Goal: Information Seeking & Learning: Learn about a topic

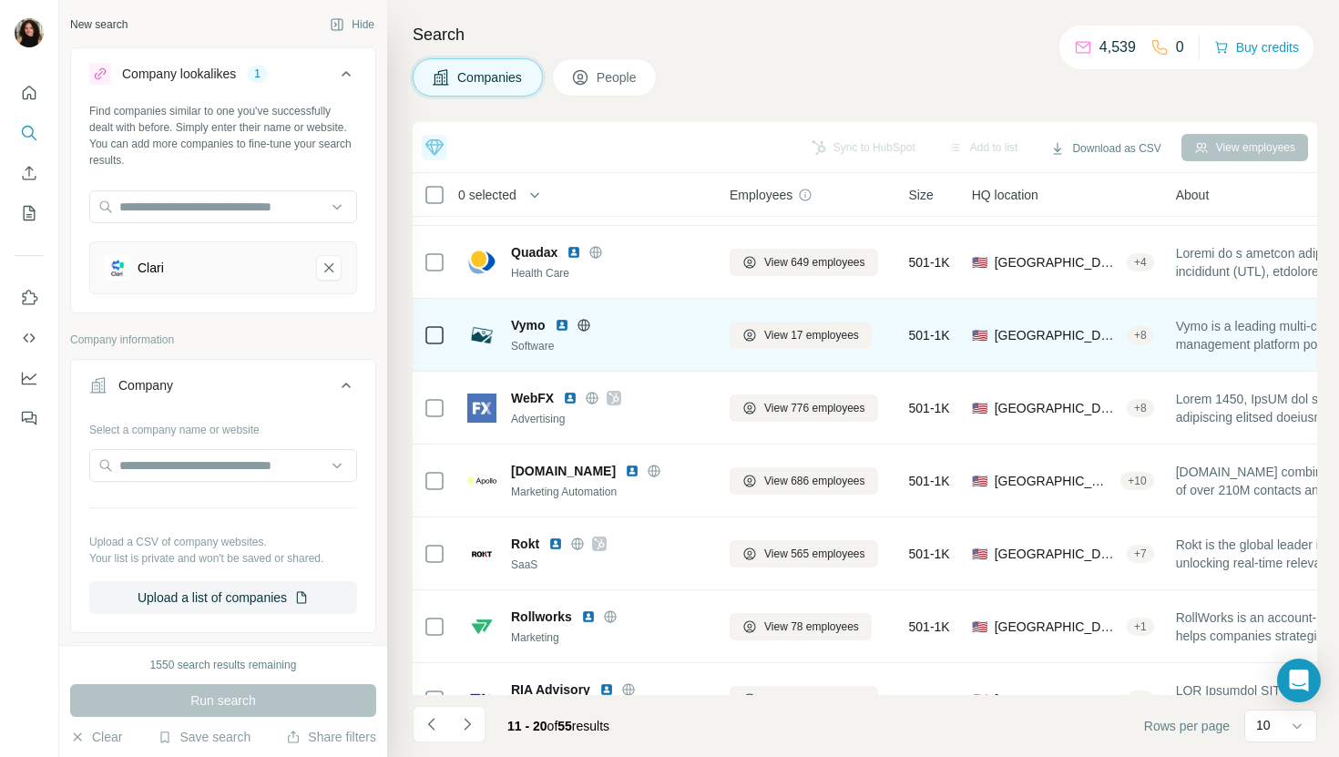
scroll to position [210, 0]
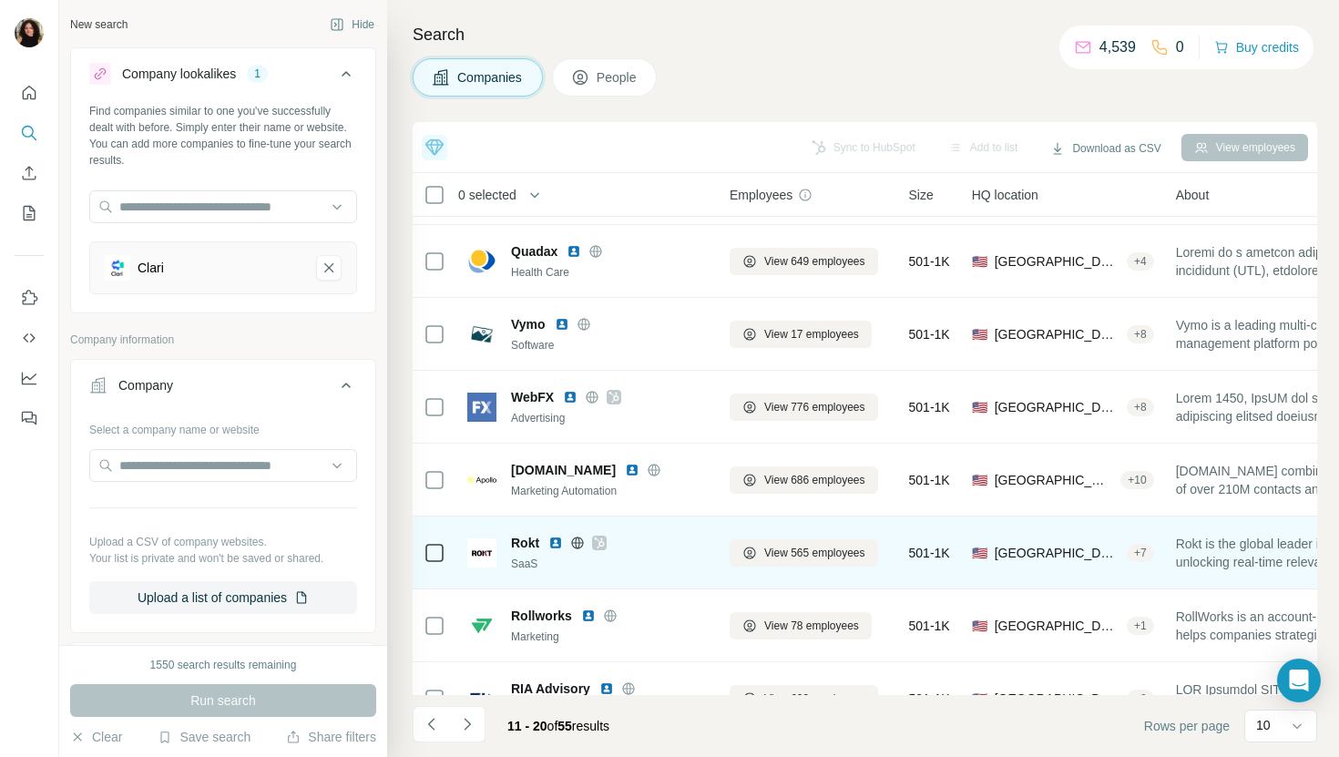
click at [561, 542] on img at bounding box center [555, 543] width 15 height 15
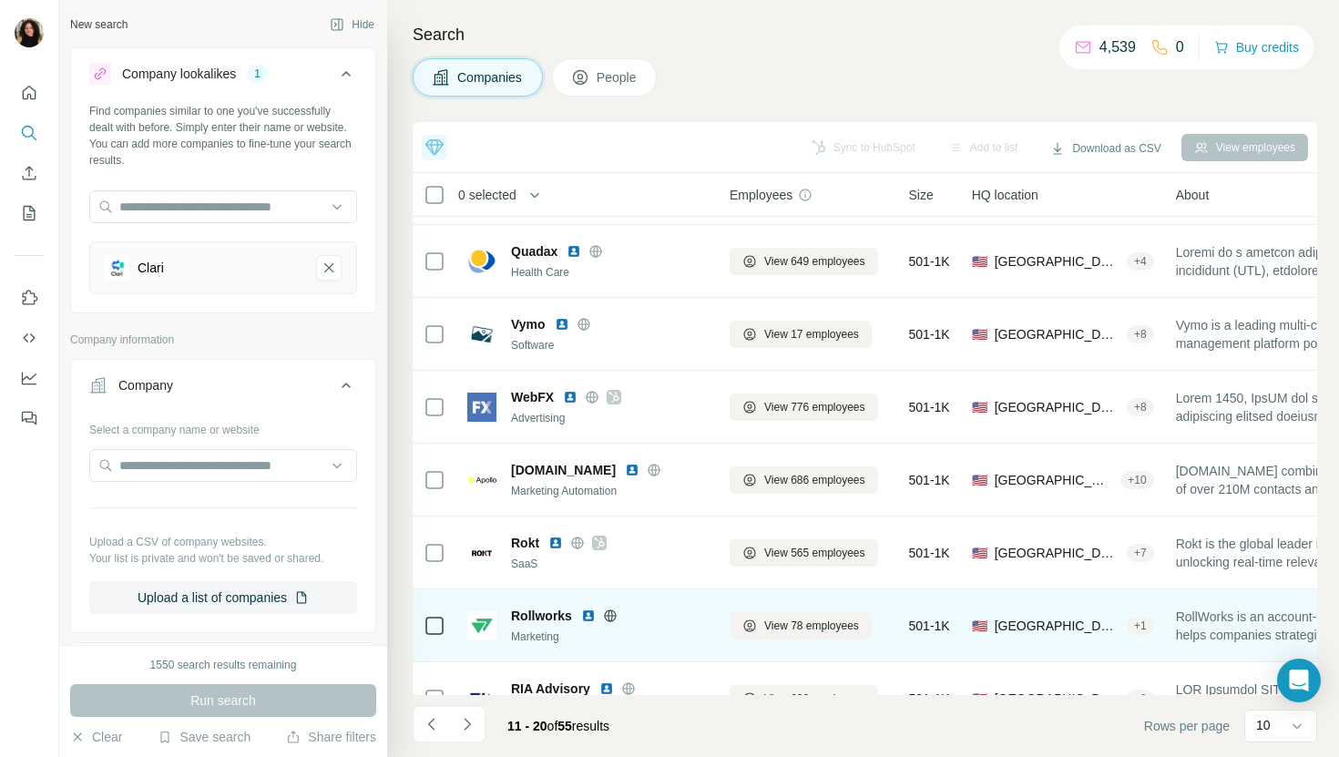
scroll to position [251, 0]
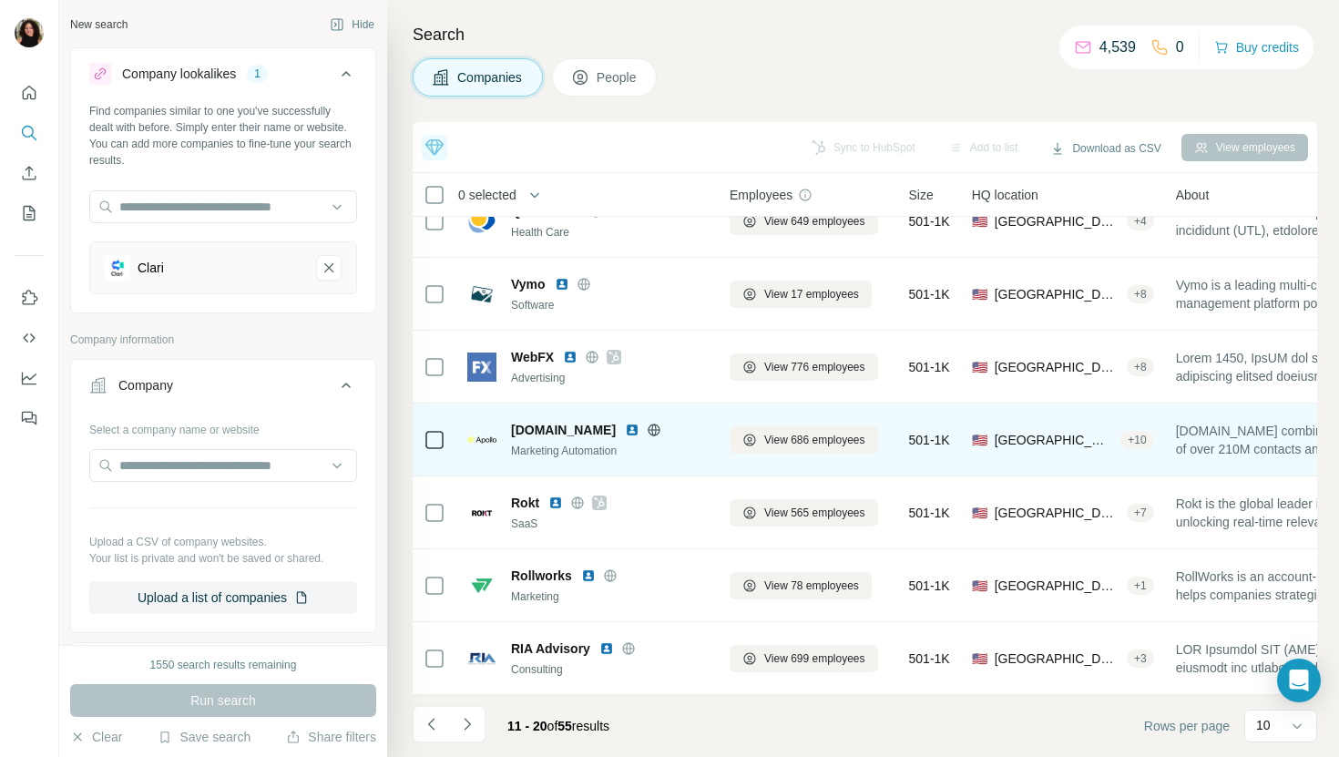
click at [625, 424] on img at bounding box center [632, 430] width 15 height 15
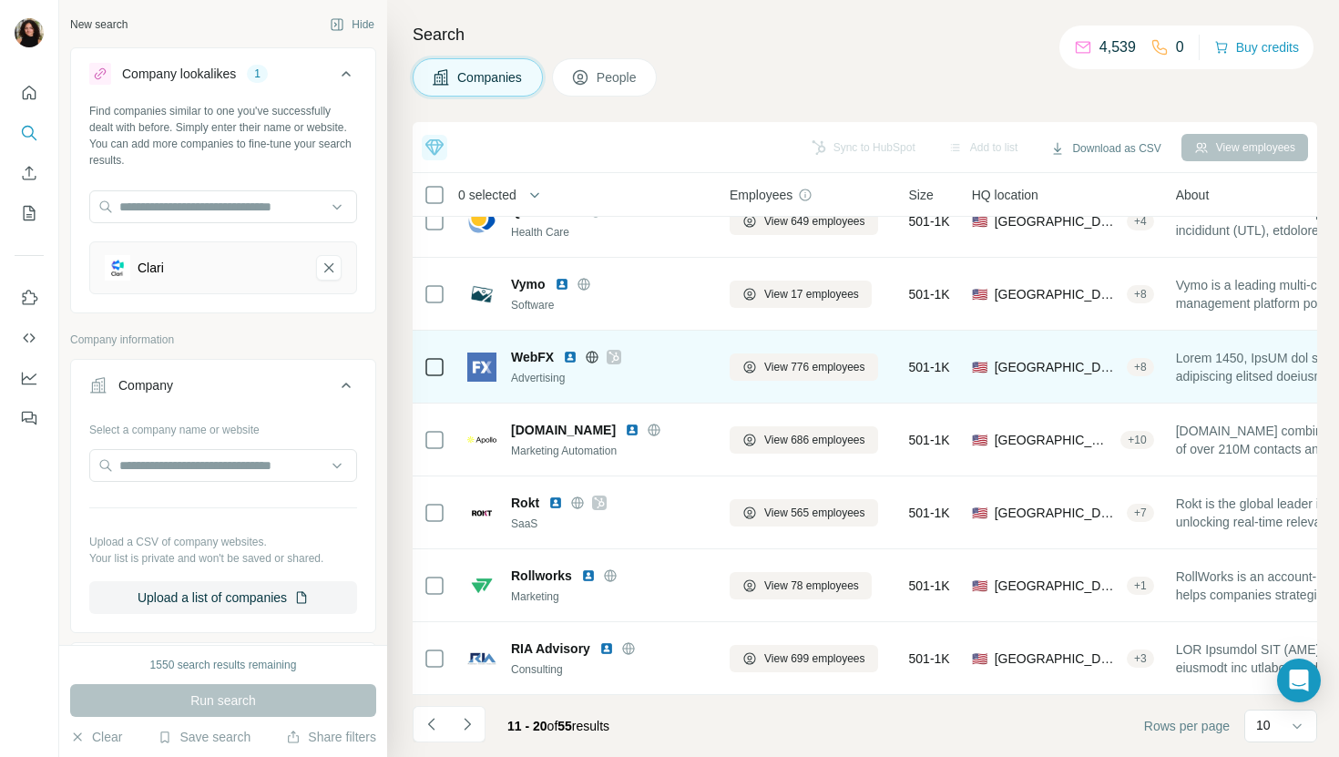
click at [568, 354] on img at bounding box center [570, 357] width 15 height 15
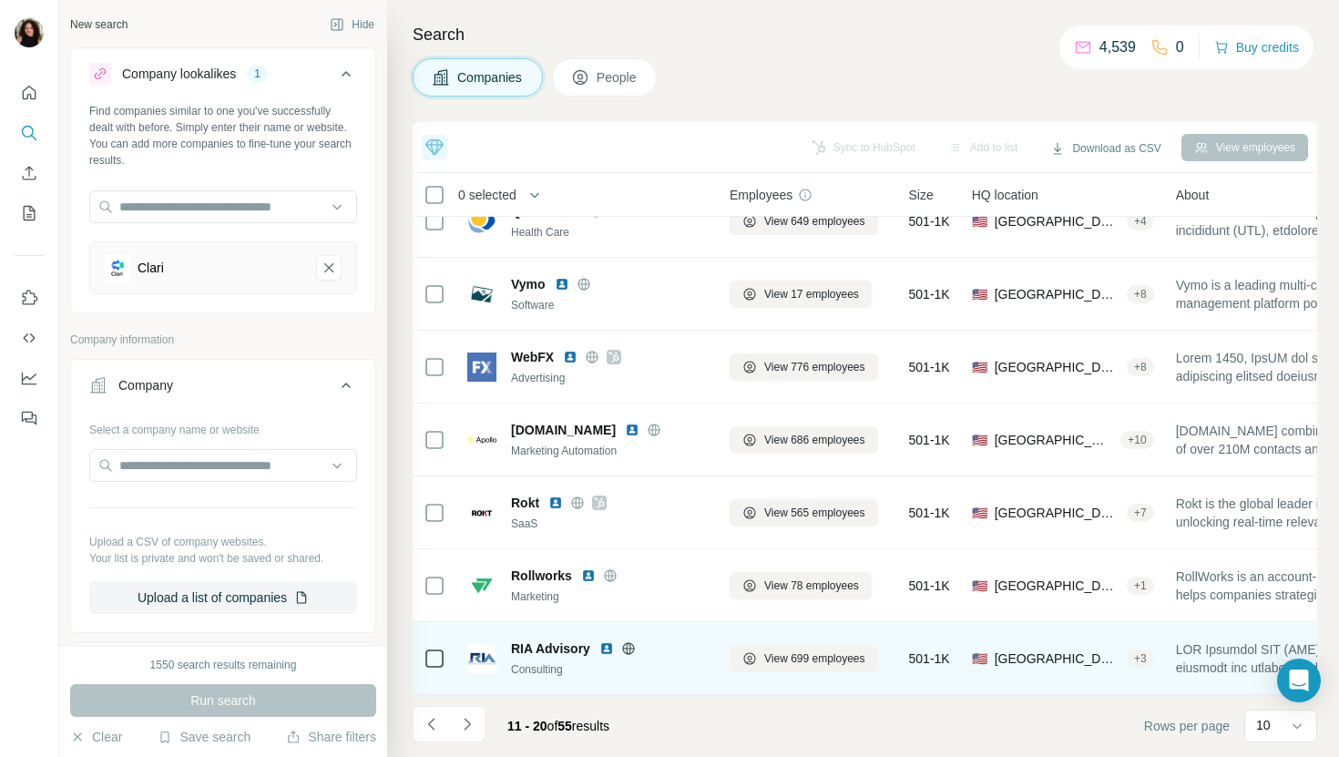
click at [611, 645] on img at bounding box center [606, 648] width 15 height 15
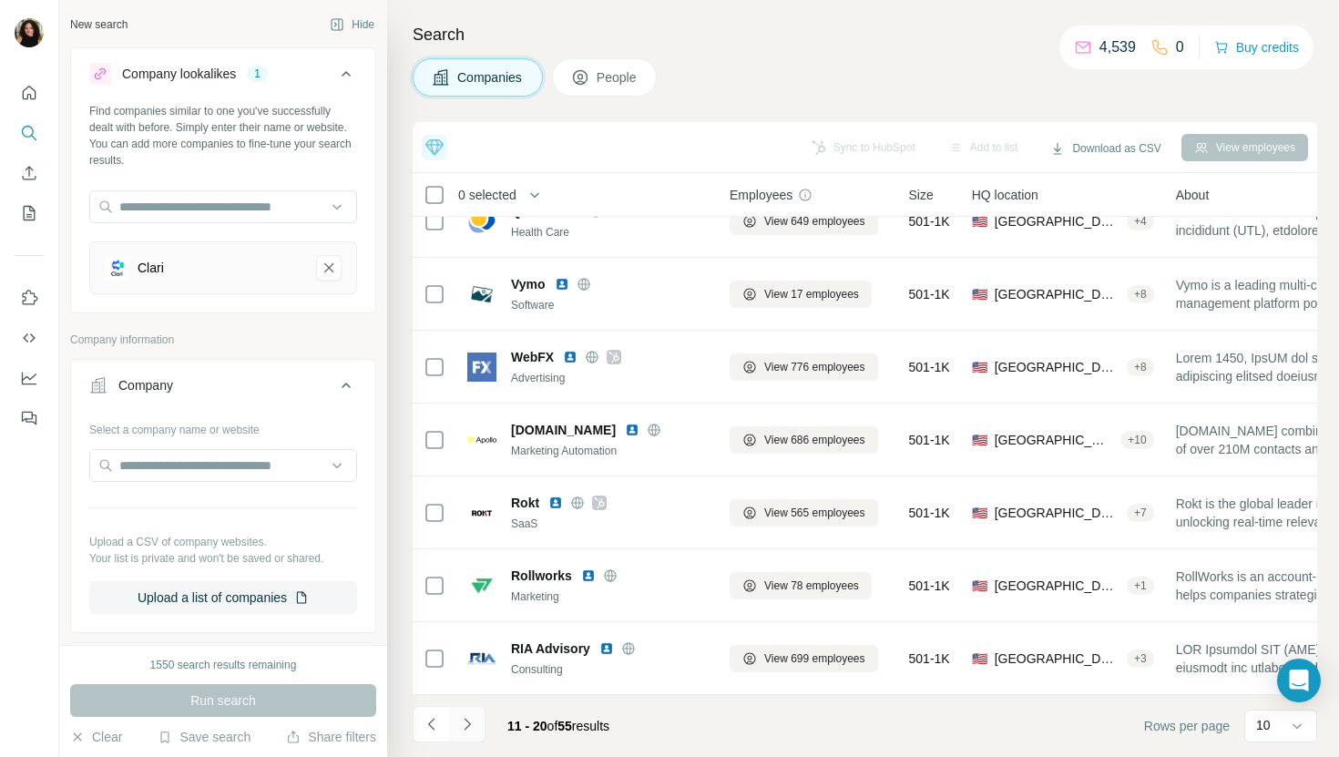
click at [476, 722] on button "Navigate to next page" at bounding box center [467, 724] width 36 height 36
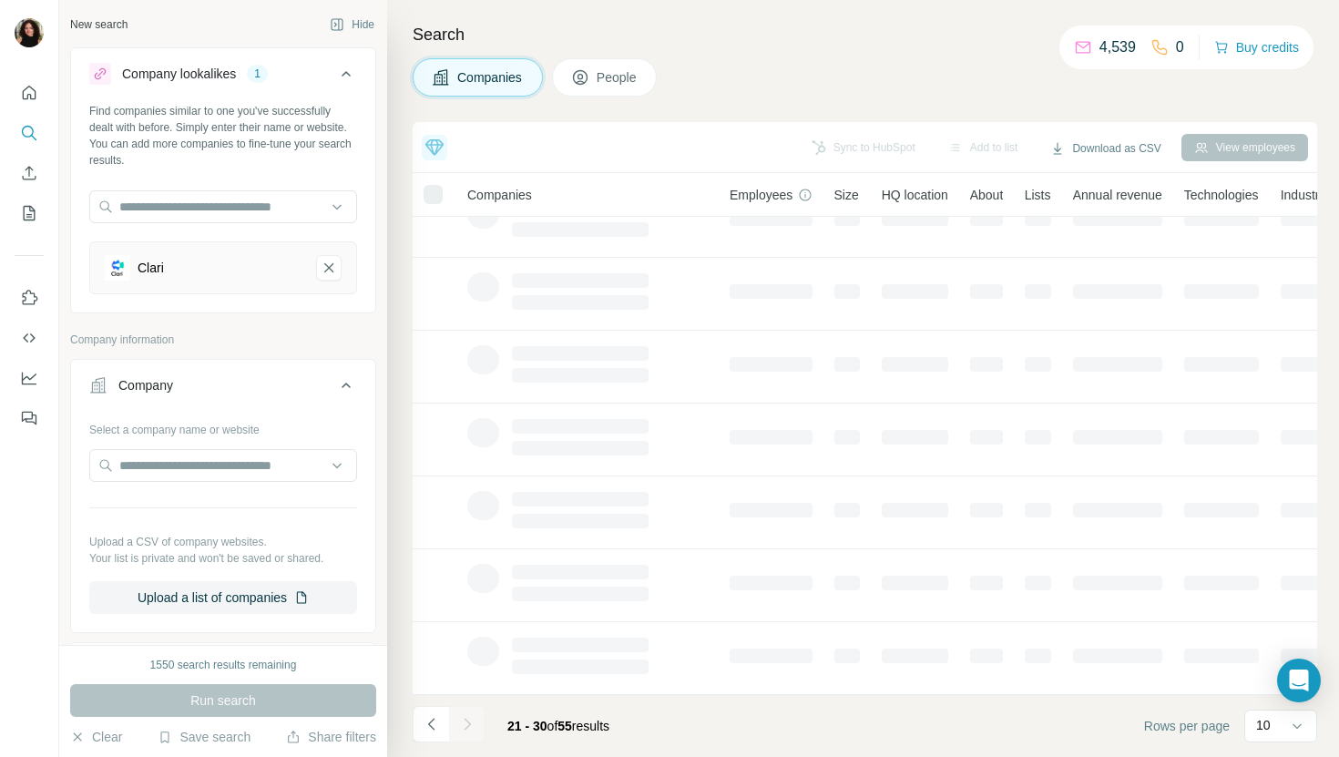
scroll to position [0, 0]
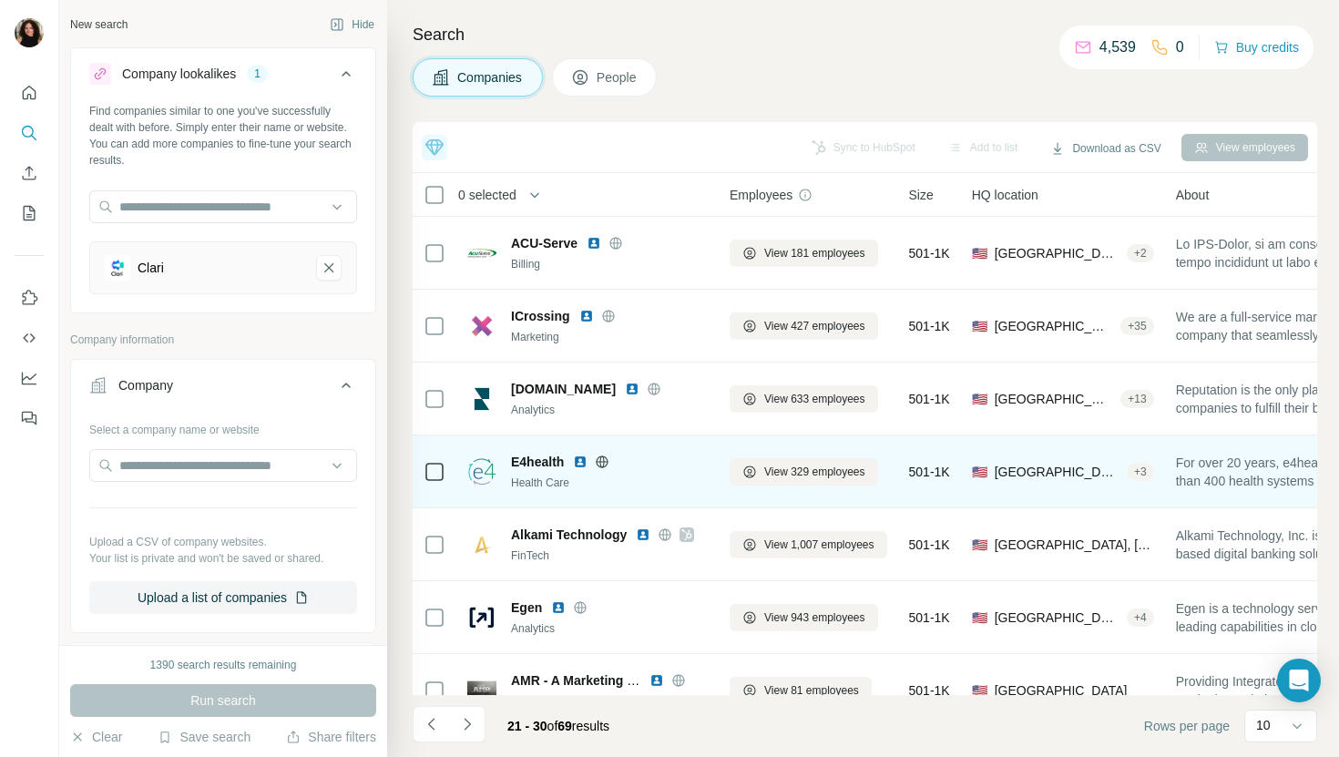
click at [583, 463] on img at bounding box center [580, 462] width 15 height 15
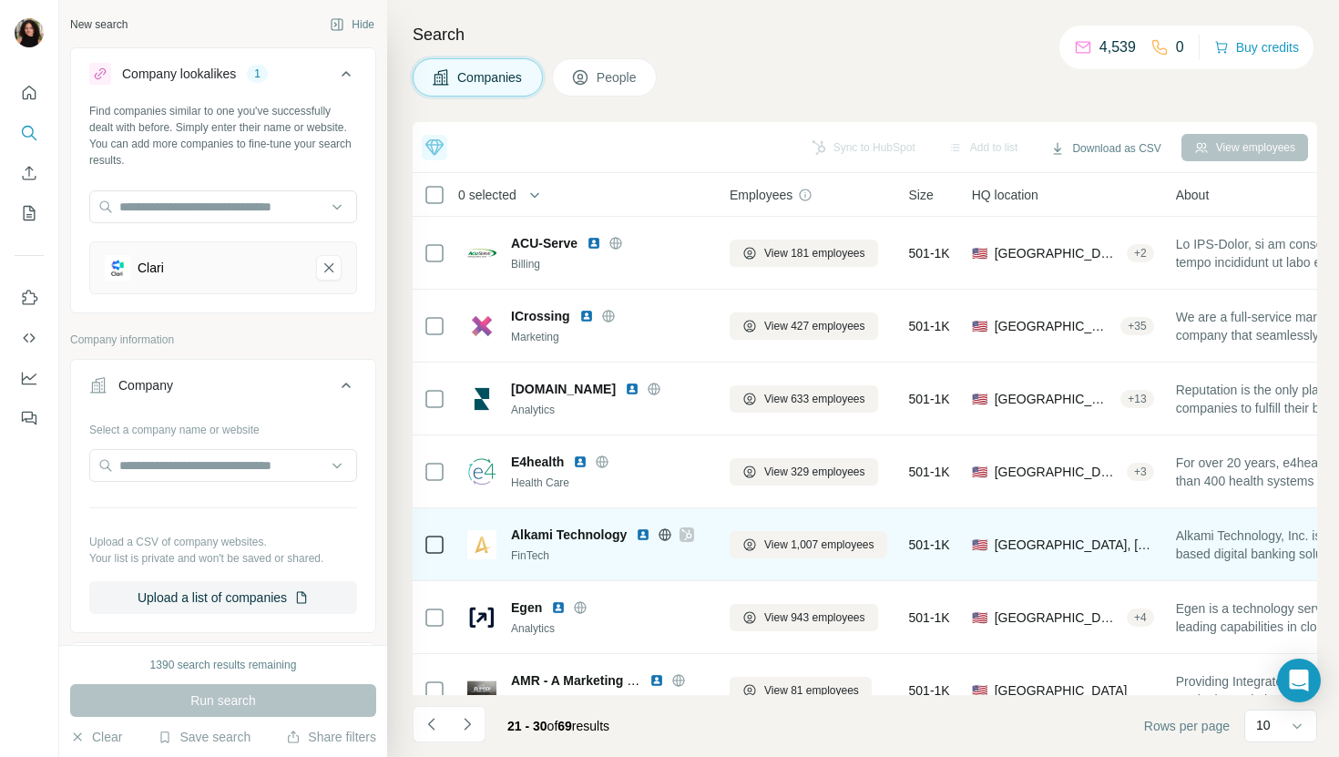
scroll to position [48, 0]
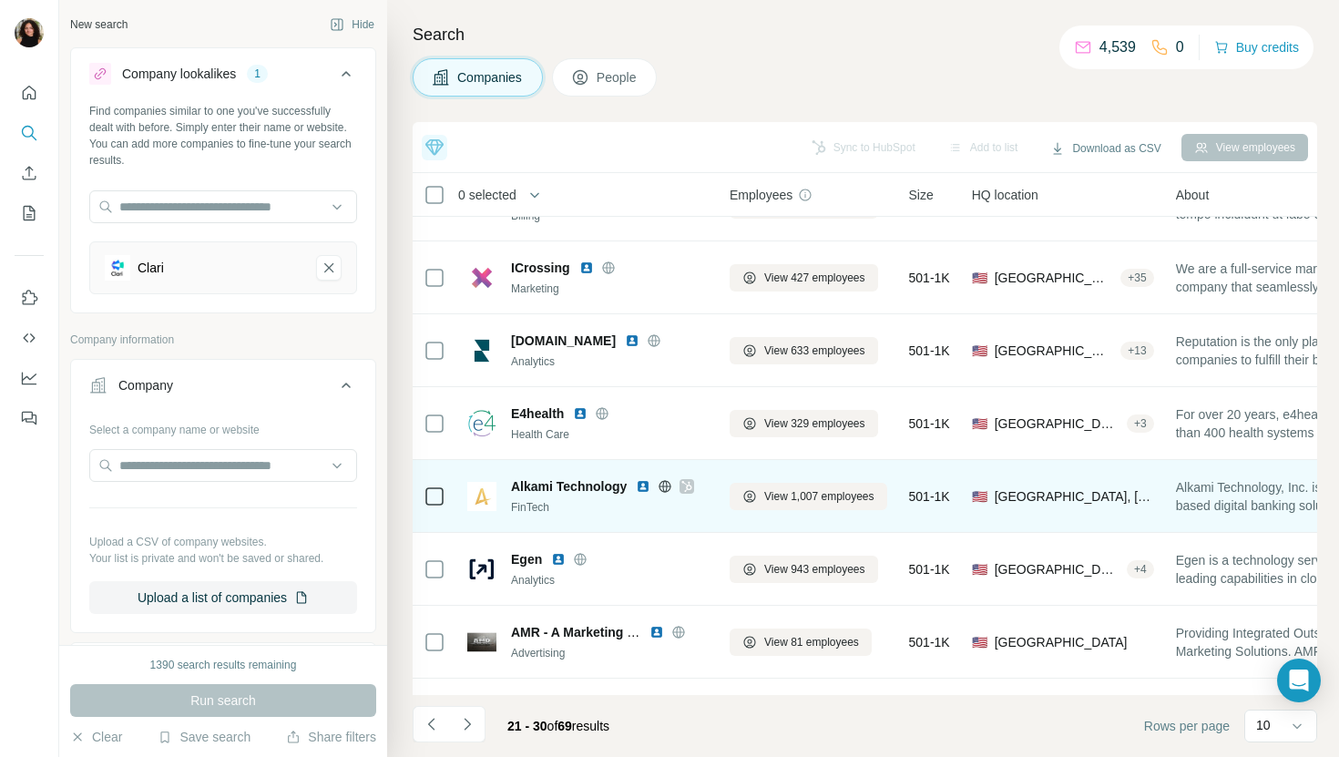
click at [644, 486] on img at bounding box center [643, 486] width 15 height 15
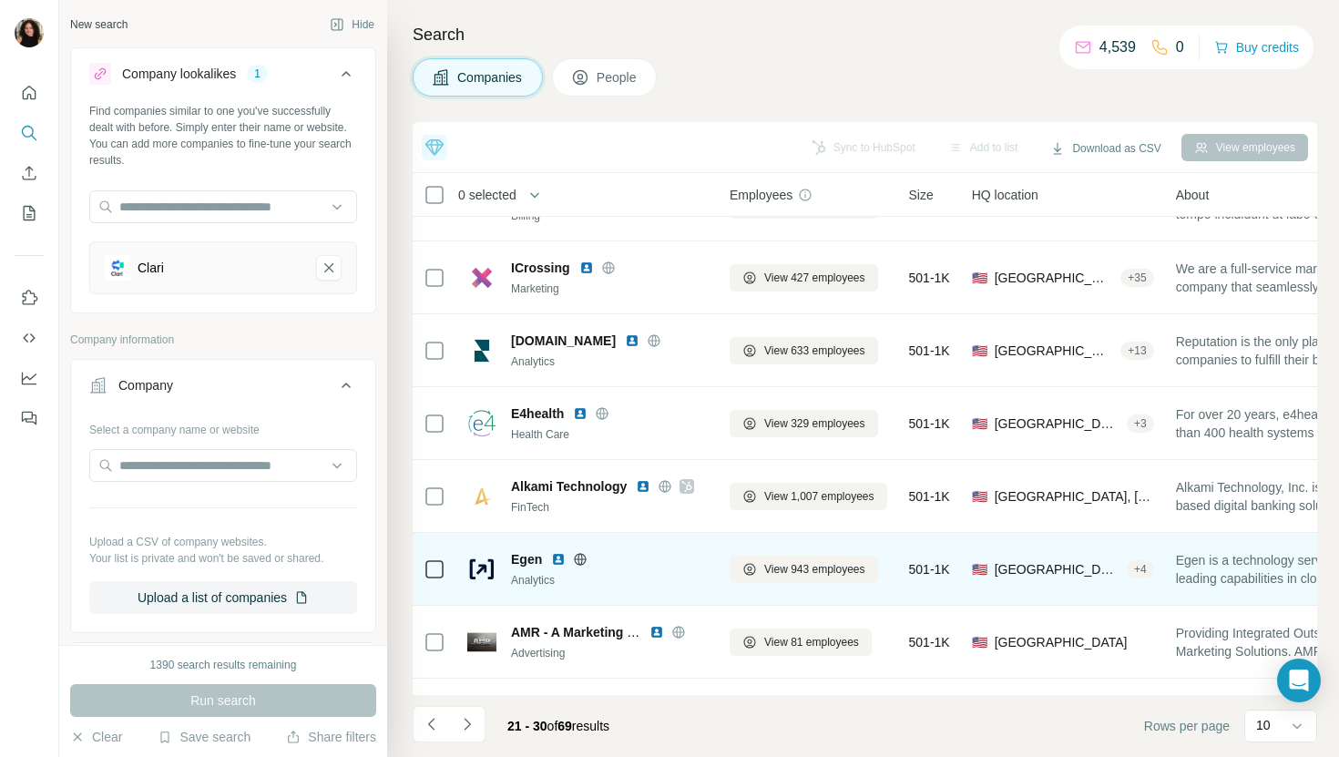
scroll to position [67, 0]
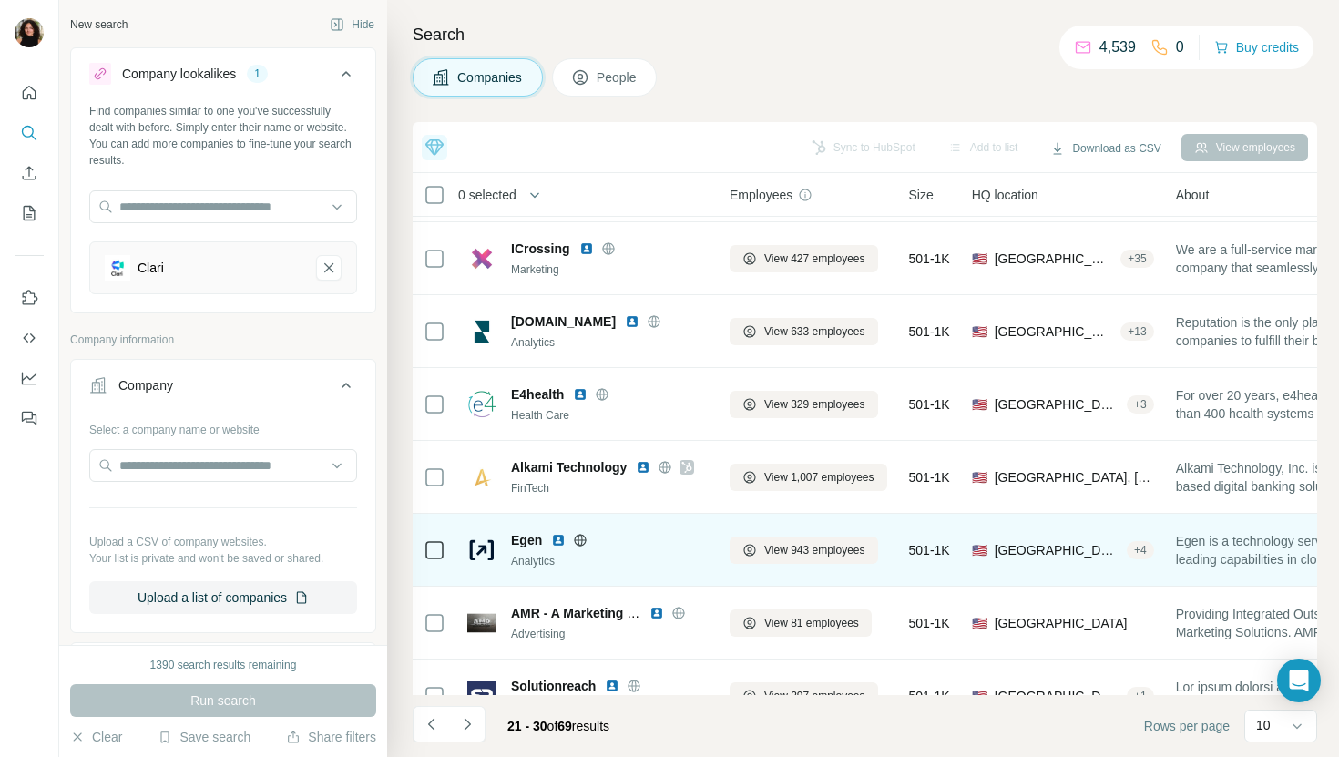
click at [559, 533] on img at bounding box center [558, 540] width 15 height 15
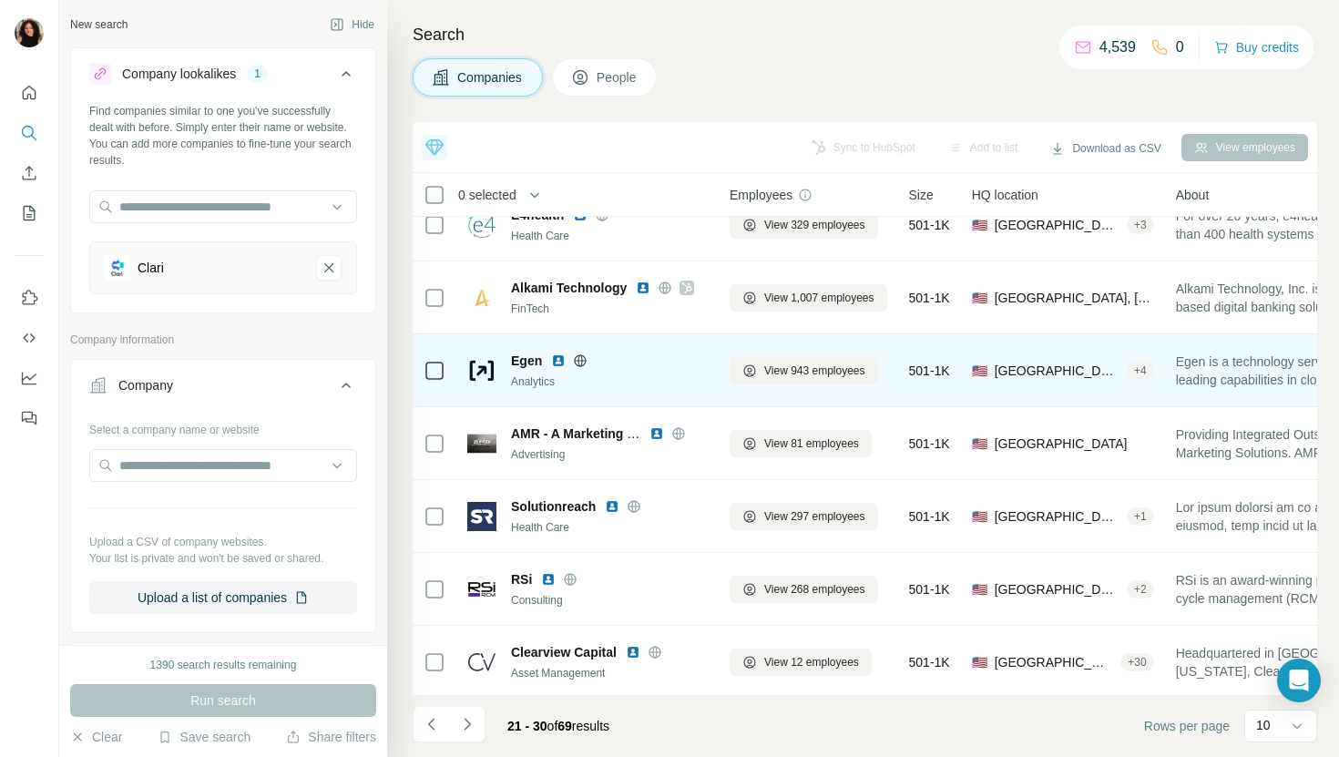
scroll to position [251, 0]
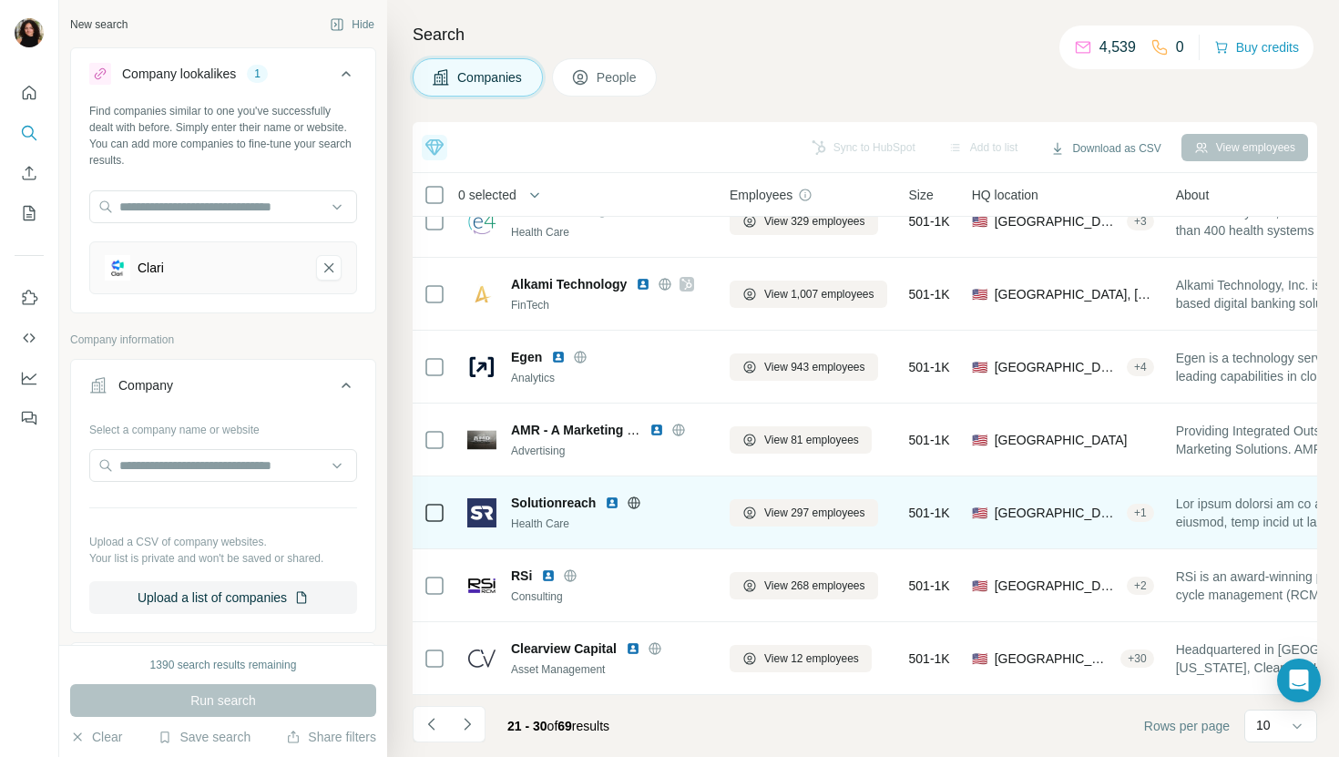
click at [620, 496] on div at bounding box center [634, 503] width 58 height 15
click at [611, 498] on img at bounding box center [612, 503] width 15 height 15
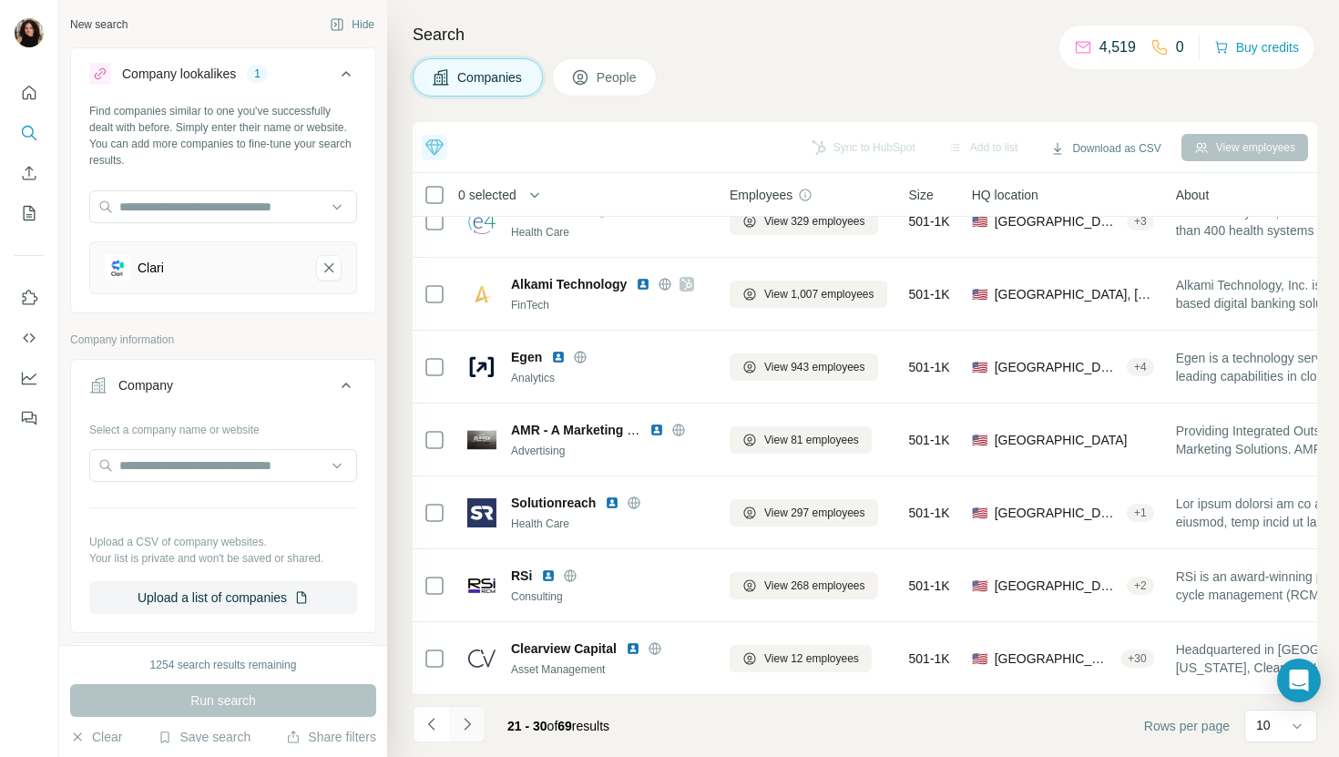
click at [482, 722] on button "Navigate to next page" at bounding box center [467, 724] width 36 height 36
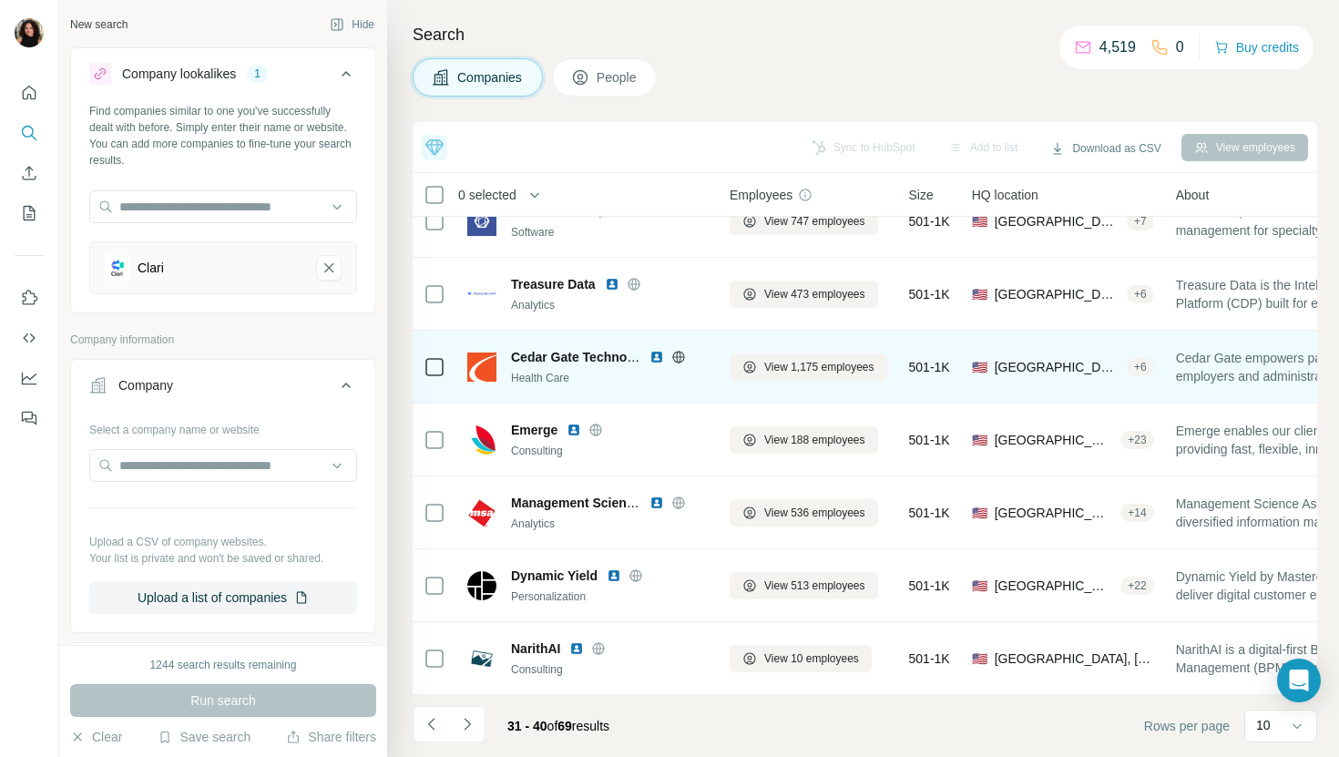
scroll to position [0, 0]
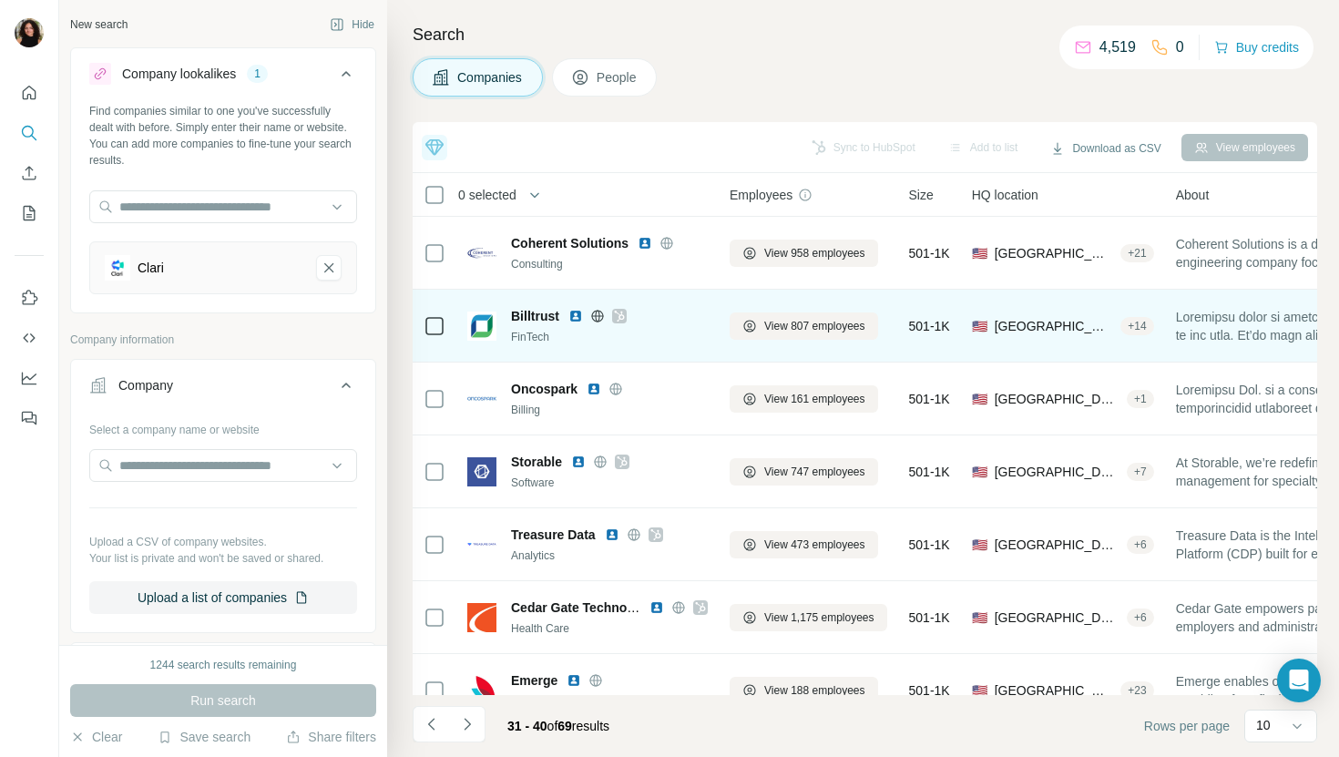
click at [575, 310] on img at bounding box center [575, 316] width 15 height 15
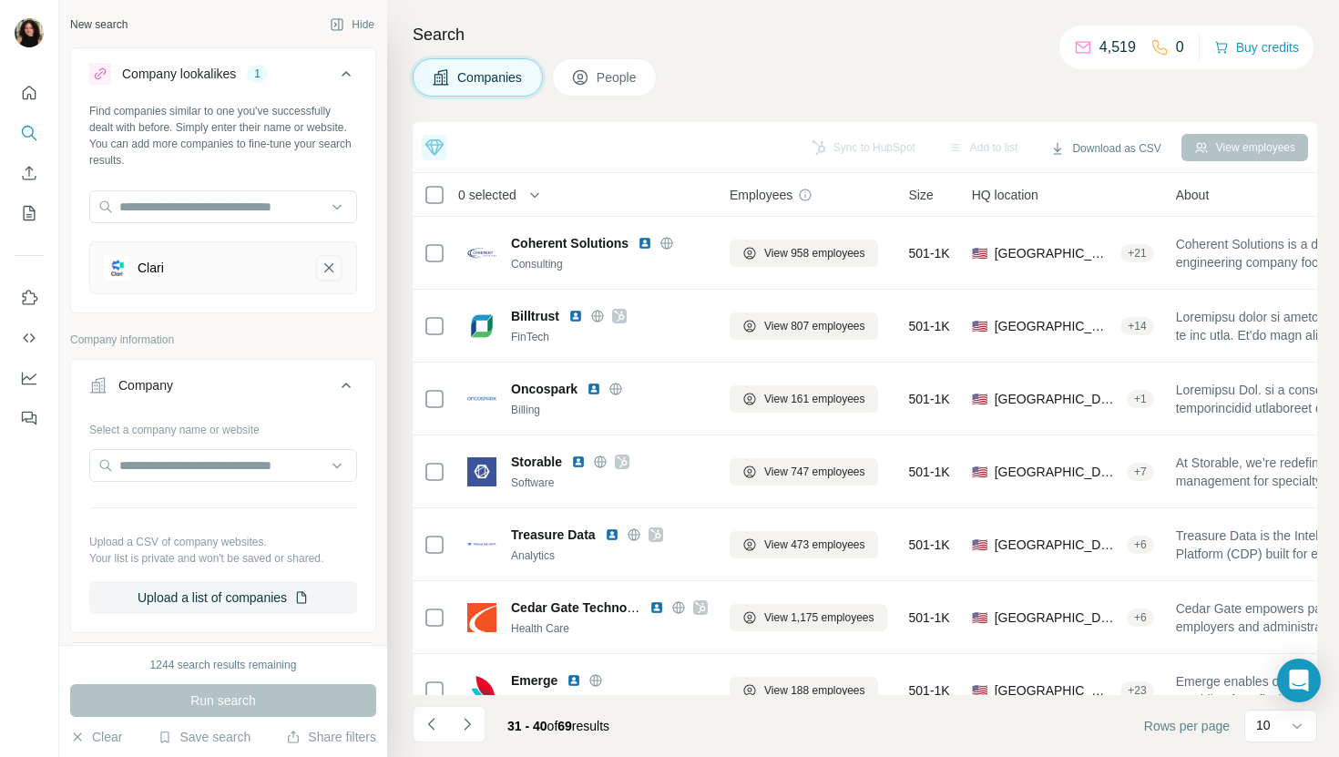
click at [332, 270] on icon "Clari-remove-button" at bounding box center [329, 268] width 16 height 18
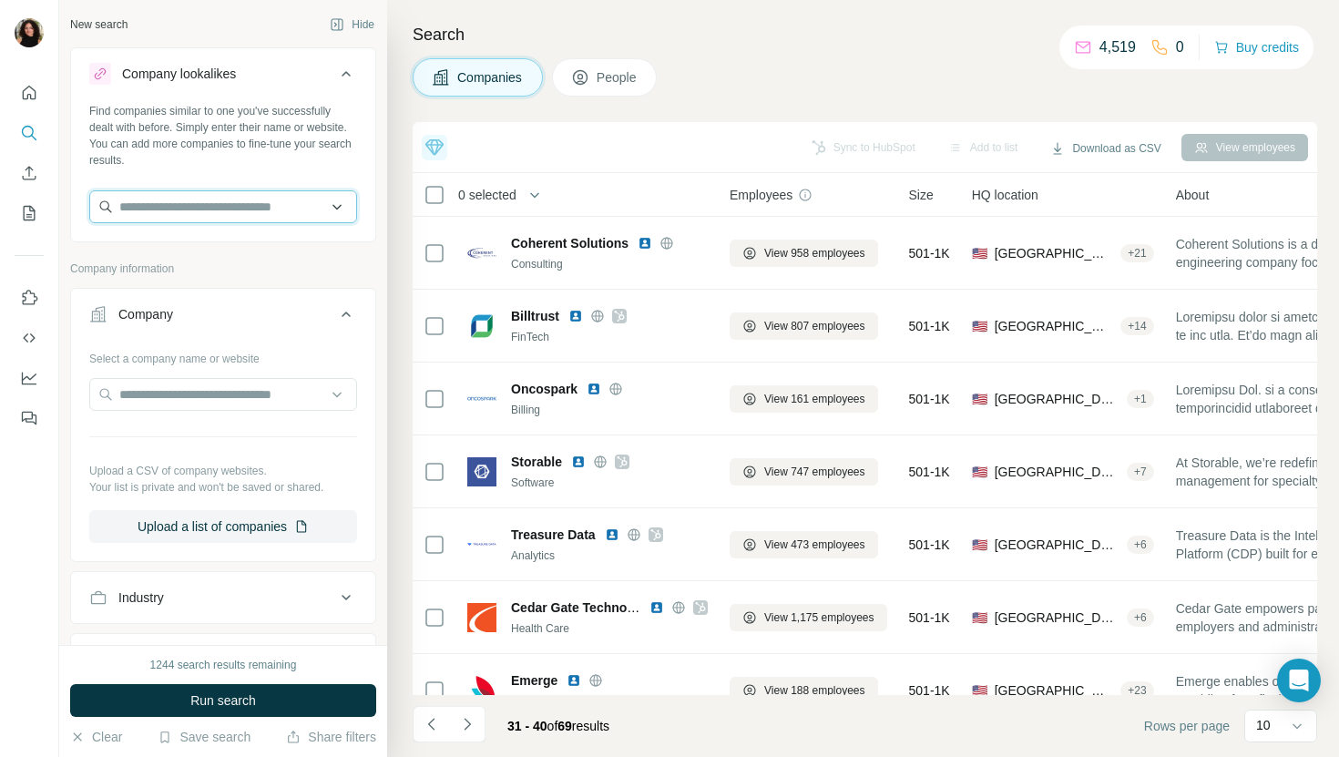
click at [331, 208] on input "text" at bounding box center [223, 206] width 268 height 33
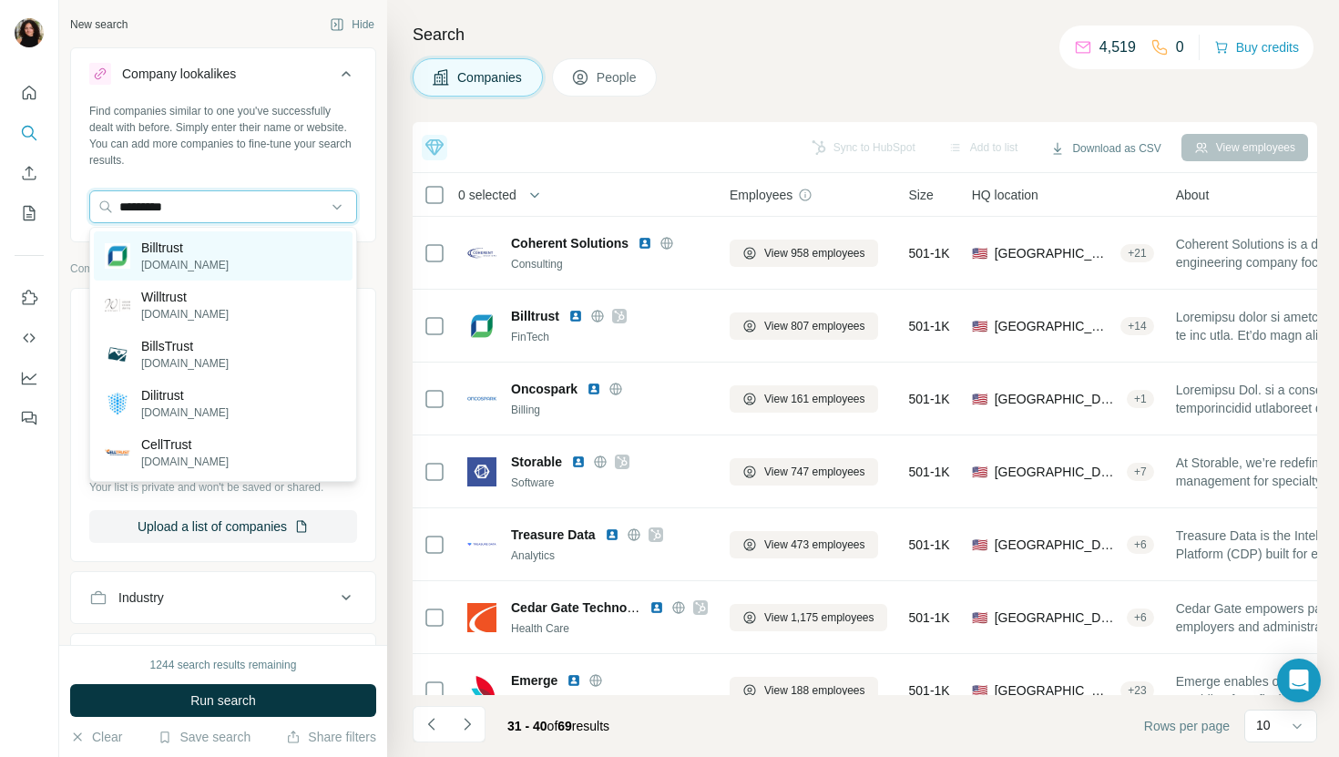
type input "*********"
click at [278, 265] on div "Billtrust billtrust.com" at bounding box center [223, 255] width 259 height 49
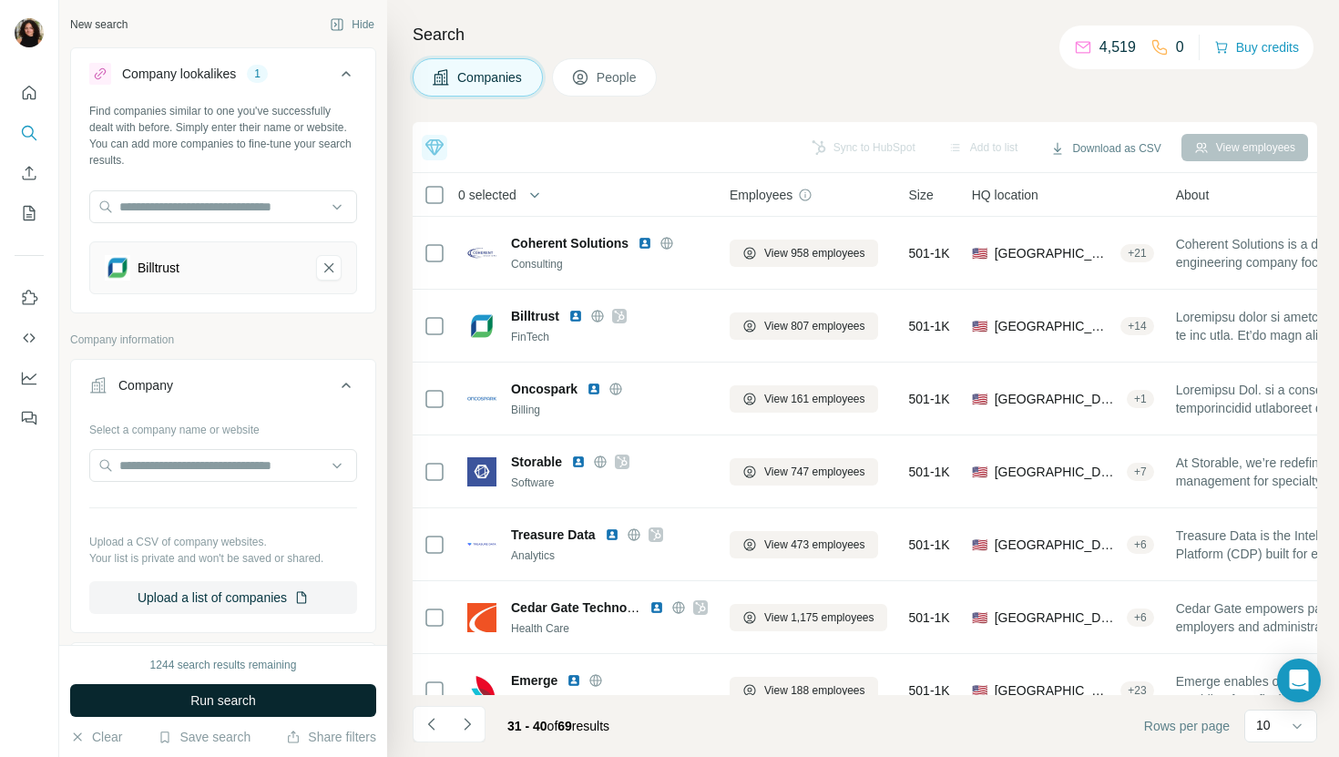
click at [247, 695] on span "Run search" at bounding box center [223, 700] width 66 height 18
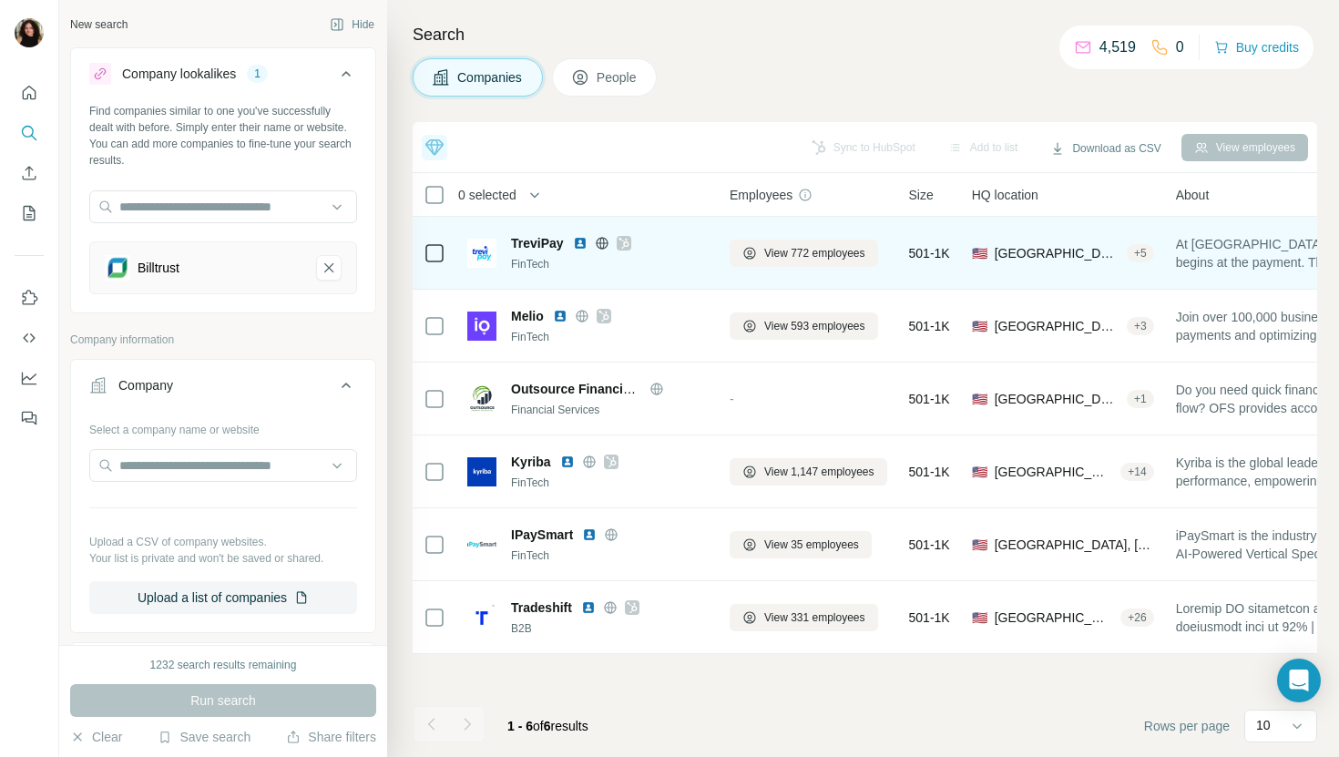
click at [583, 246] on img at bounding box center [580, 243] width 15 height 15
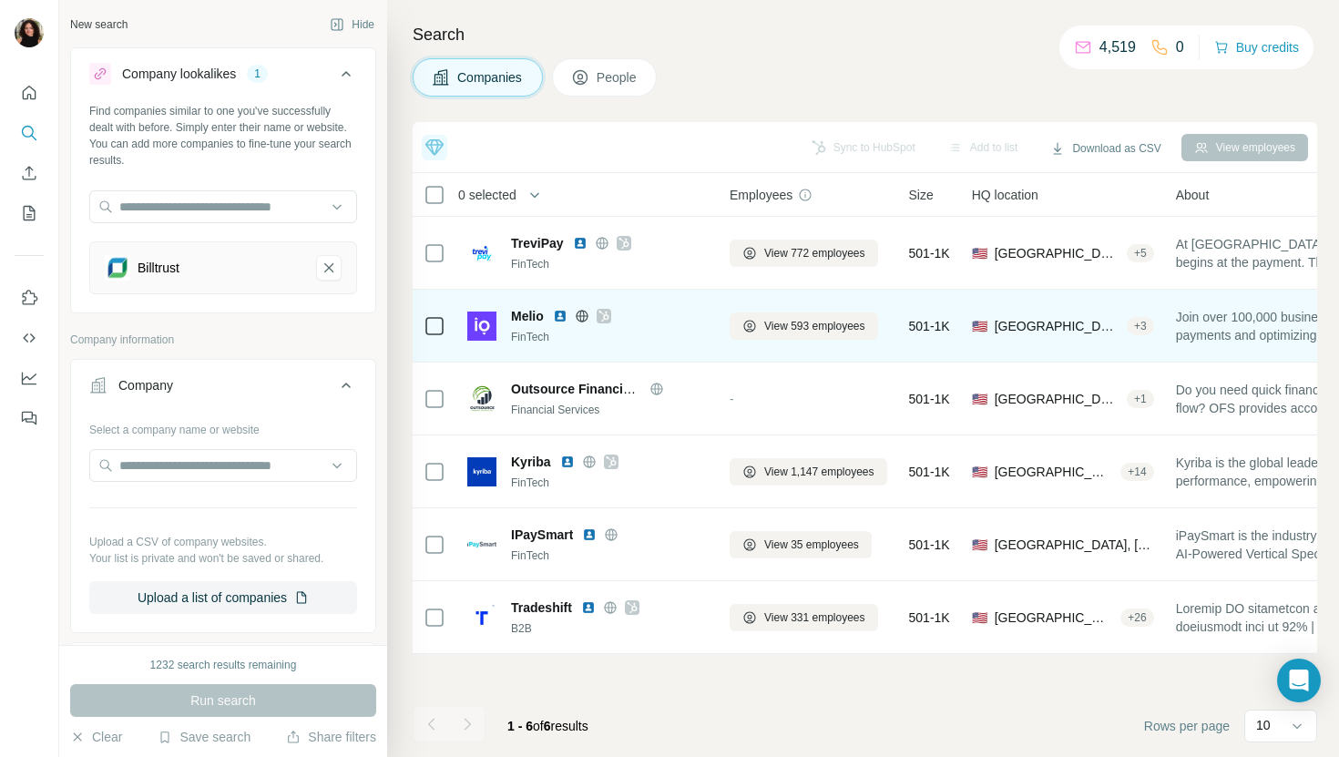
click at [563, 312] on img at bounding box center [560, 316] width 15 height 15
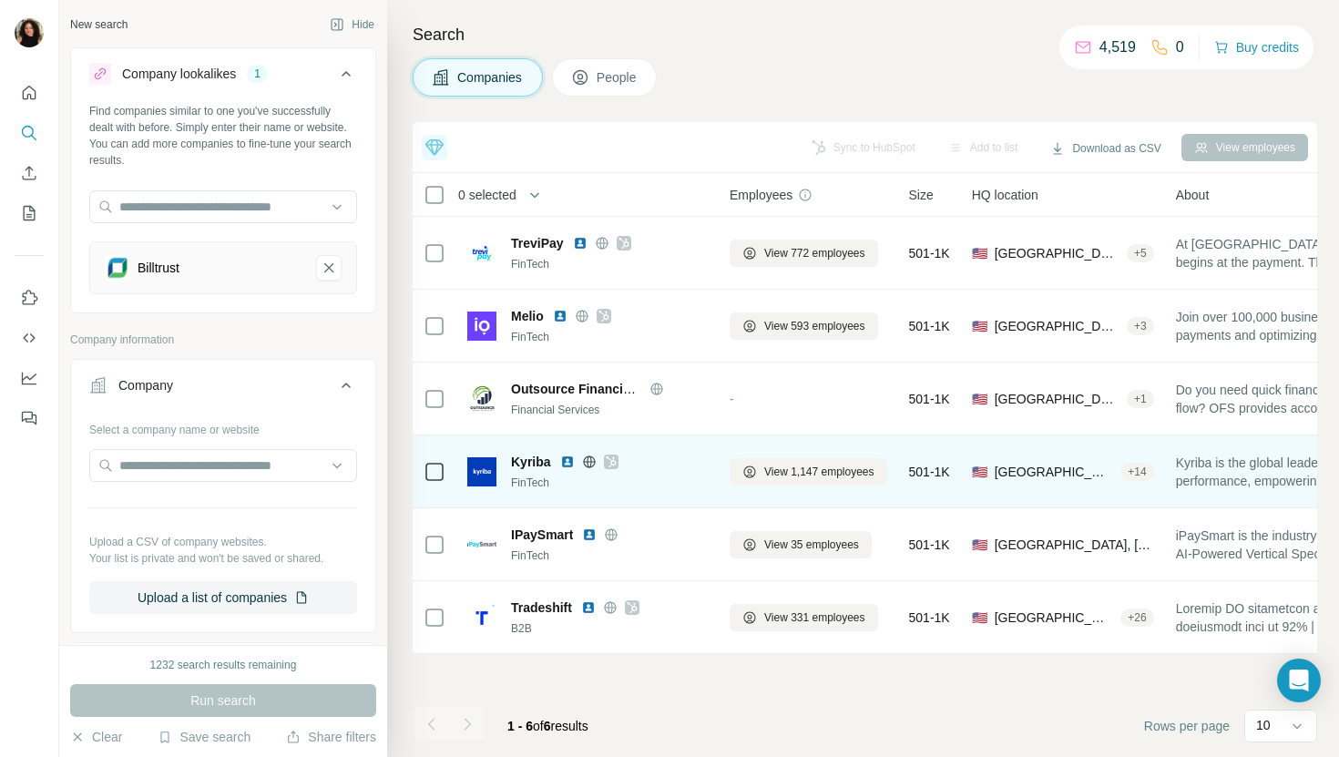
click at [571, 456] on img at bounding box center [567, 462] width 15 height 15
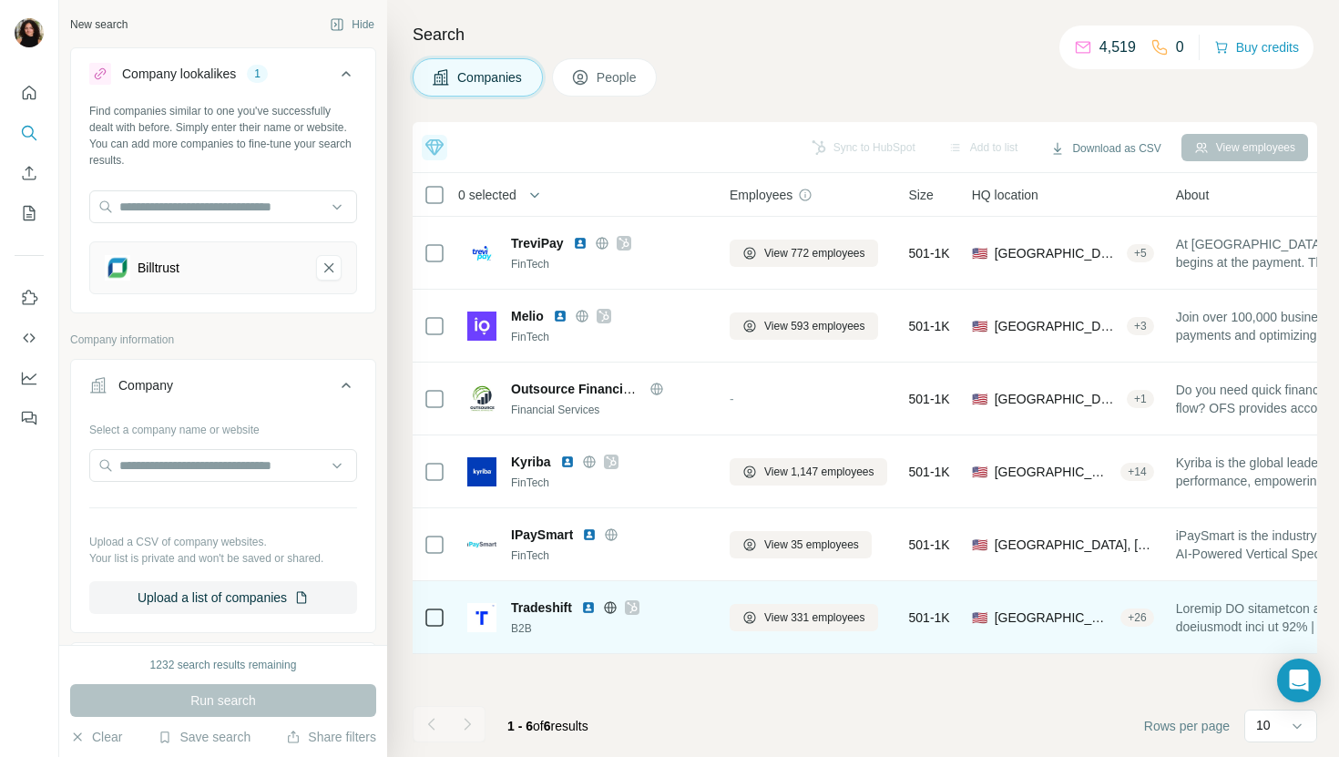
click at [589, 606] on img at bounding box center [588, 607] width 15 height 15
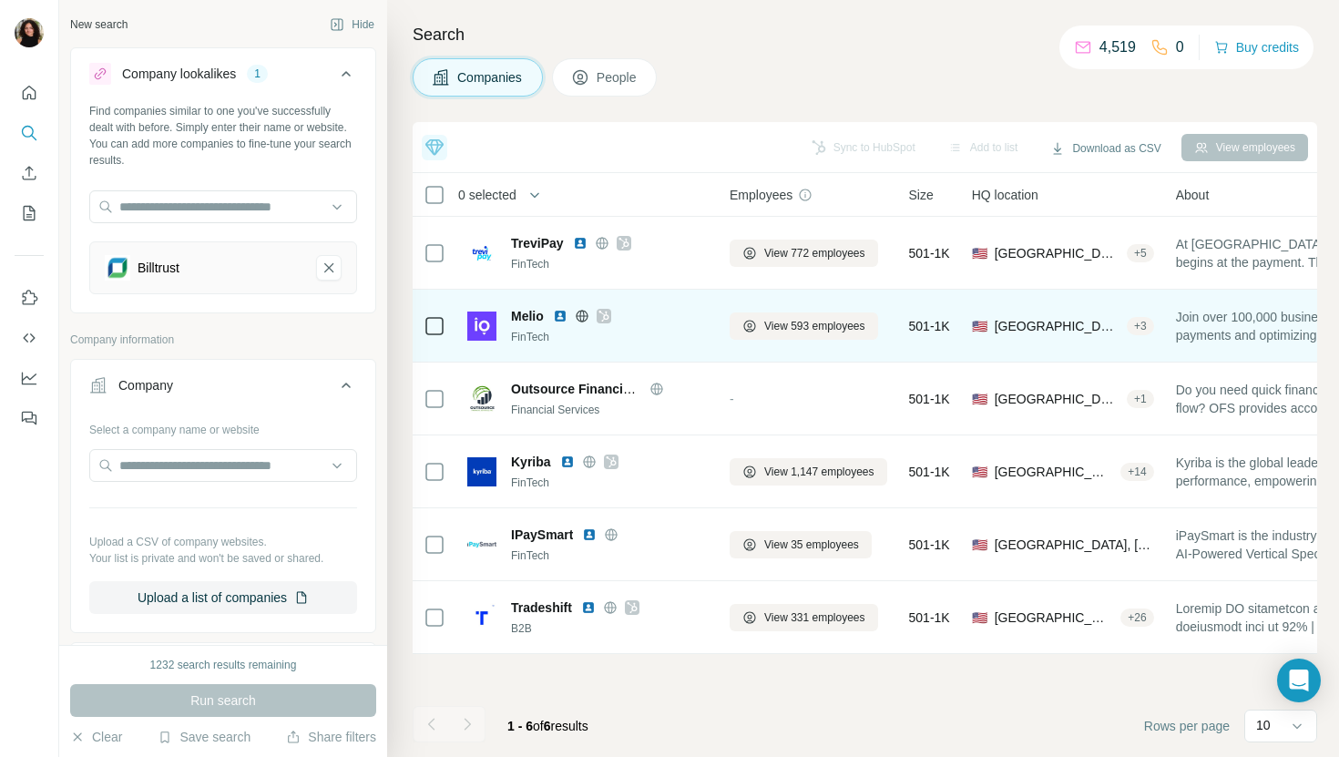
click at [513, 318] on span "Melio" at bounding box center [527, 316] width 33 height 18
copy span "Melio"
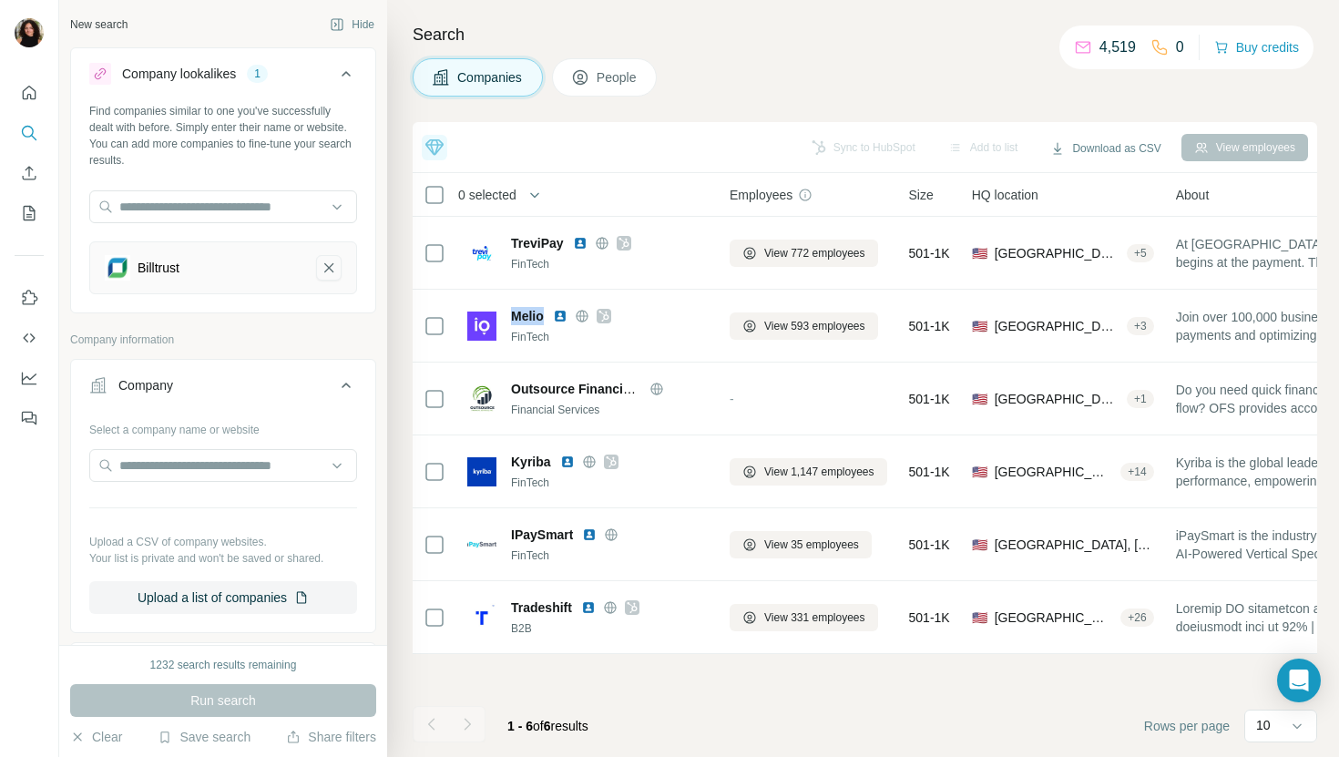
click at [324, 270] on icon "Billtrust-remove-button" at bounding box center [329, 268] width 16 height 18
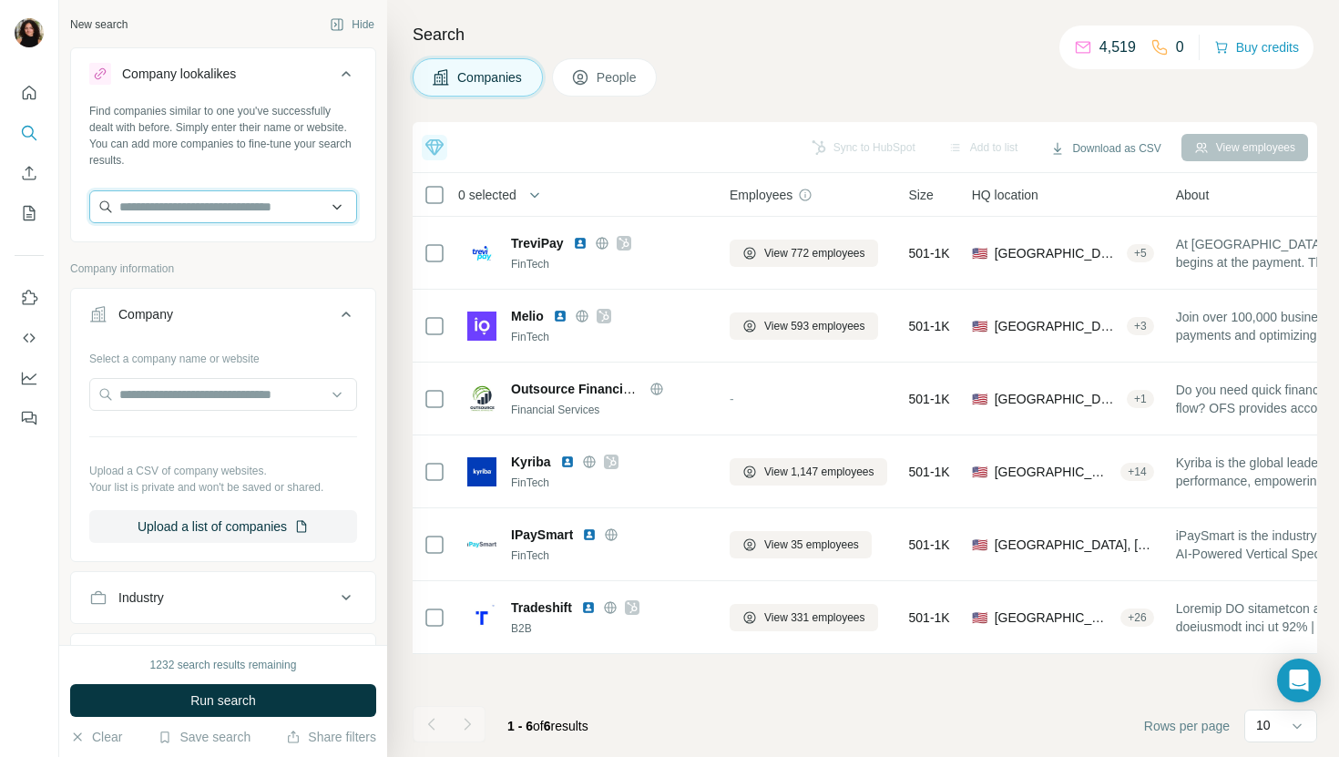
click at [308, 218] on input "text" at bounding box center [223, 206] width 268 height 33
paste input "*****"
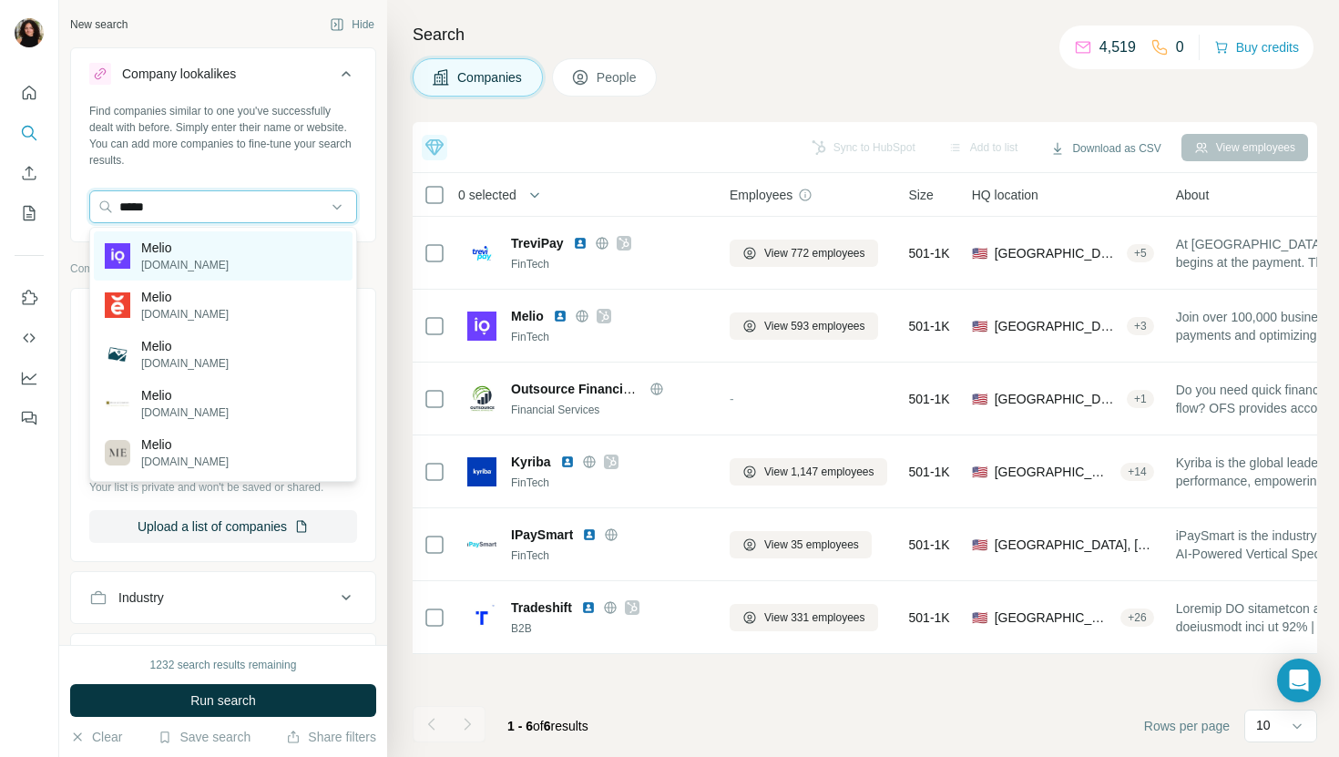
type input "*****"
click at [261, 254] on div "Melio meliopayments.com" at bounding box center [223, 255] width 259 height 49
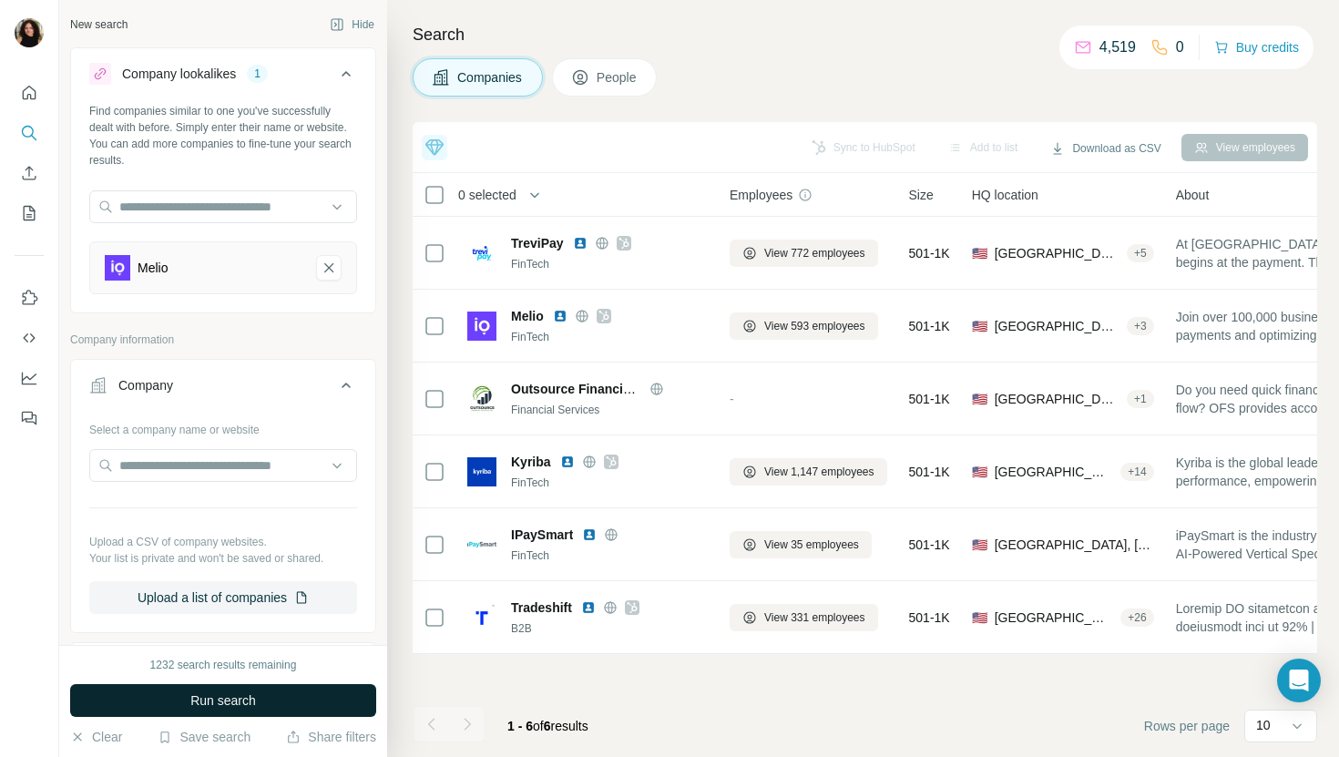
click at [212, 700] on span "Run search" at bounding box center [223, 700] width 66 height 18
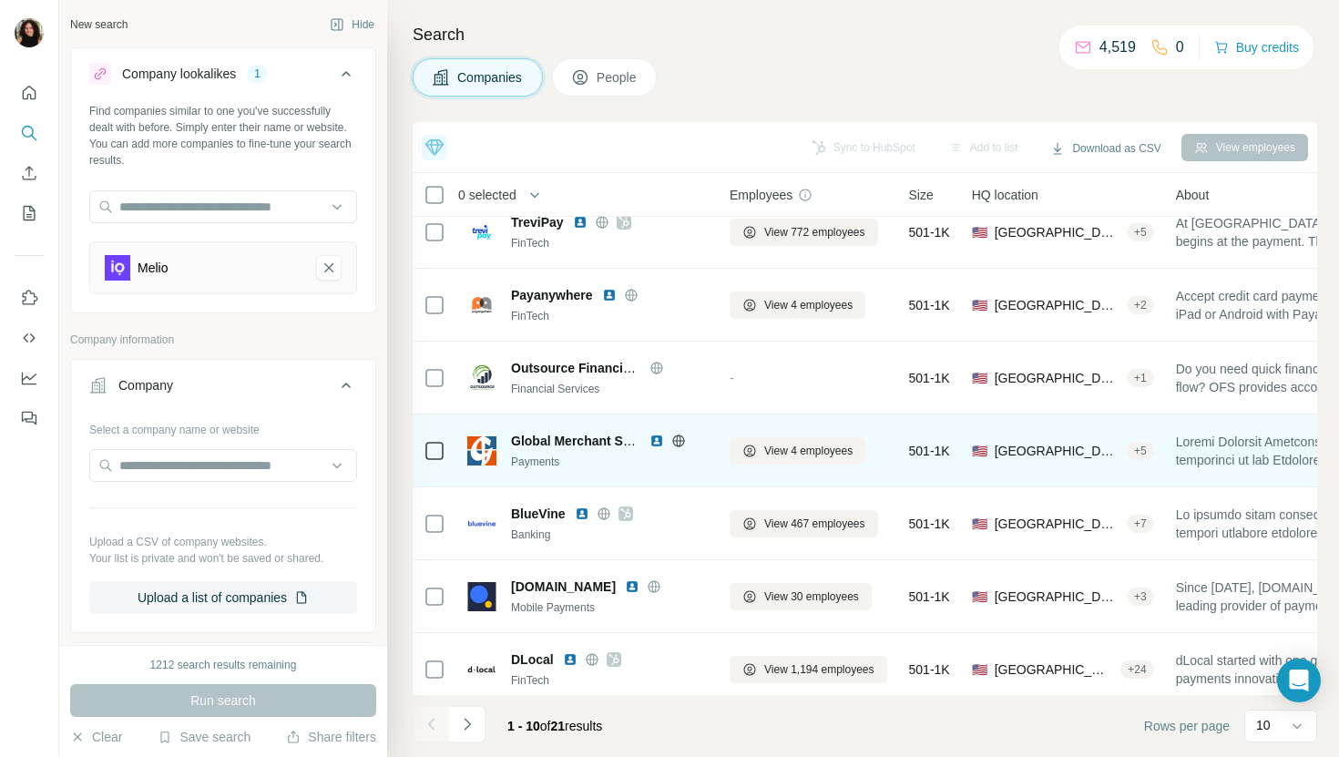
scroll to position [251, 0]
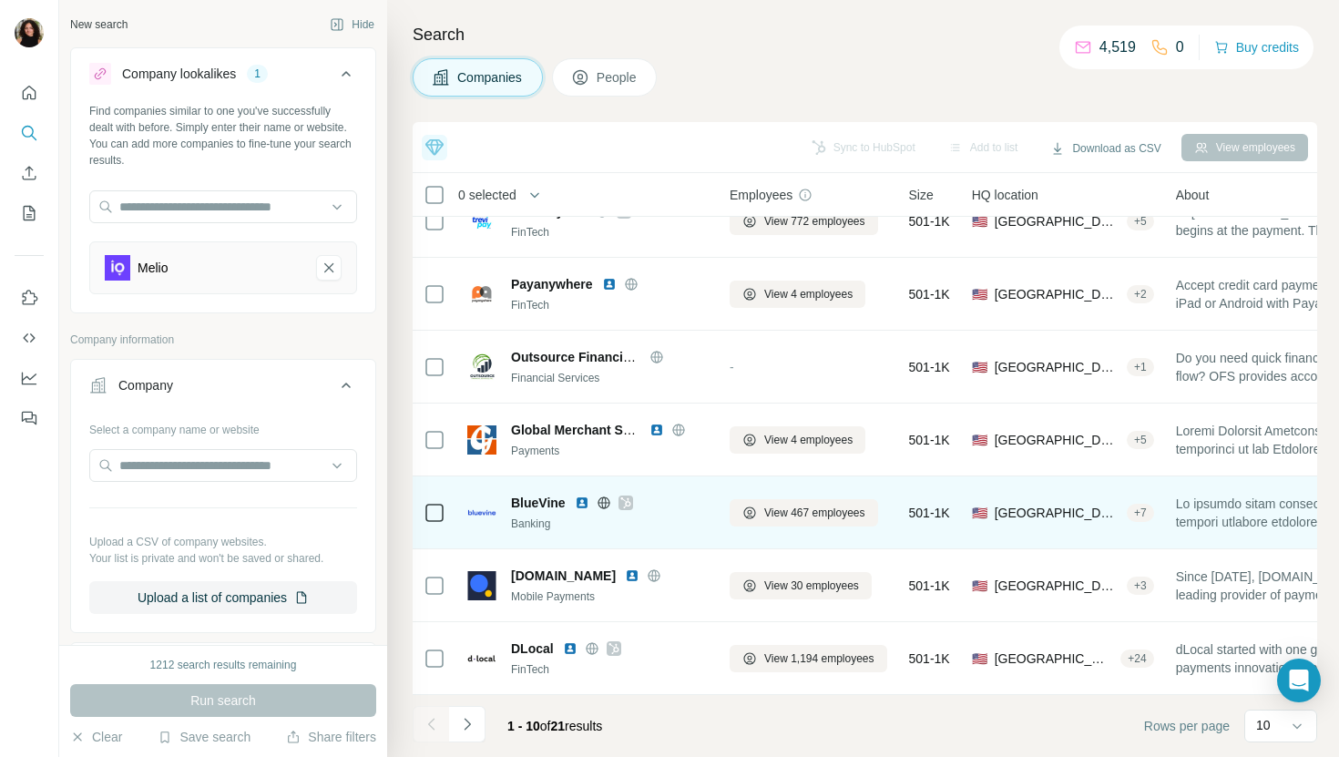
click at [579, 501] on img at bounding box center [582, 503] width 15 height 15
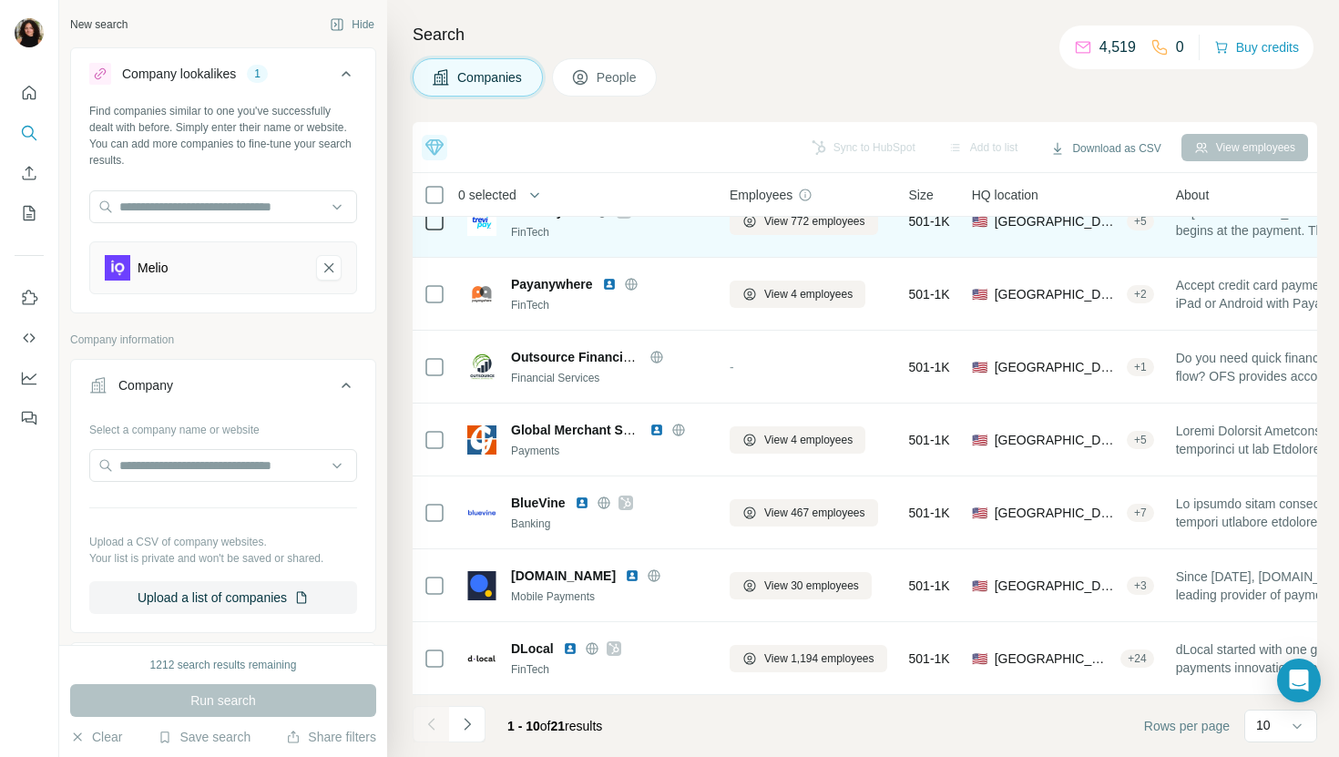
click at [865, 241] on div "View 772 employees" at bounding box center [809, 221] width 158 height 50
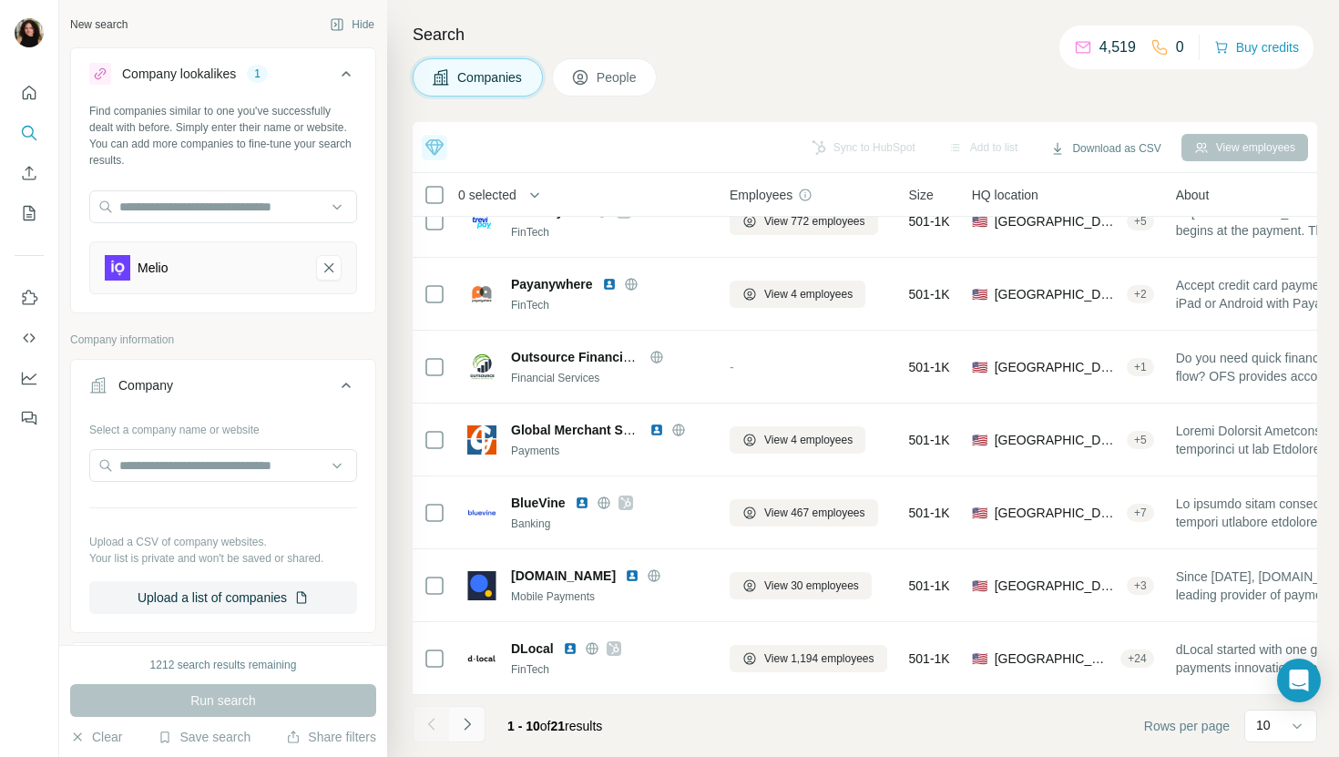
click at [476, 731] on button "Navigate to next page" at bounding box center [467, 724] width 36 height 36
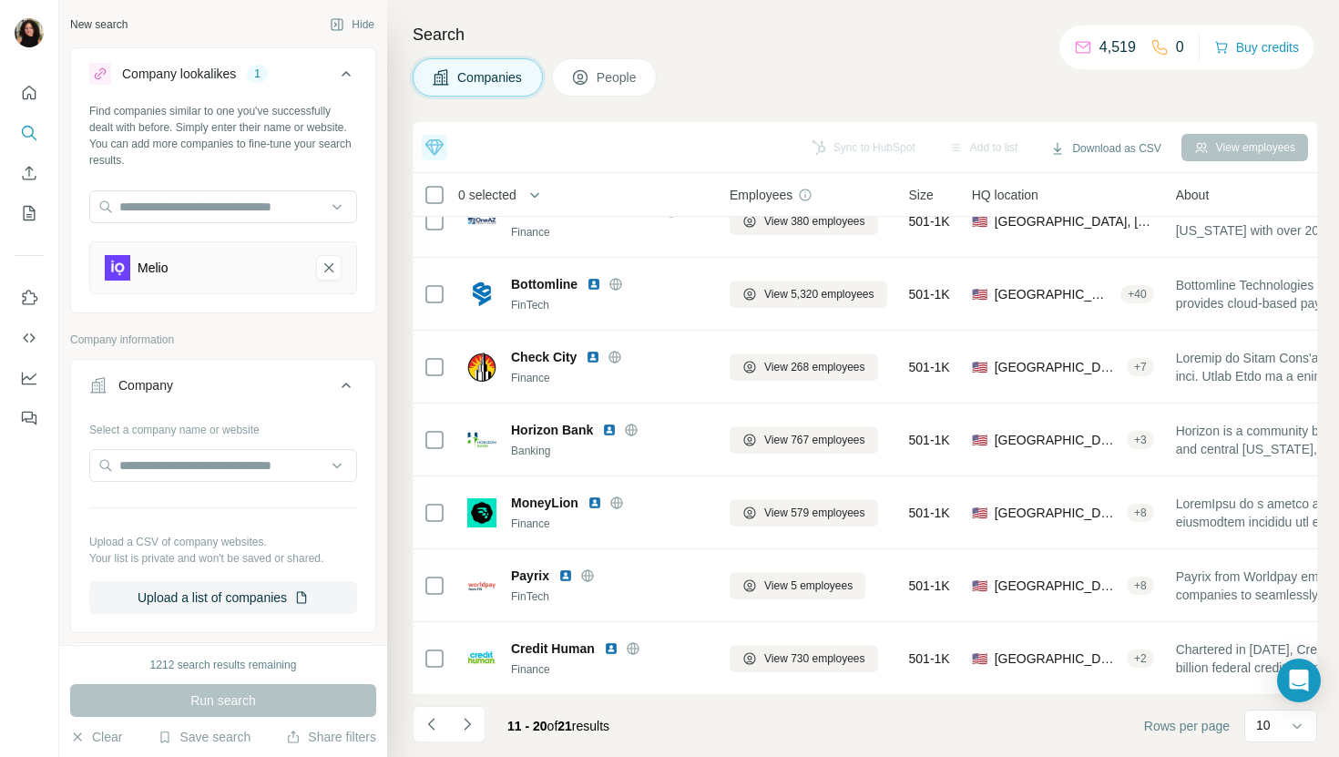
scroll to position [0, 0]
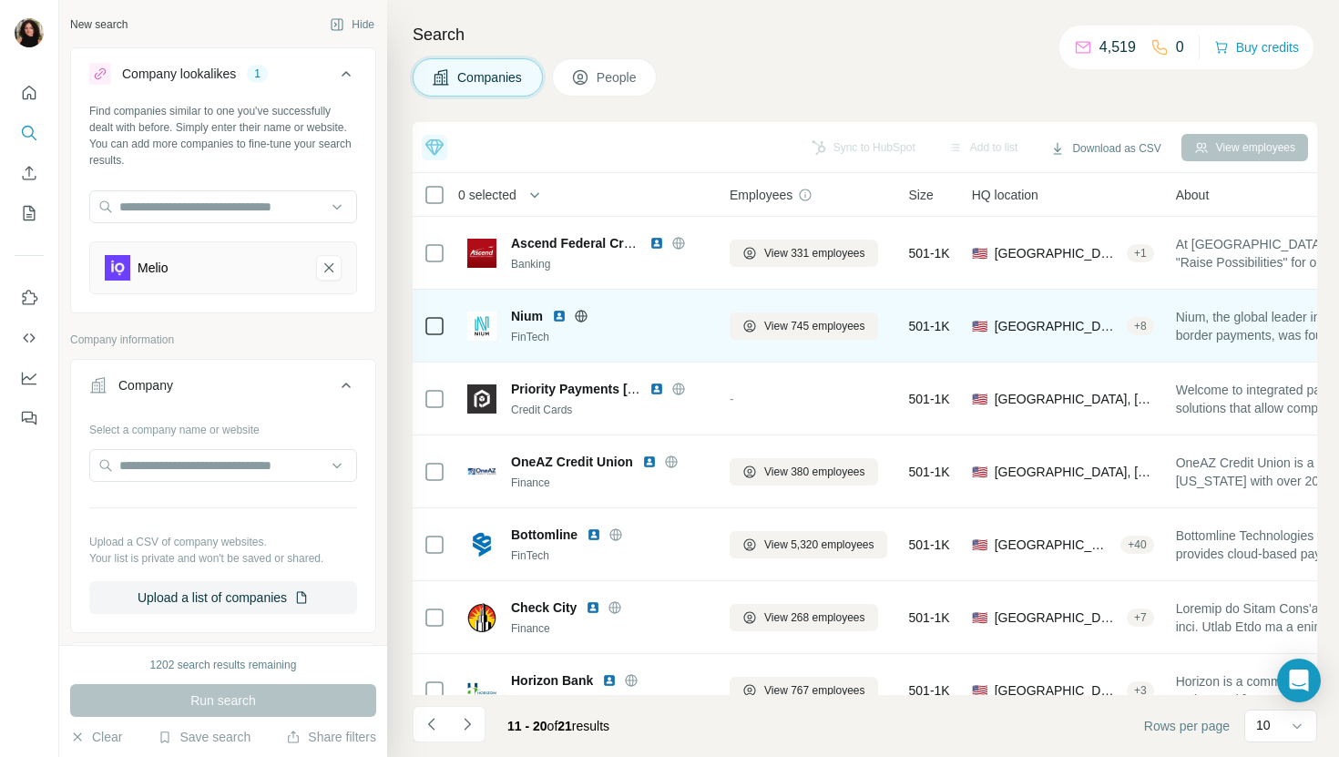
click at [557, 318] on img at bounding box center [559, 316] width 15 height 15
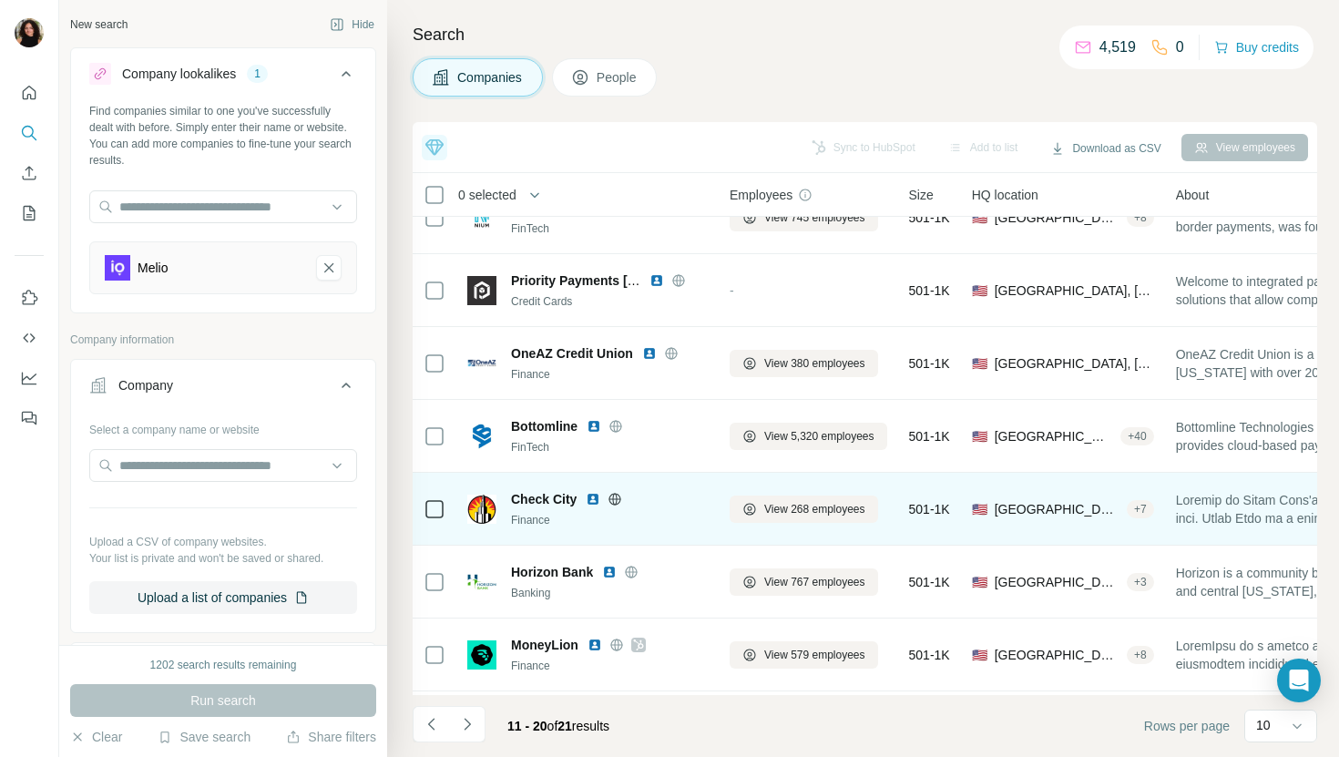
scroll to position [195, 0]
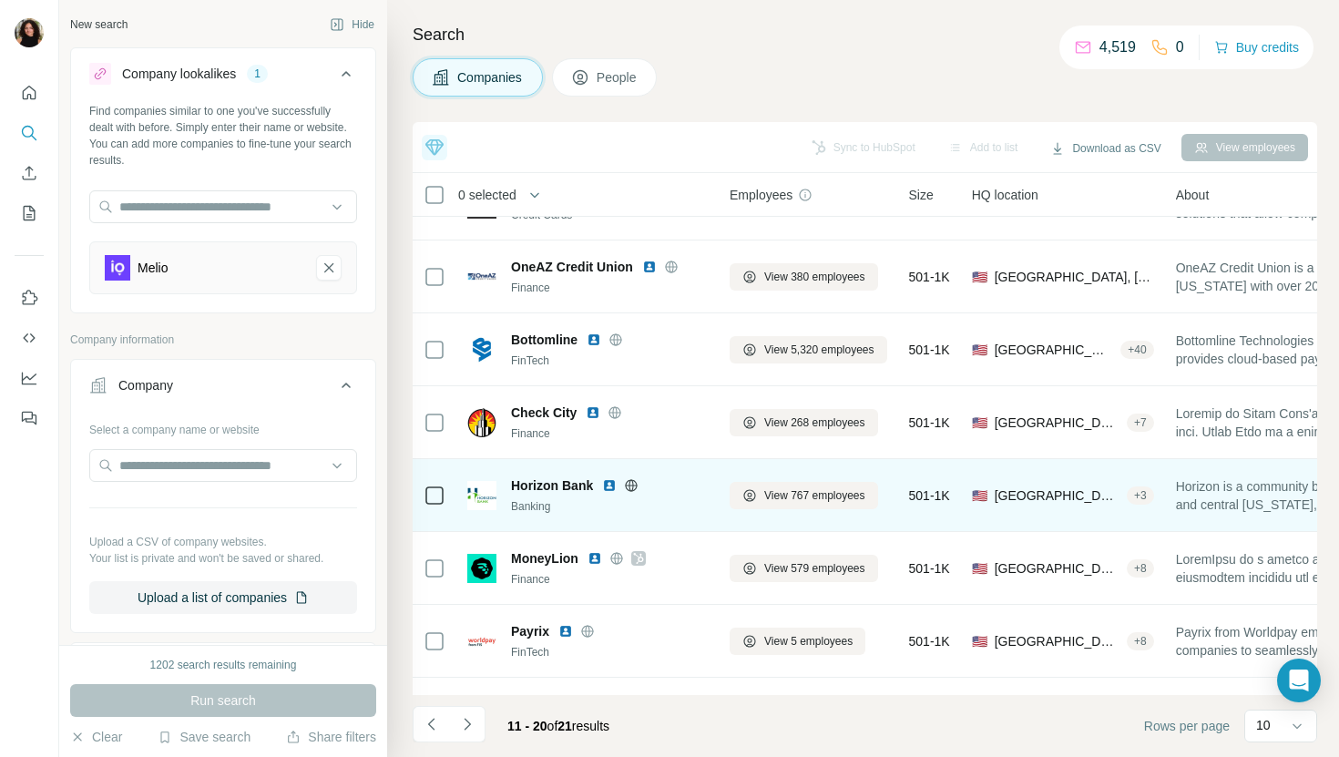
click at [605, 486] on img at bounding box center [609, 485] width 15 height 15
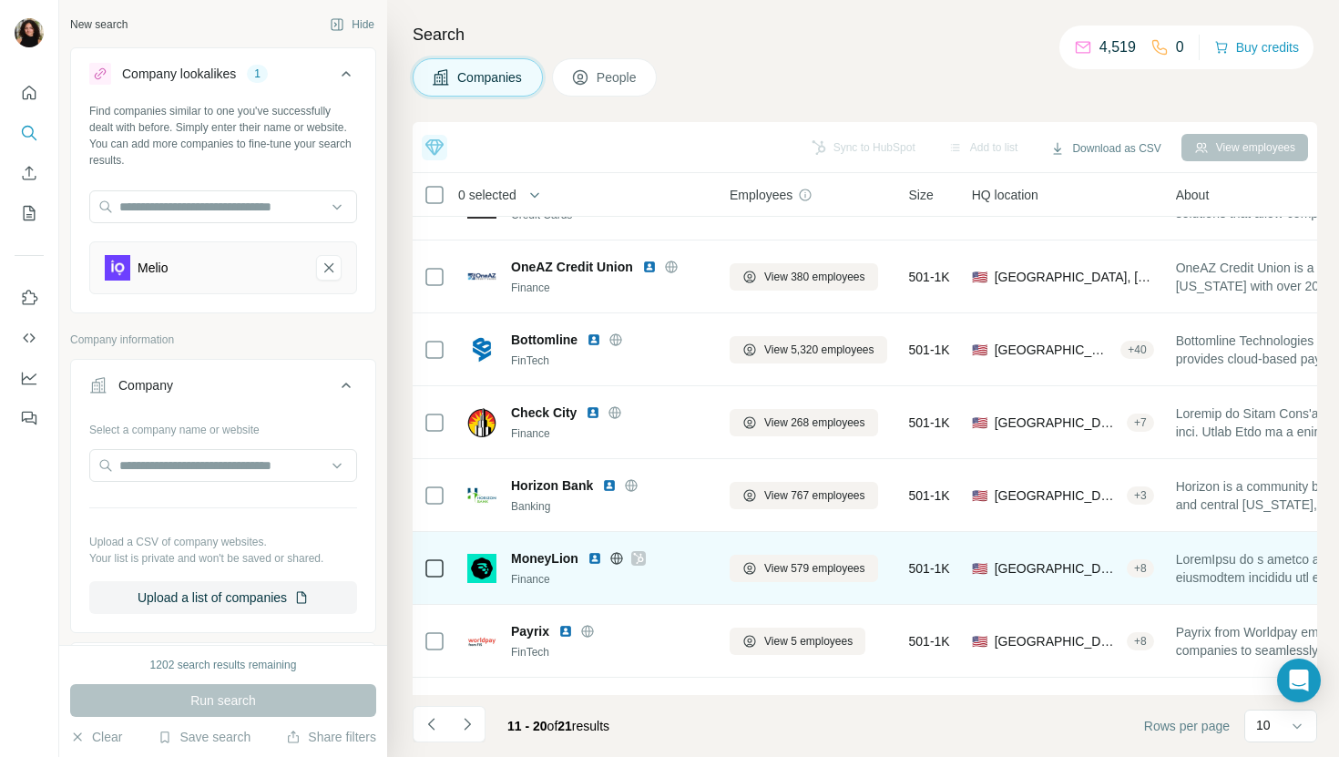
click at [603, 556] on div at bounding box center [617, 558] width 58 height 15
click at [598, 556] on img at bounding box center [595, 558] width 15 height 15
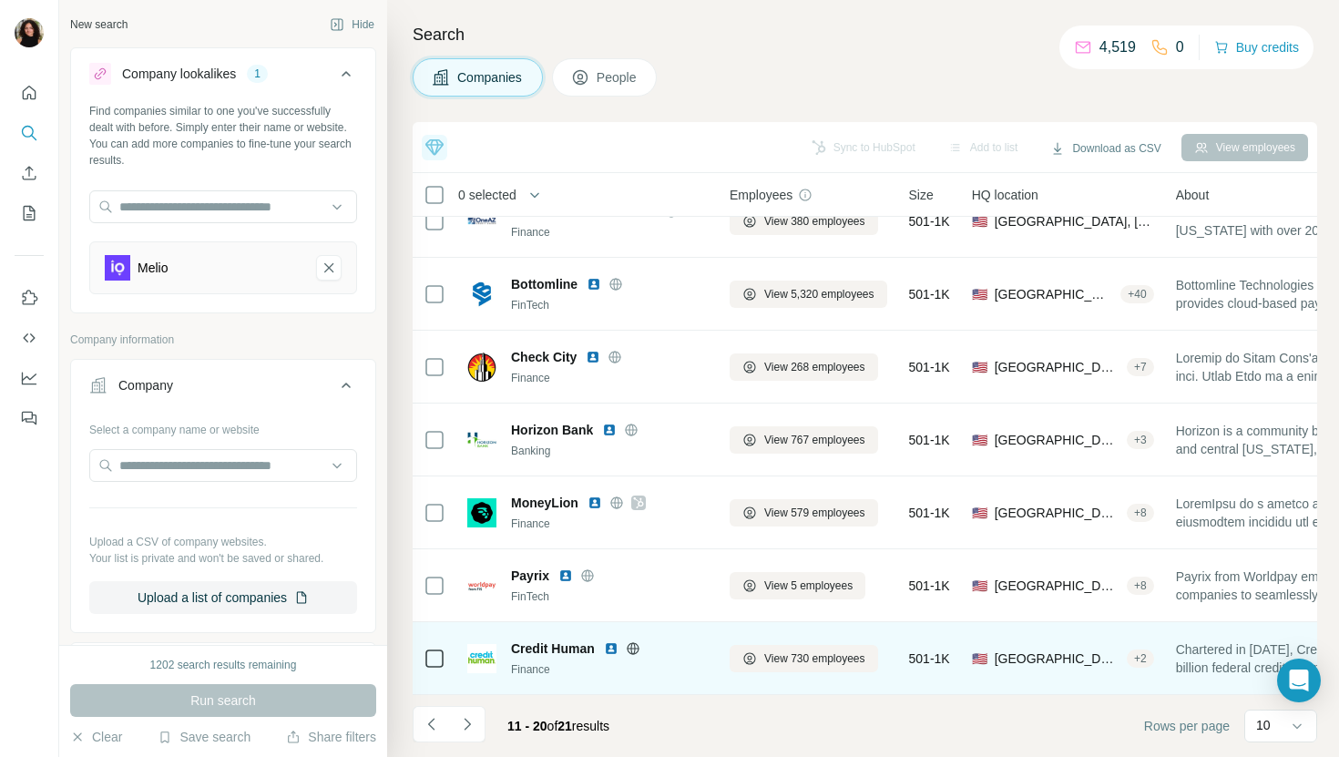
click at [615, 642] on img at bounding box center [611, 648] width 15 height 15
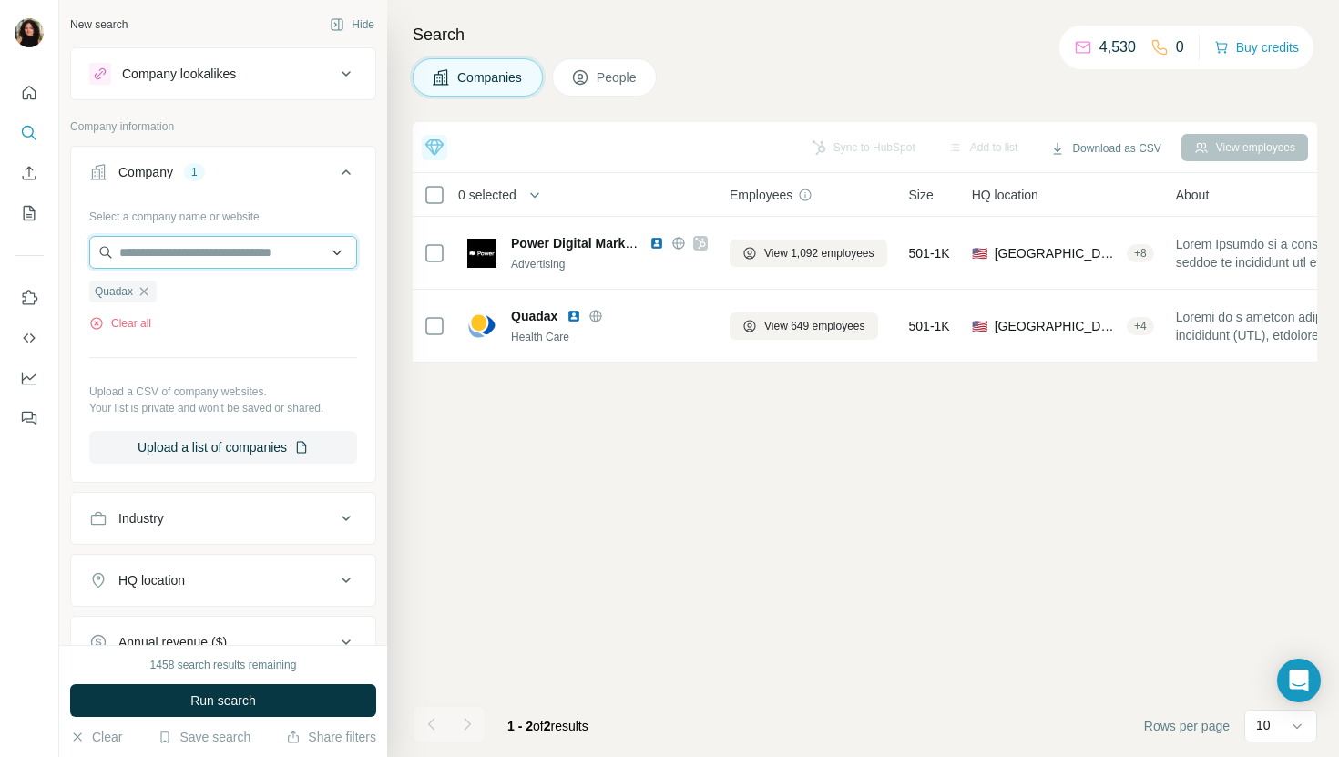
click at [243, 254] on input "text" at bounding box center [223, 252] width 268 height 33
paste input "**********"
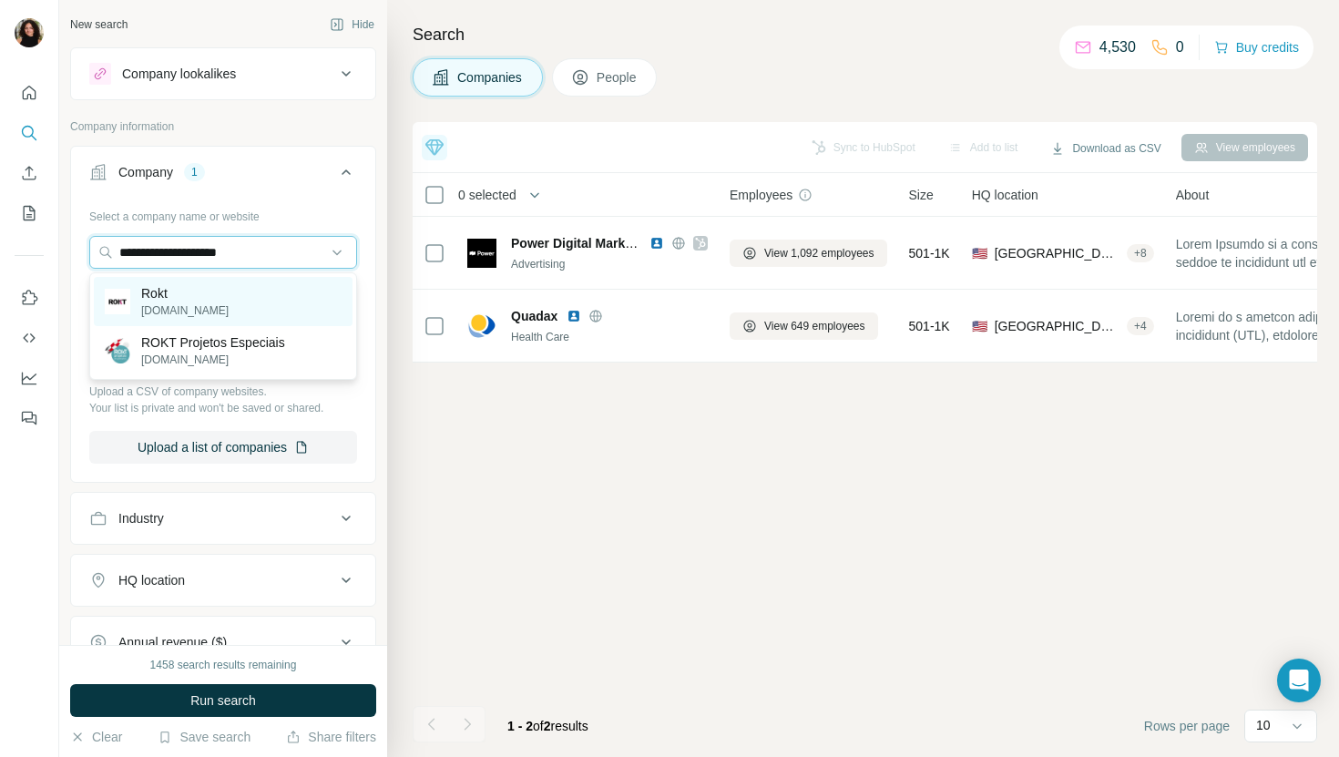
type input "**********"
click at [267, 296] on div "Rokt [DOMAIN_NAME]" at bounding box center [223, 301] width 259 height 49
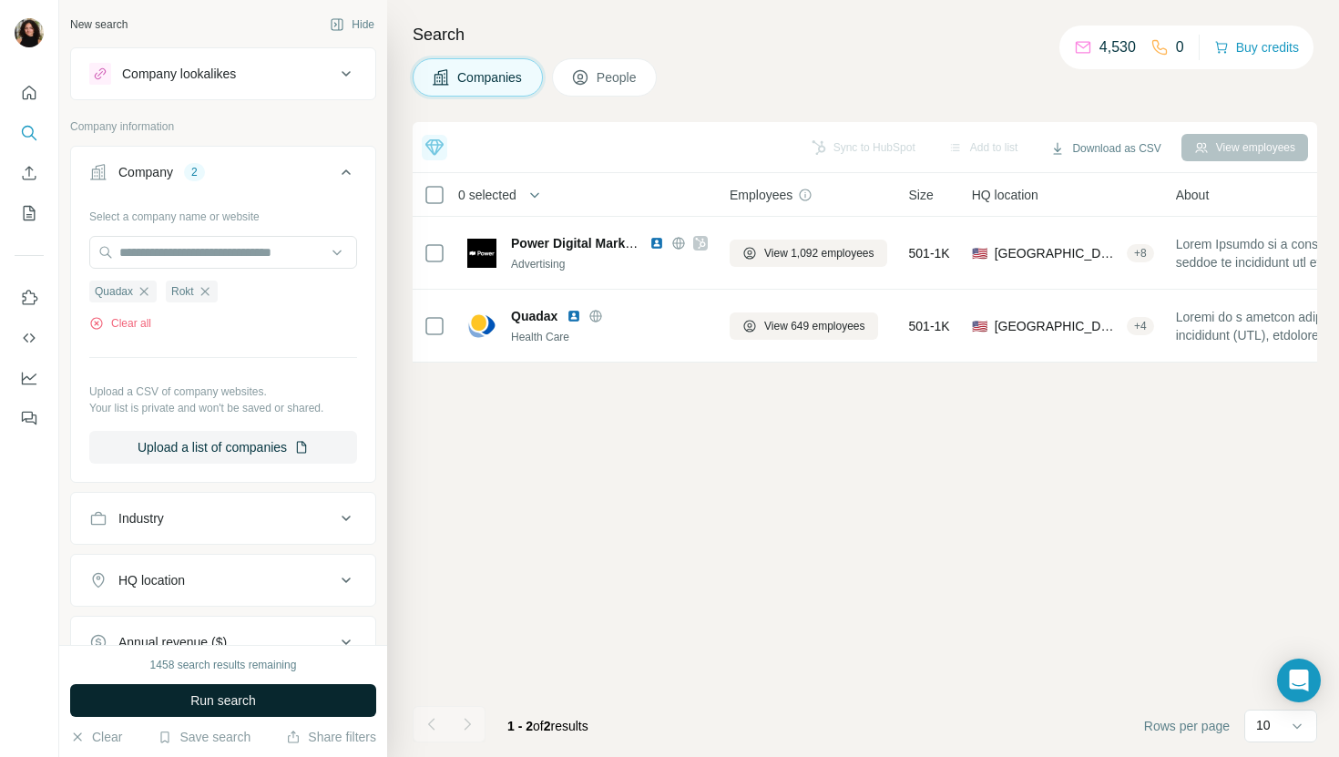
click at [227, 684] on button "Run search" at bounding box center [223, 700] width 306 height 33
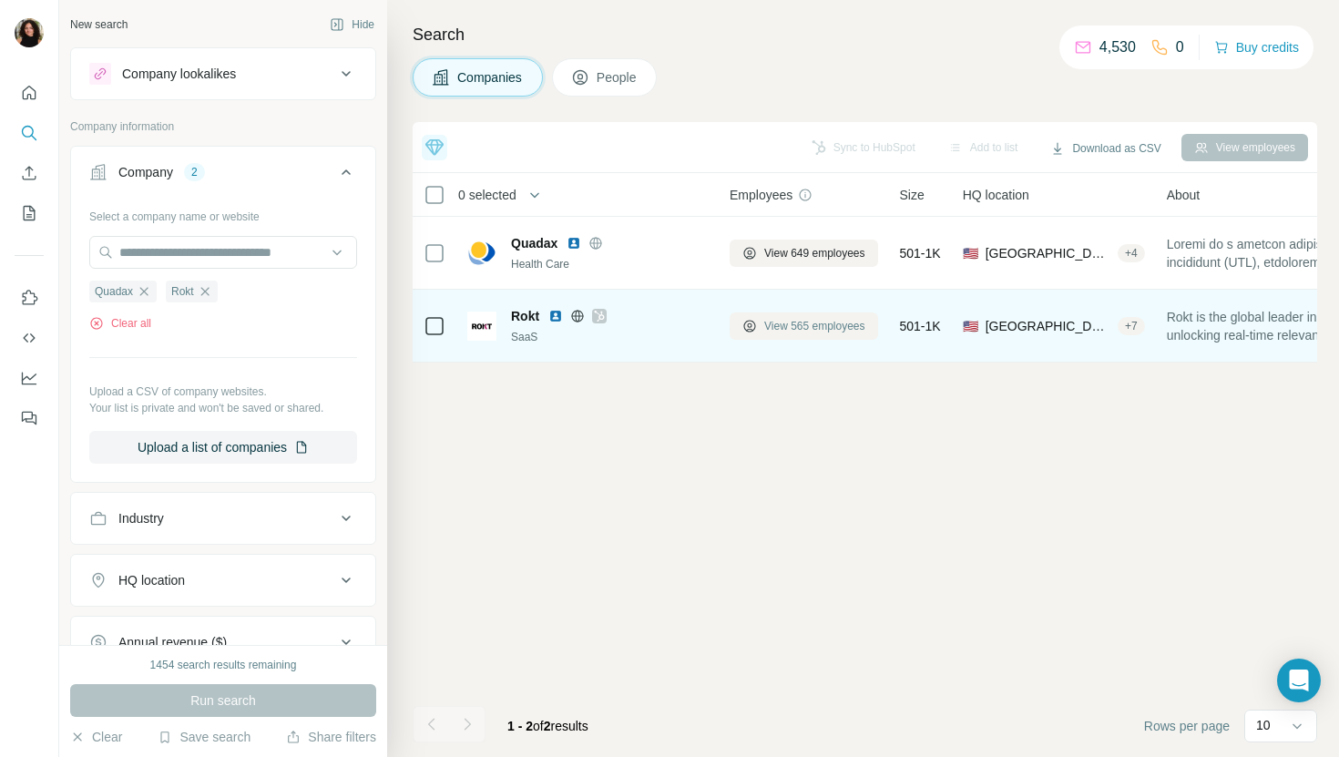
click at [781, 318] on span "View 565 employees" at bounding box center [814, 326] width 101 height 16
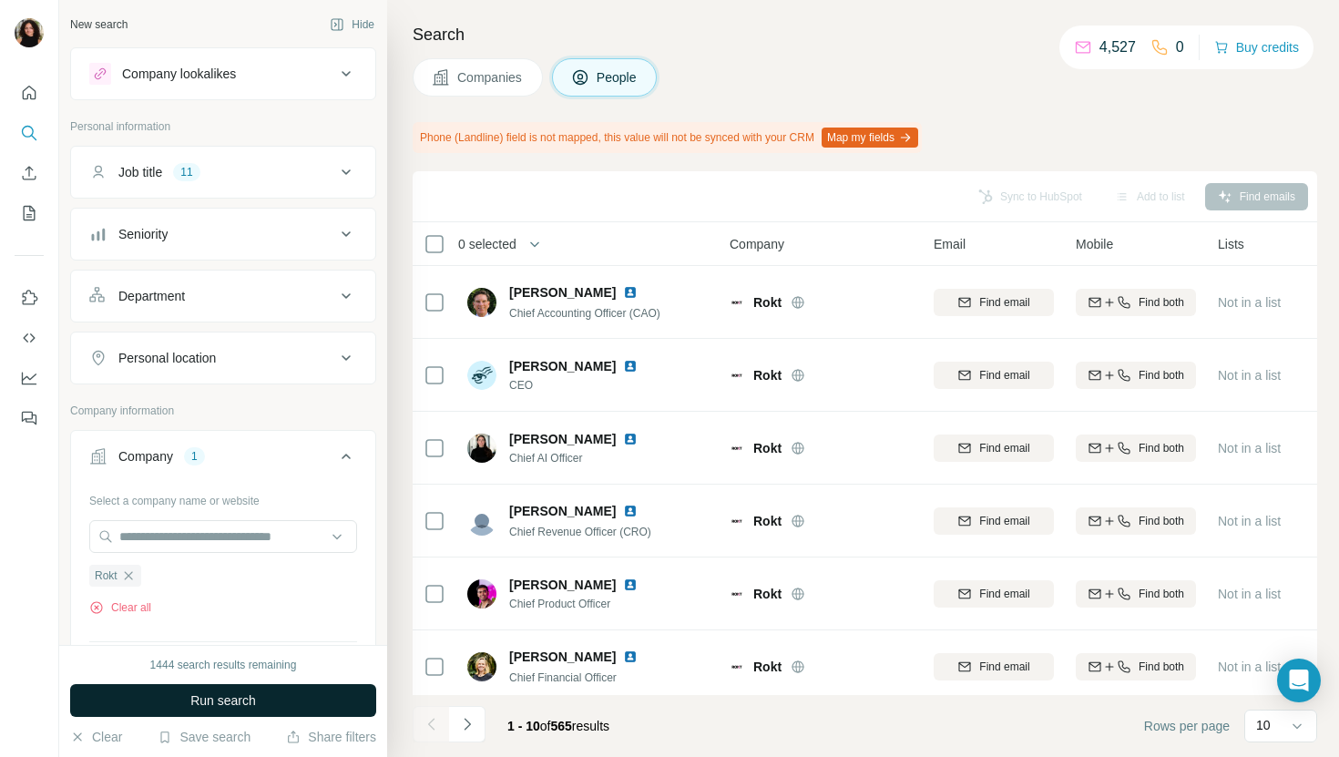
click at [240, 695] on span "Run search" at bounding box center [223, 700] width 66 height 18
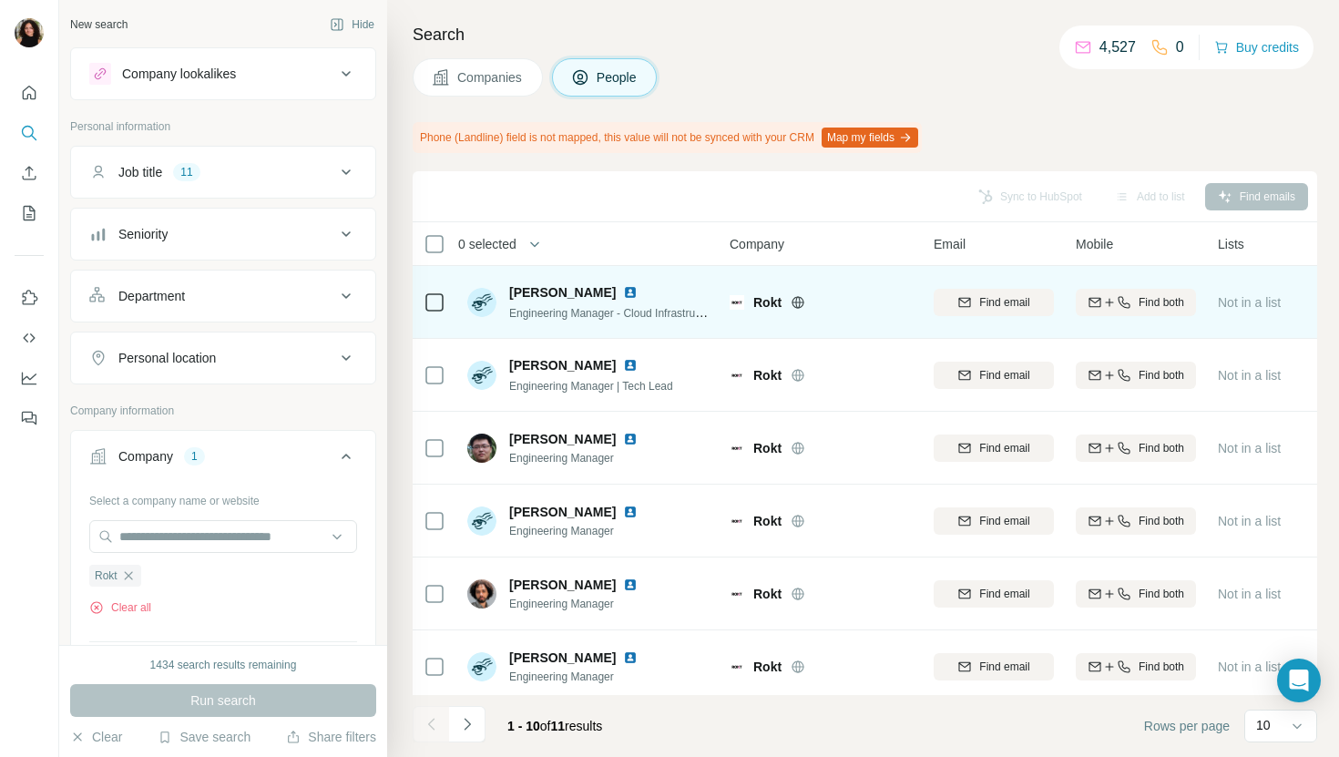
click at [623, 292] on img at bounding box center [630, 292] width 15 height 15
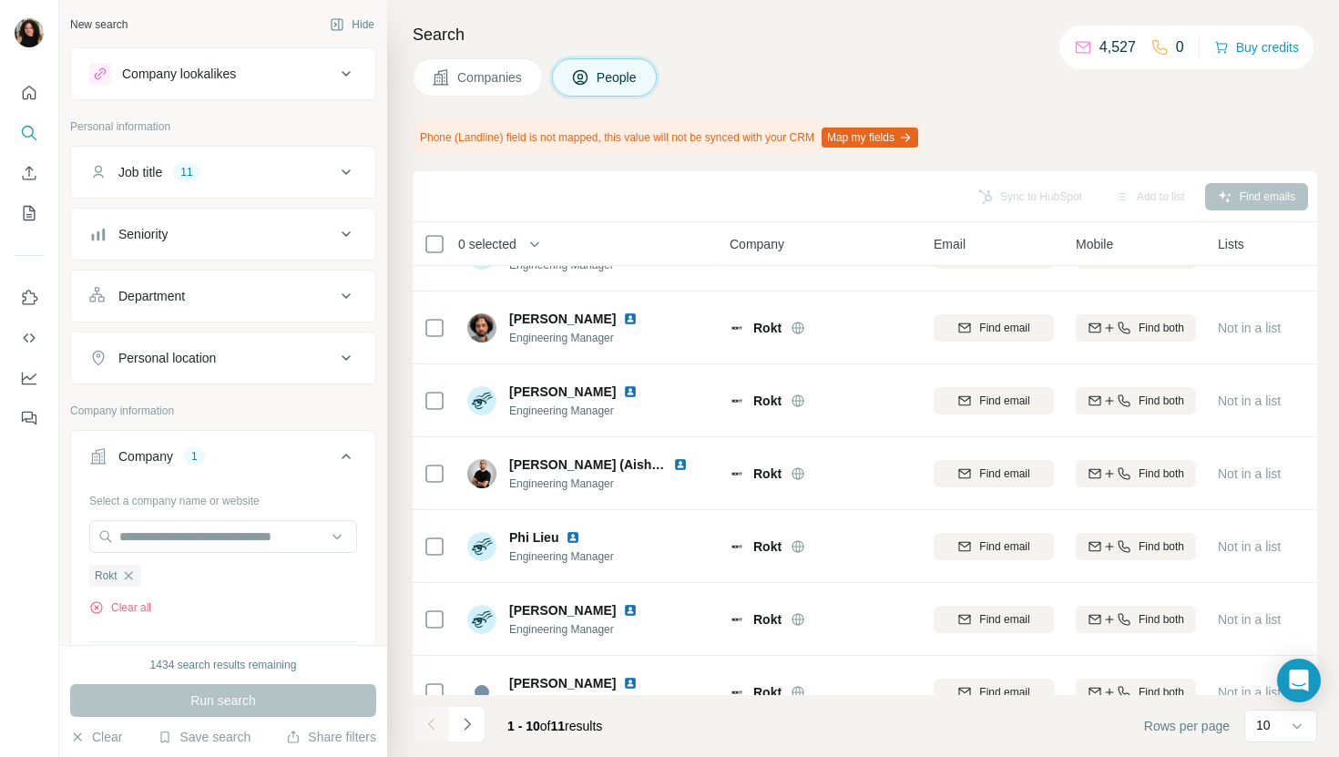
scroll to position [300, 0]
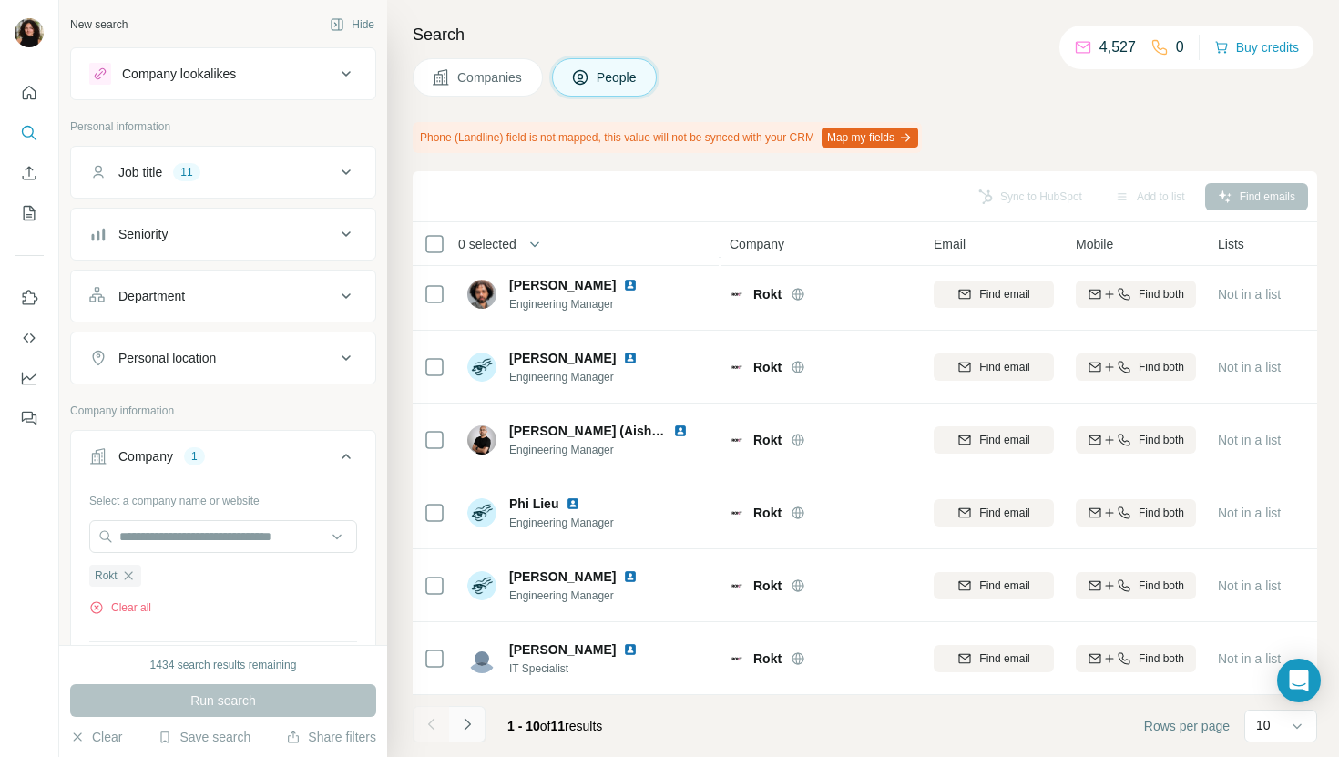
click at [469, 723] on icon "Navigate to next page" at bounding box center [467, 724] width 6 height 12
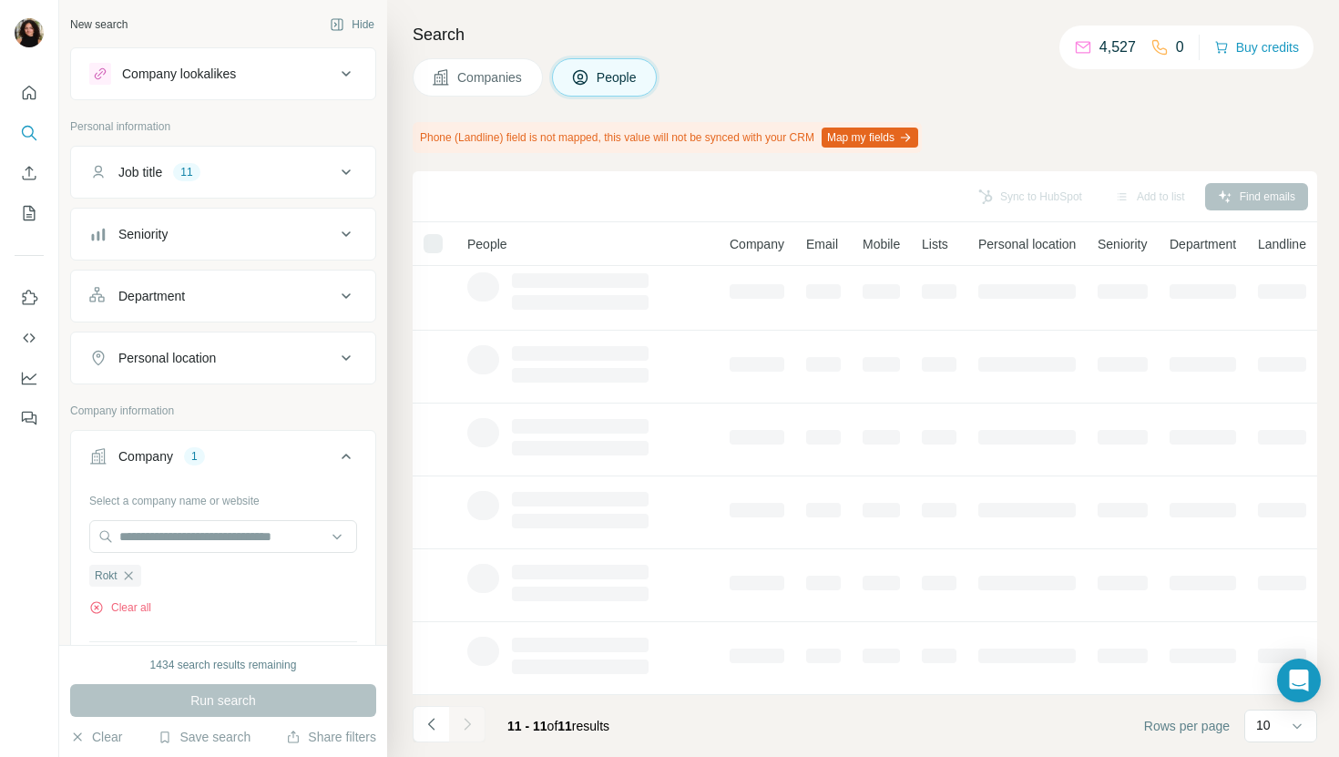
scroll to position [0, 0]
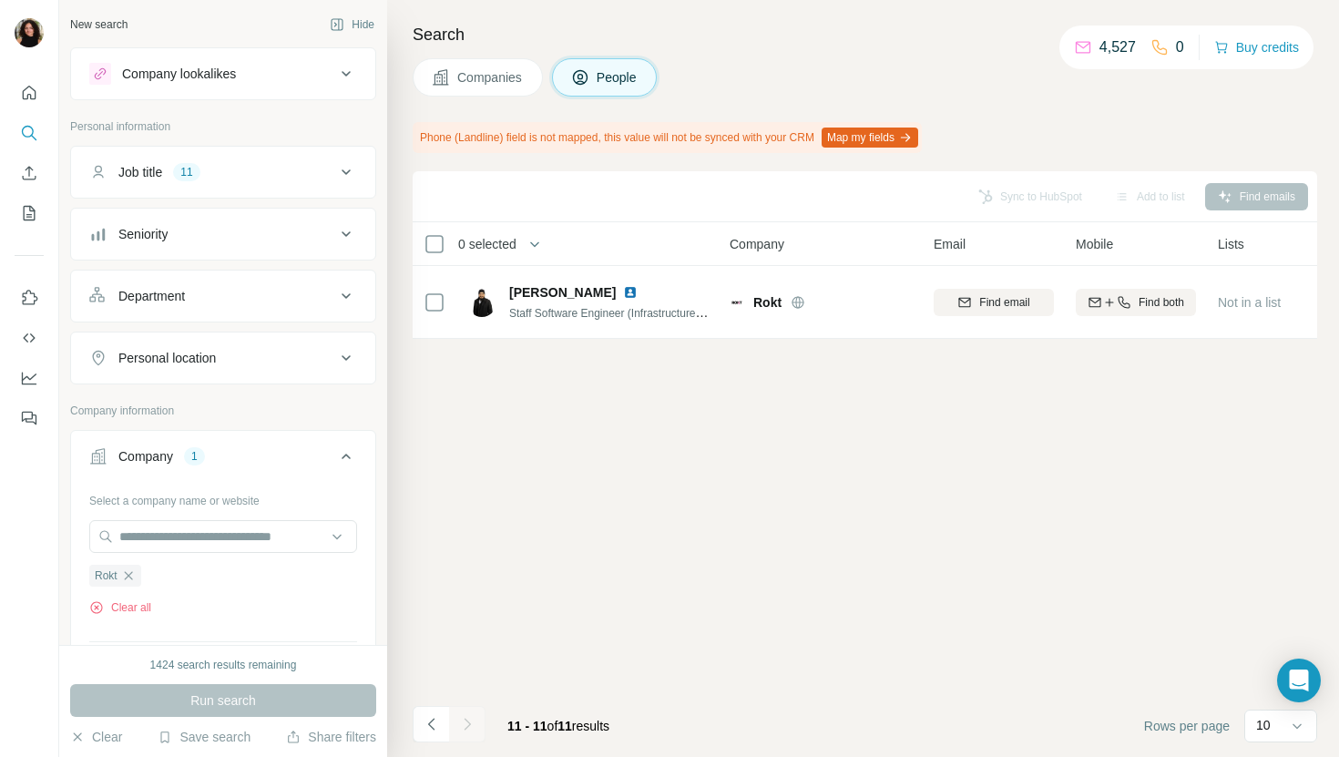
click at [490, 65] on button "Companies" at bounding box center [478, 77] width 130 height 38
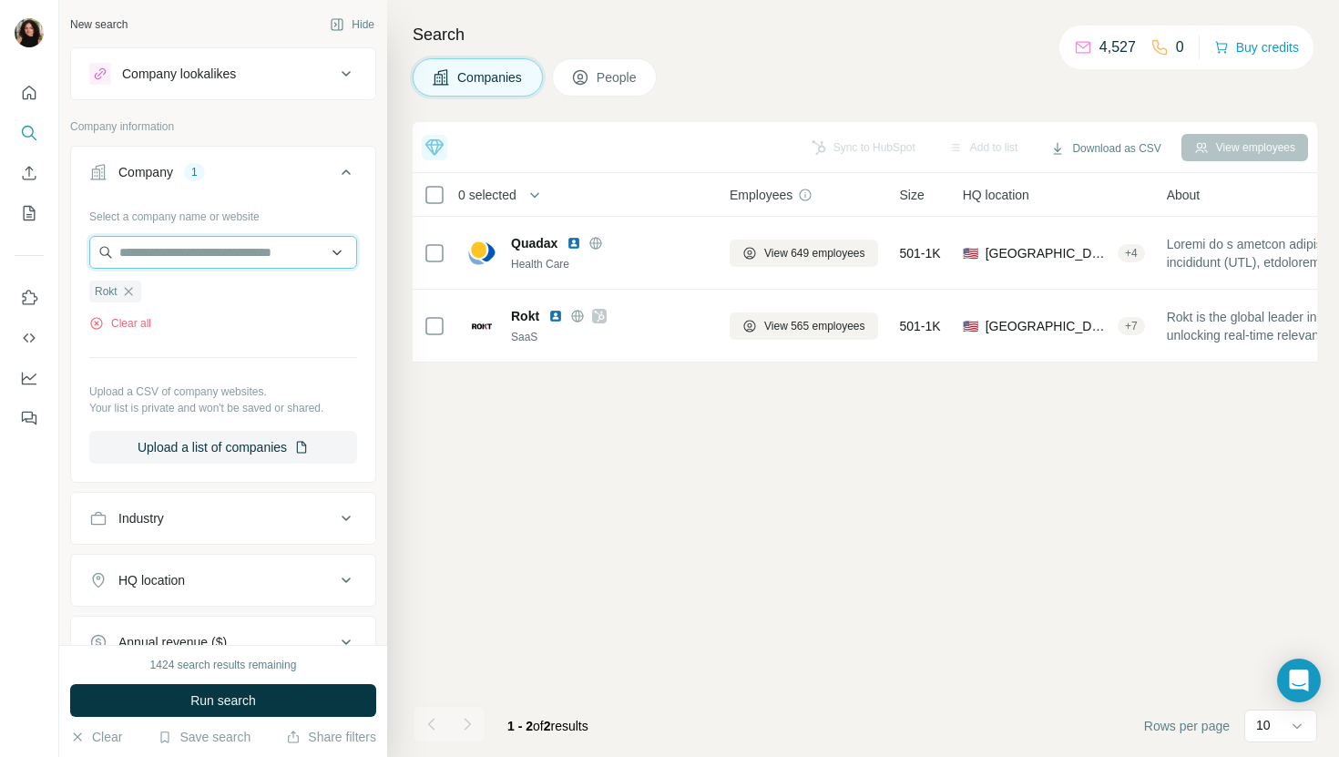
click at [251, 244] on input "text" at bounding box center [223, 252] width 268 height 33
paste input "**********"
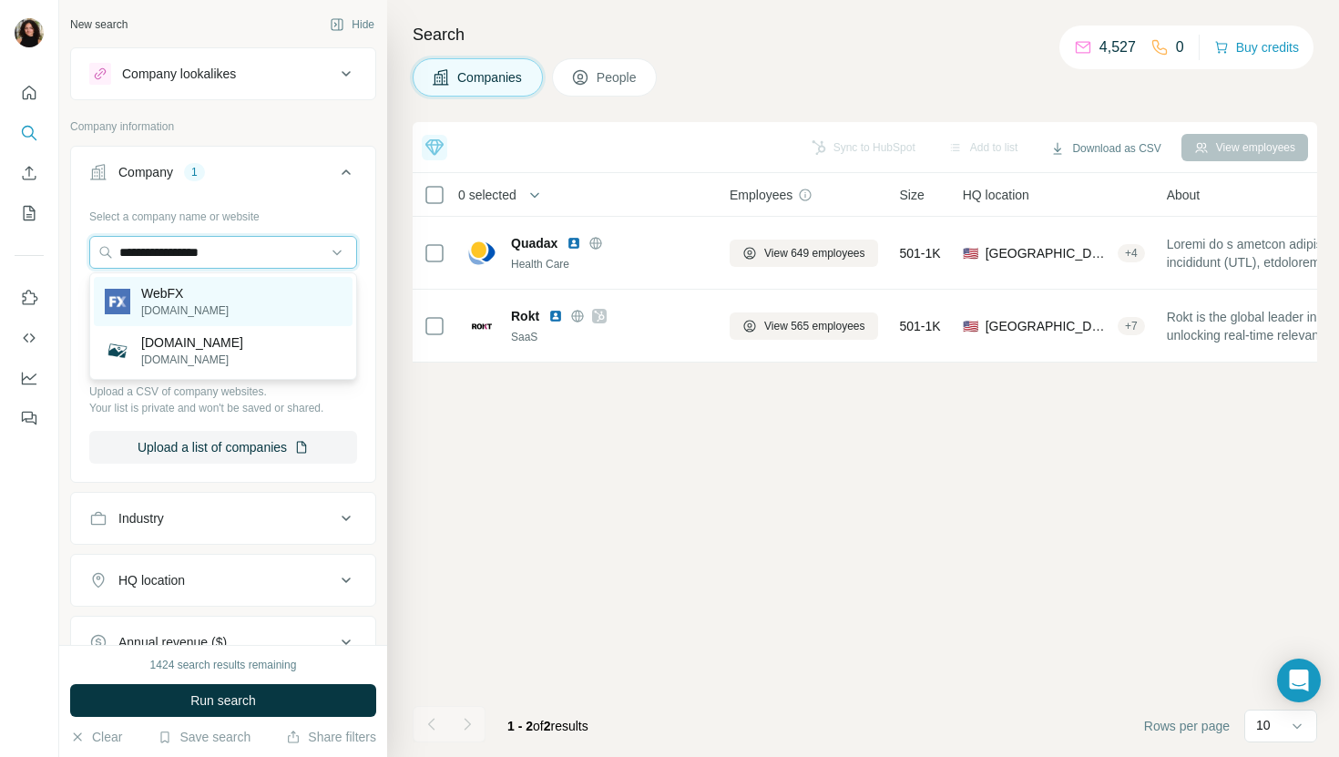
type input "**********"
click at [260, 292] on div "WebFX [DOMAIN_NAME]" at bounding box center [223, 301] width 259 height 49
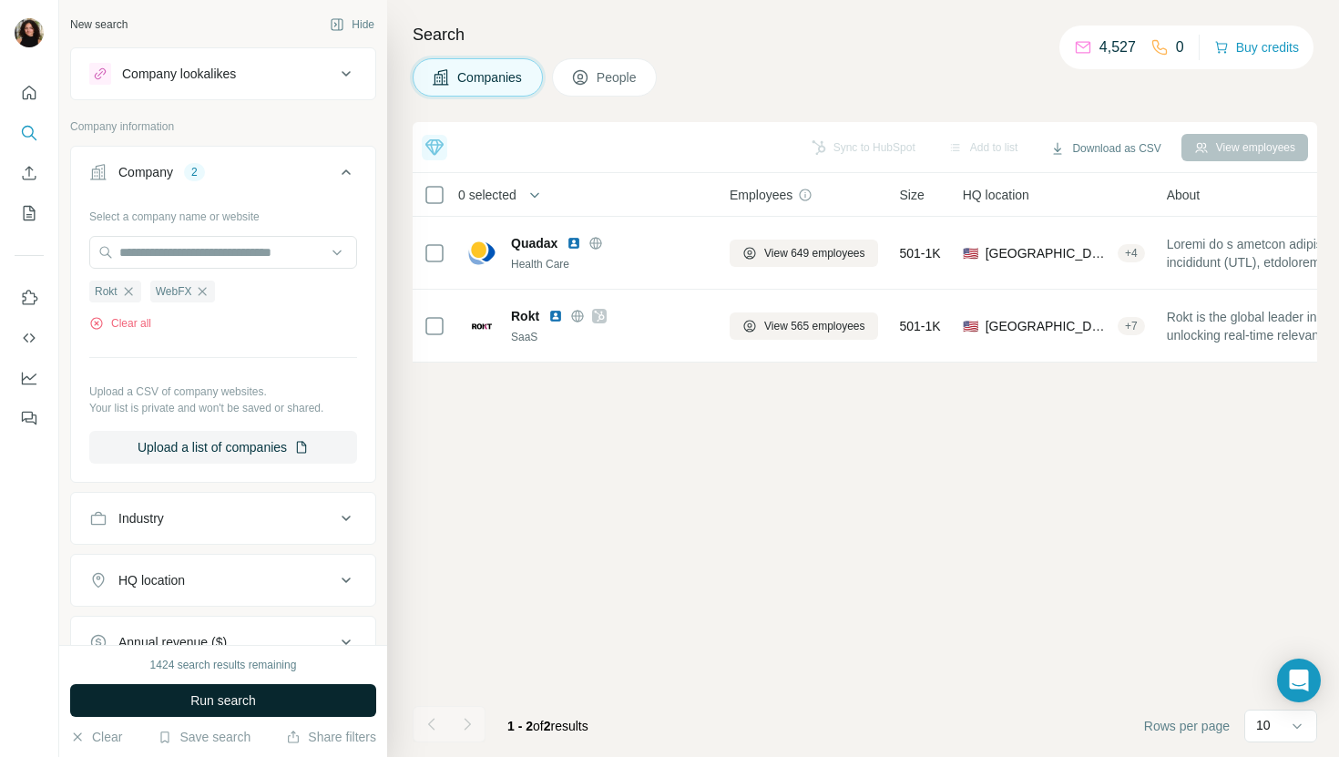
click at [237, 692] on span "Run search" at bounding box center [223, 700] width 66 height 18
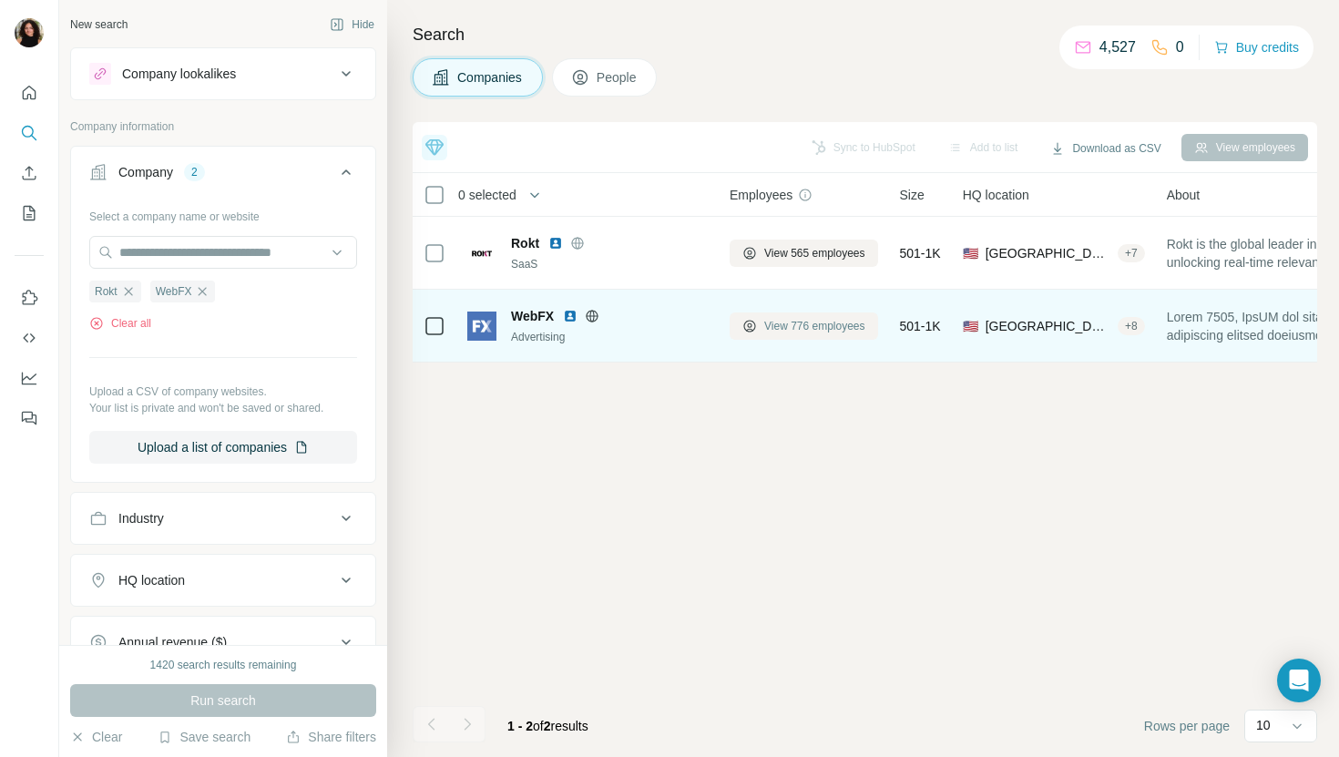
click at [804, 332] on span "View 776 employees" at bounding box center [814, 326] width 101 height 16
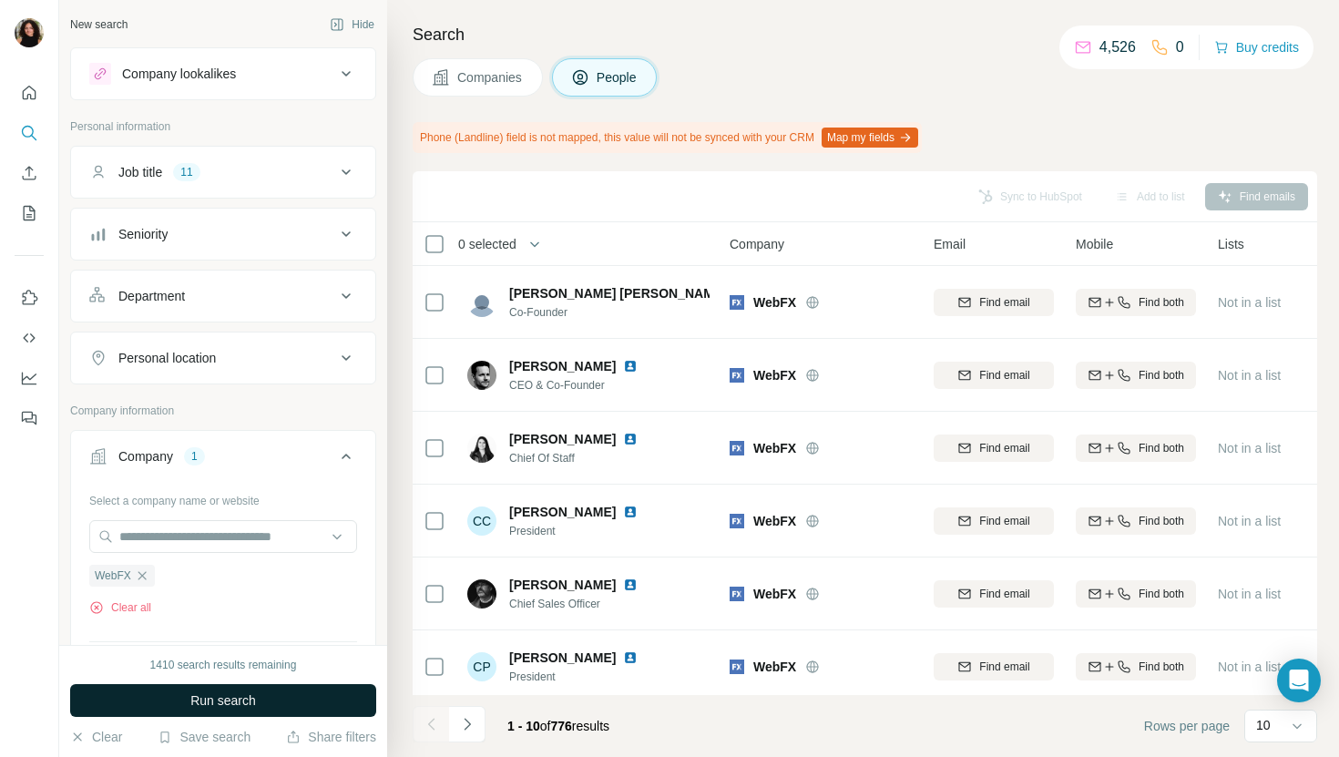
click at [340, 700] on button "Run search" at bounding box center [223, 700] width 306 height 33
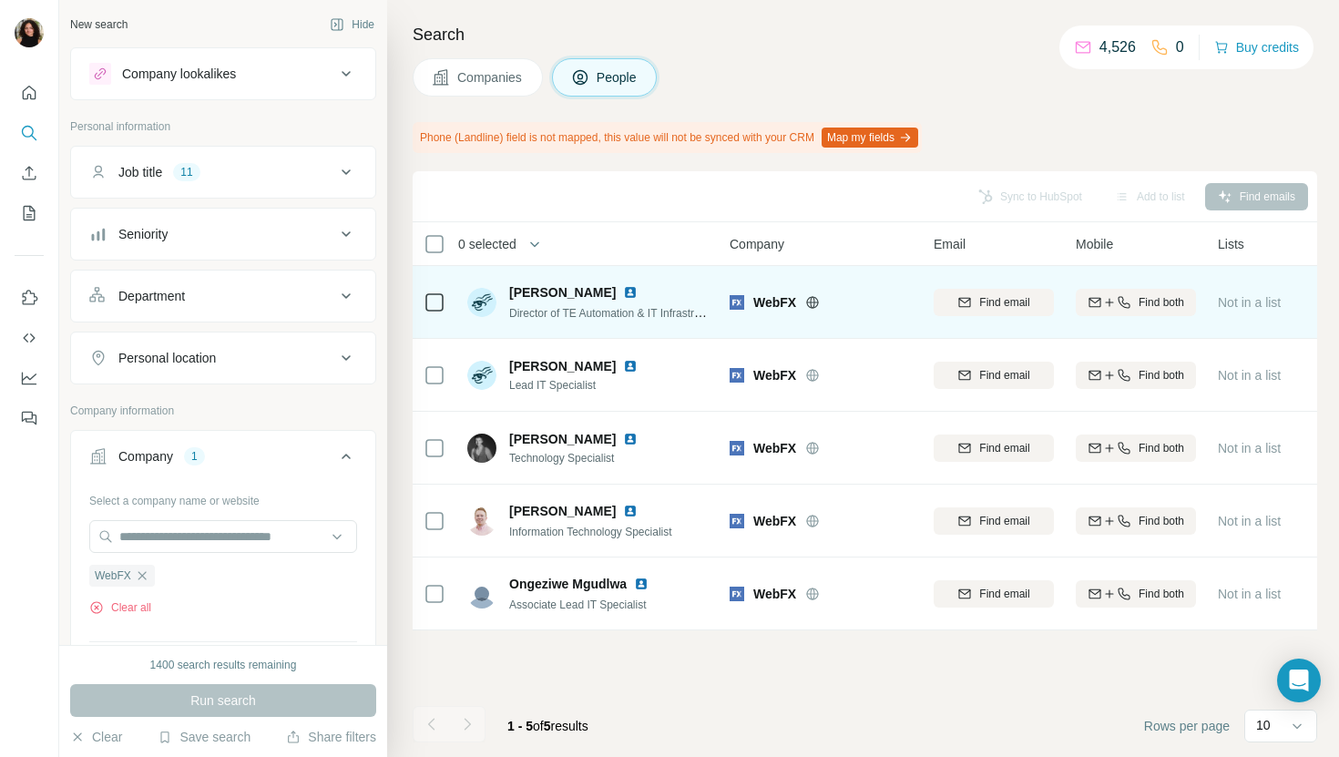
click at [623, 292] on img at bounding box center [630, 292] width 15 height 15
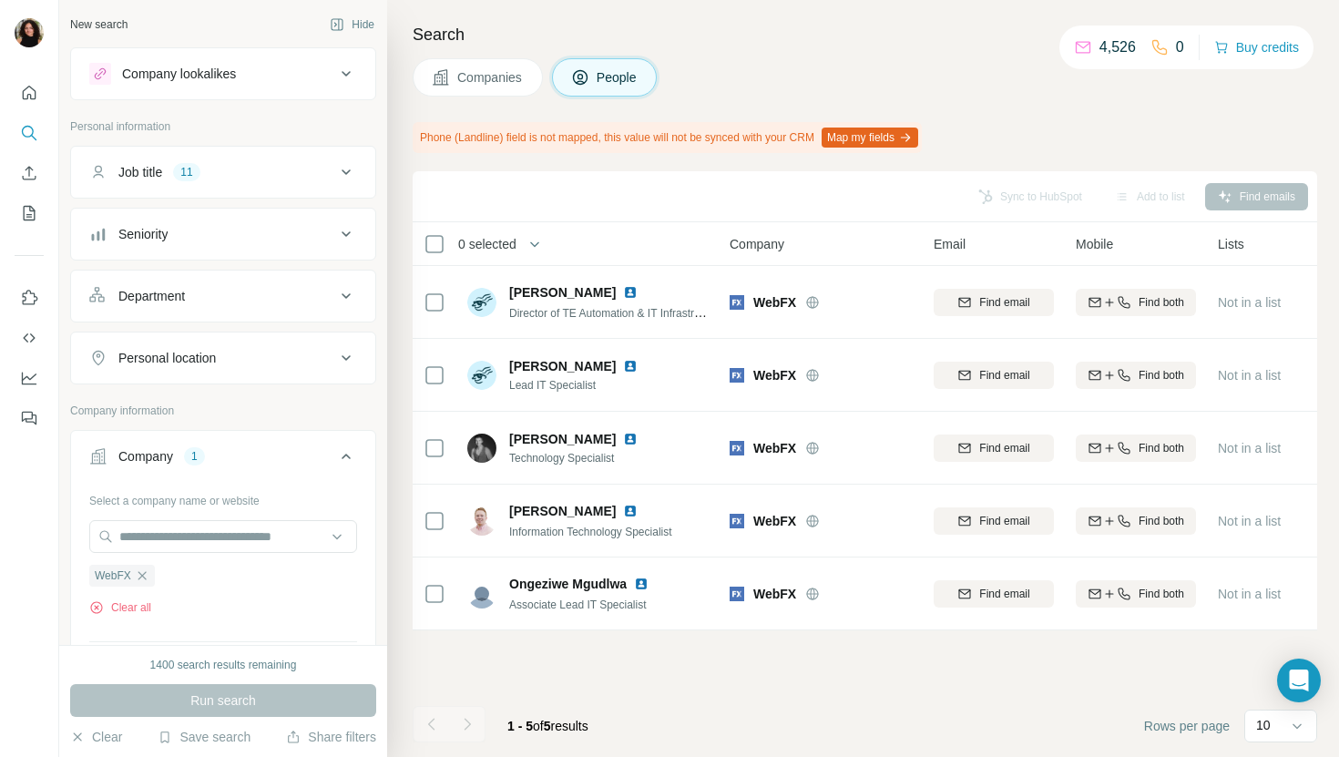
click at [471, 84] on span "Companies" at bounding box center [490, 77] width 67 height 18
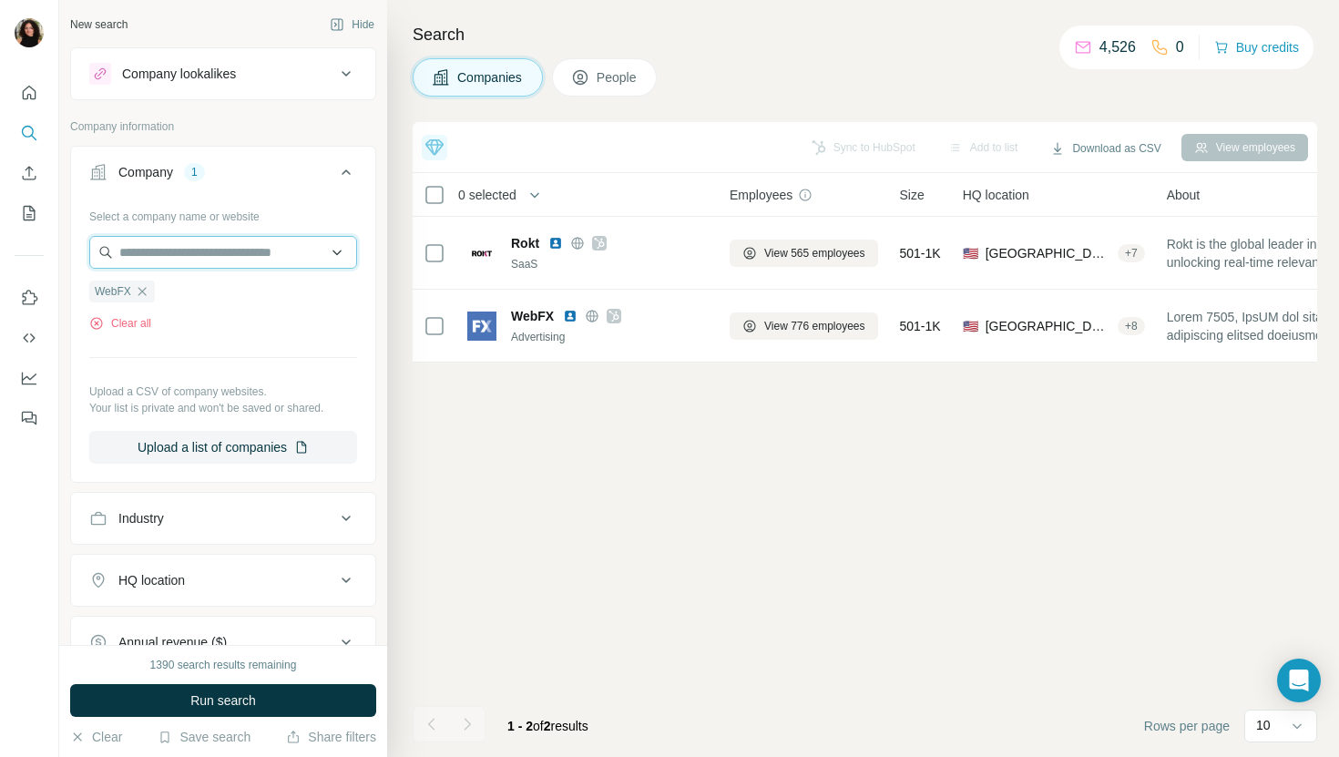
click at [246, 236] on input "text" at bounding box center [223, 252] width 268 height 33
paste input "**********"
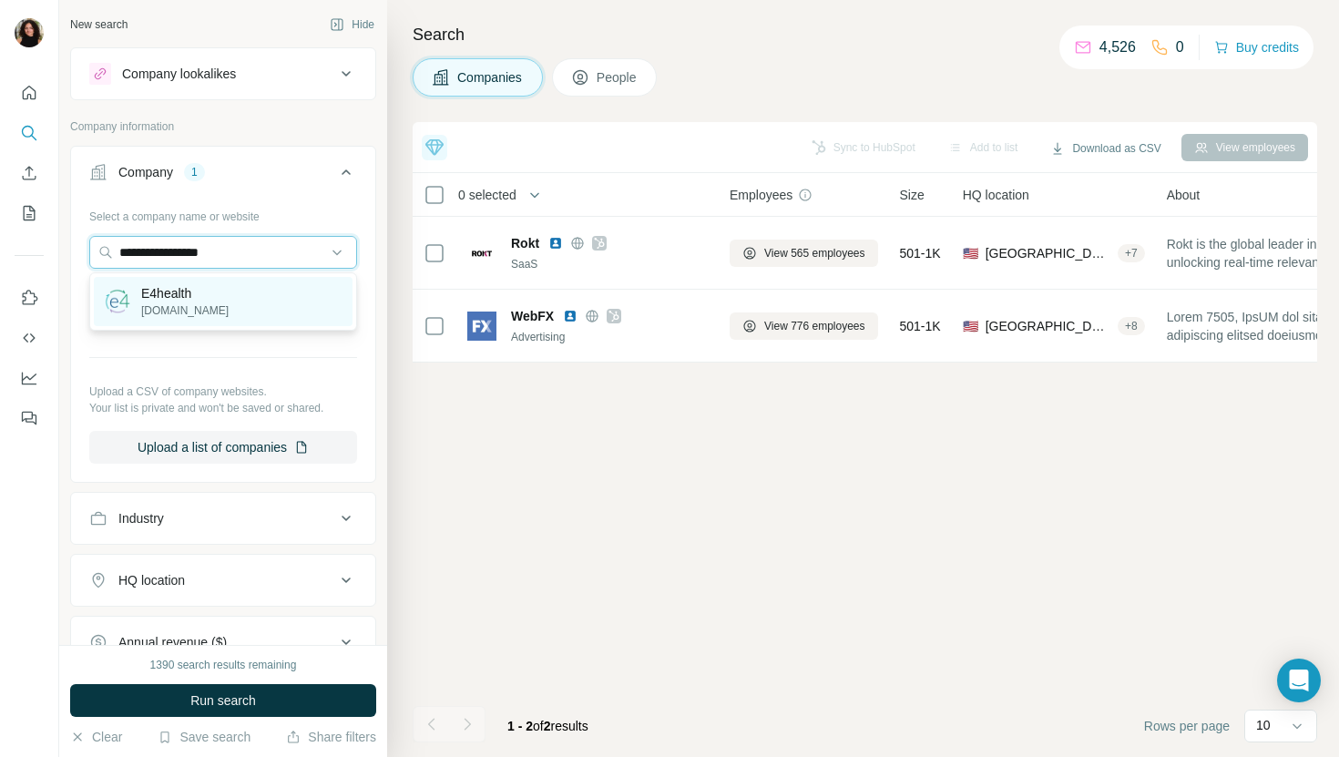
type input "**********"
click at [262, 306] on div "E4health [DOMAIN_NAME]" at bounding box center [223, 301] width 259 height 49
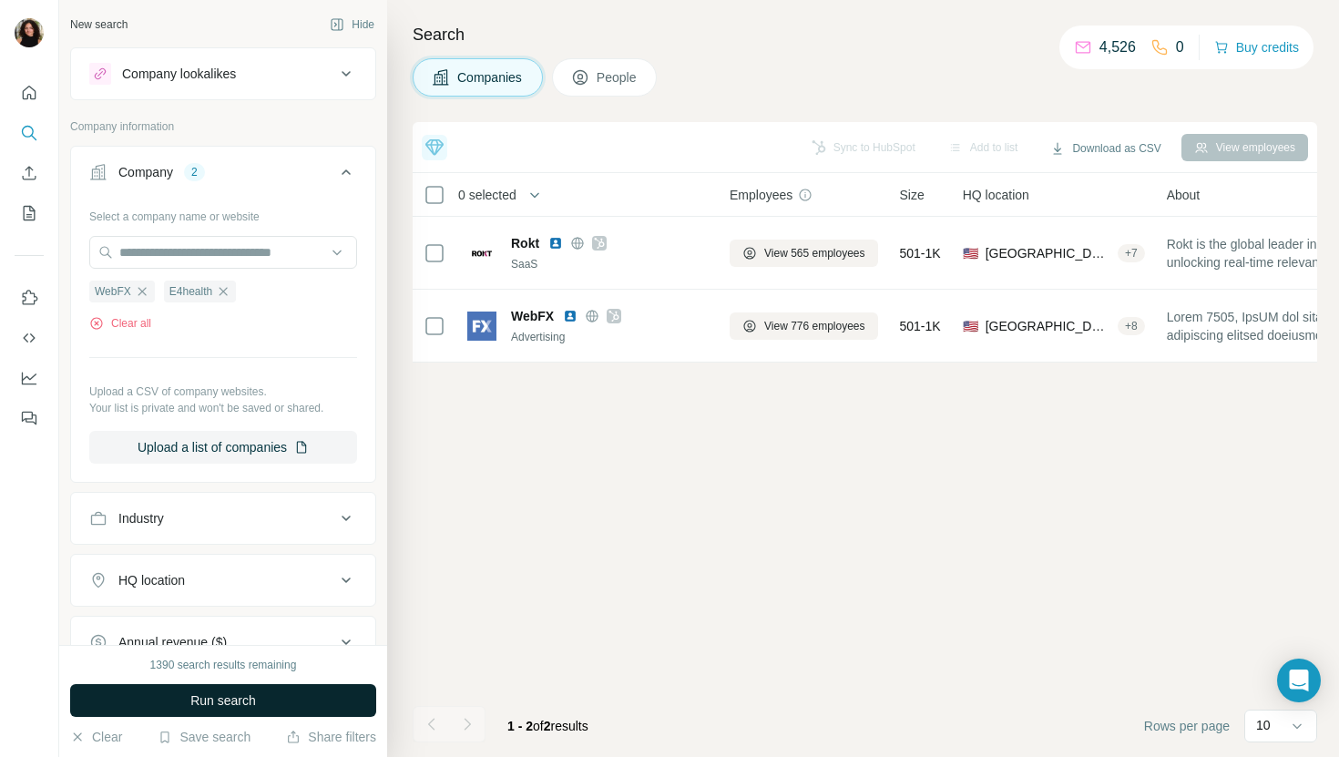
click at [208, 715] on button "Run search" at bounding box center [223, 700] width 306 height 33
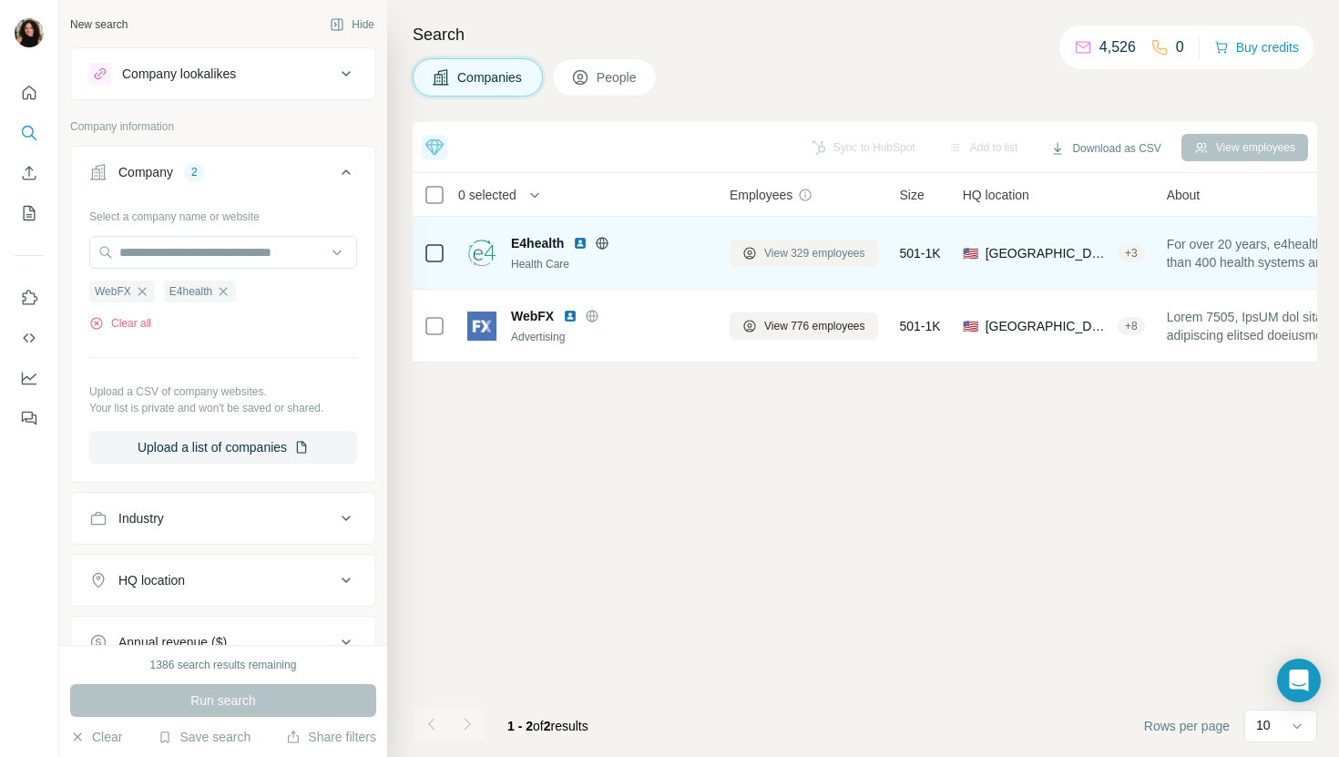
click at [805, 247] on span "View 329 employees" at bounding box center [814, 253] width 101 height 16
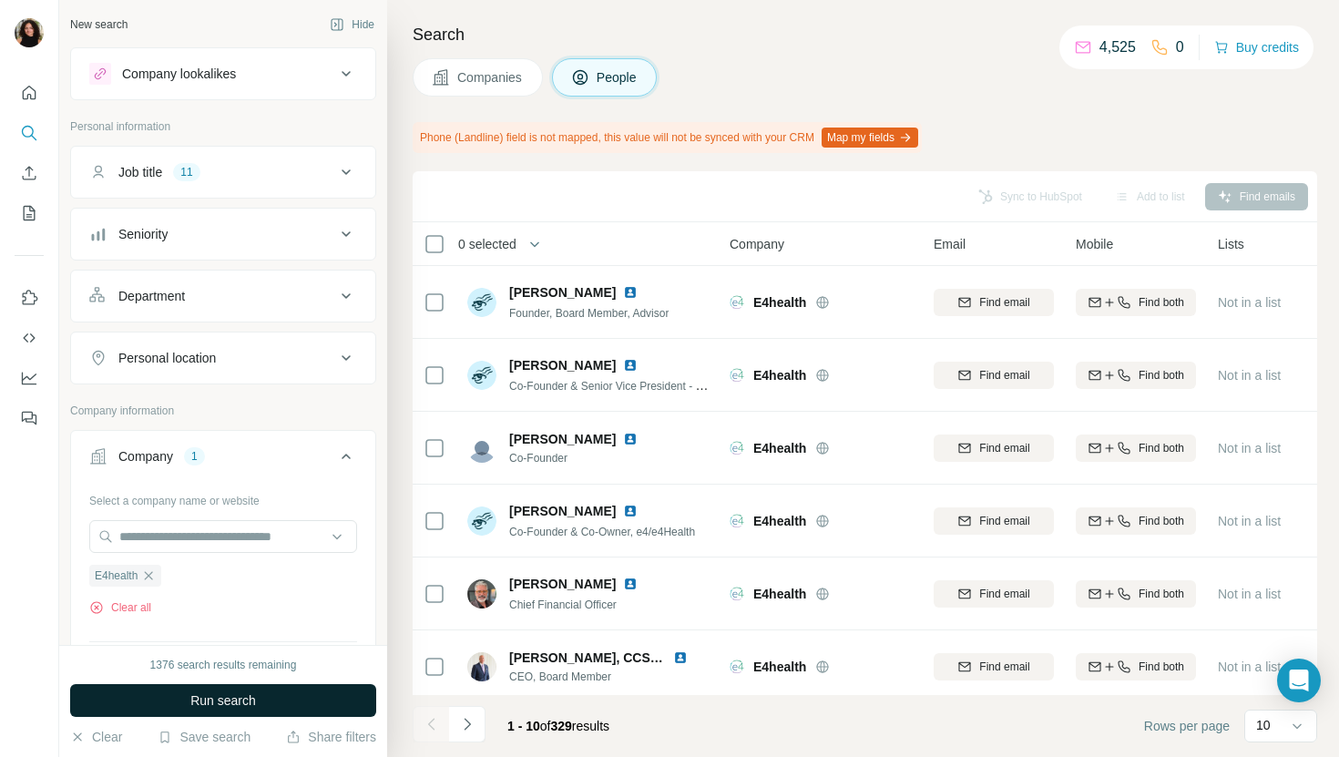
click at [302, 700] on button "Run search" at bounding box center [223, 700] width 306 height 33
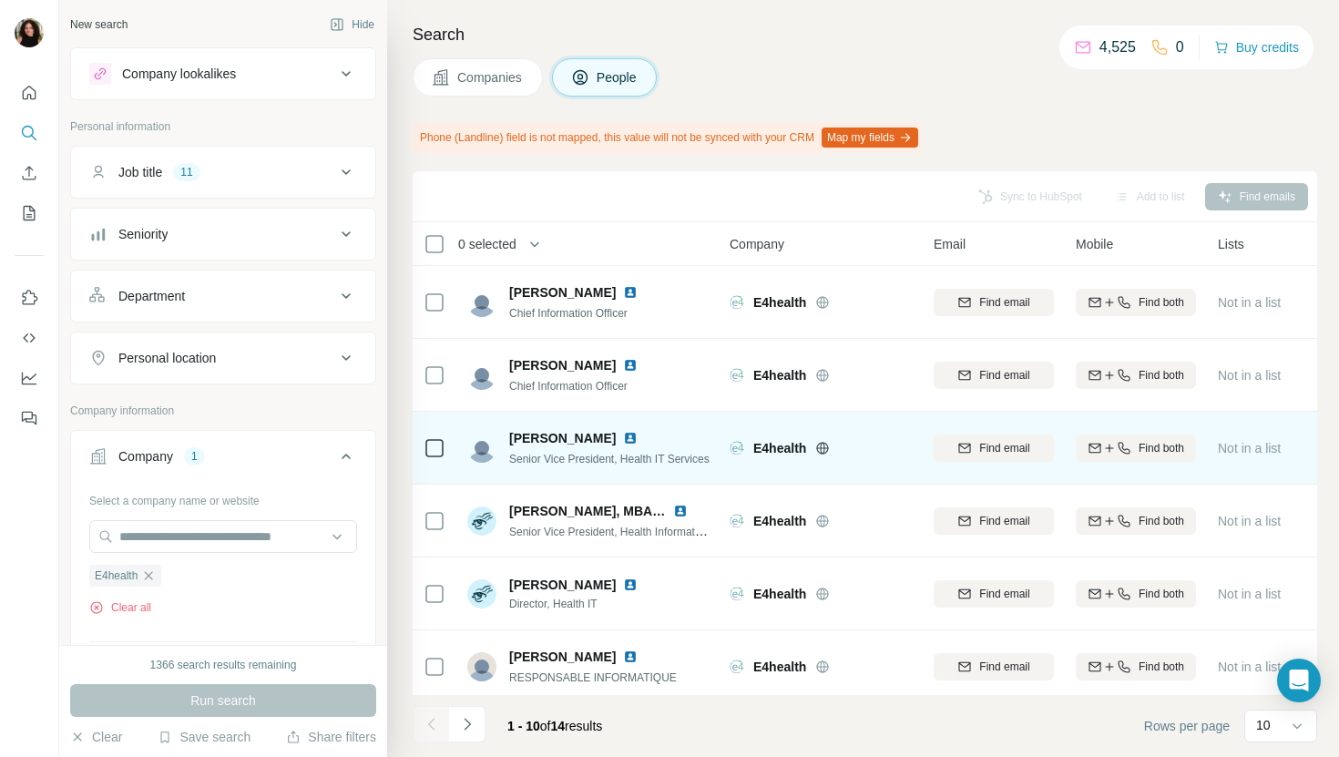
click at [623, 440] on img at bounding box center [630, 438] width 15 height 15
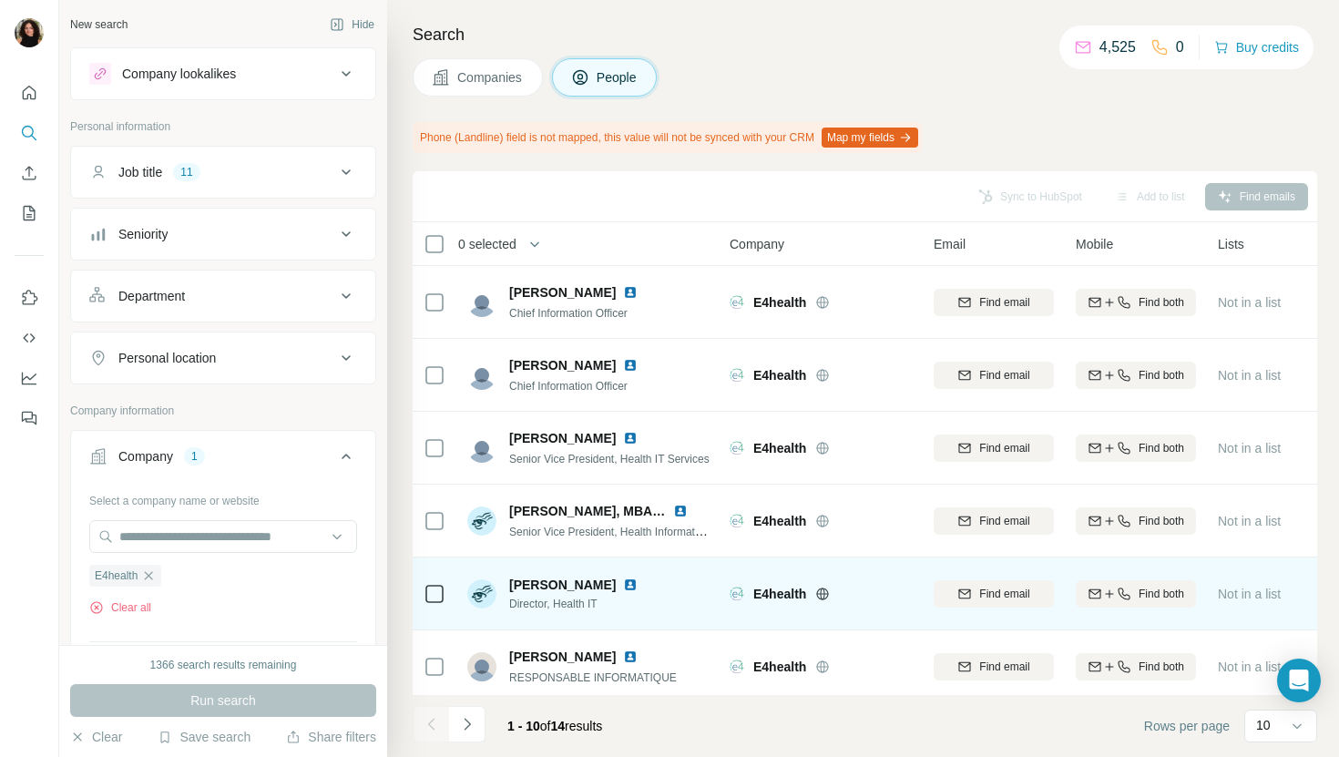
click at [623, 580] on img at bounding box center [630, 585] width 15 height 15
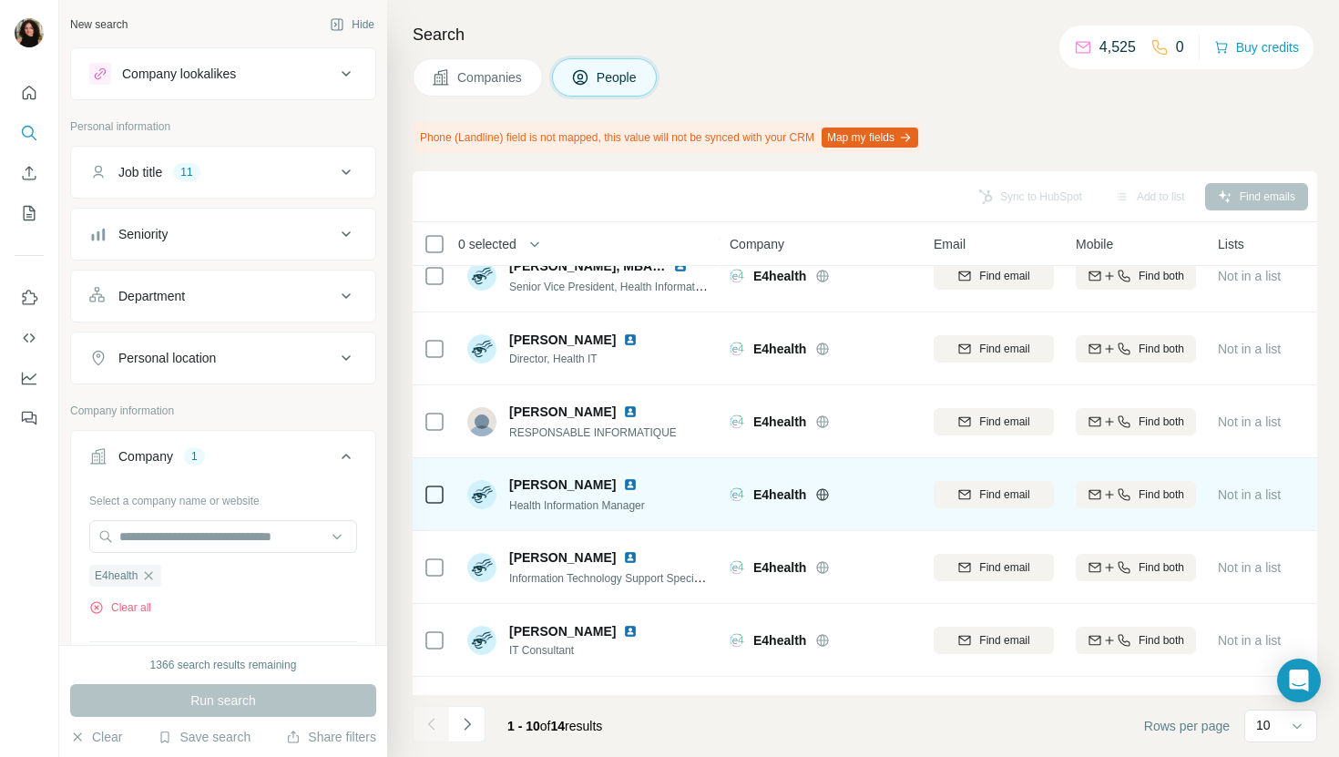
click at [623, 485] on img at bounding box center [630, 484] width 15 height 15
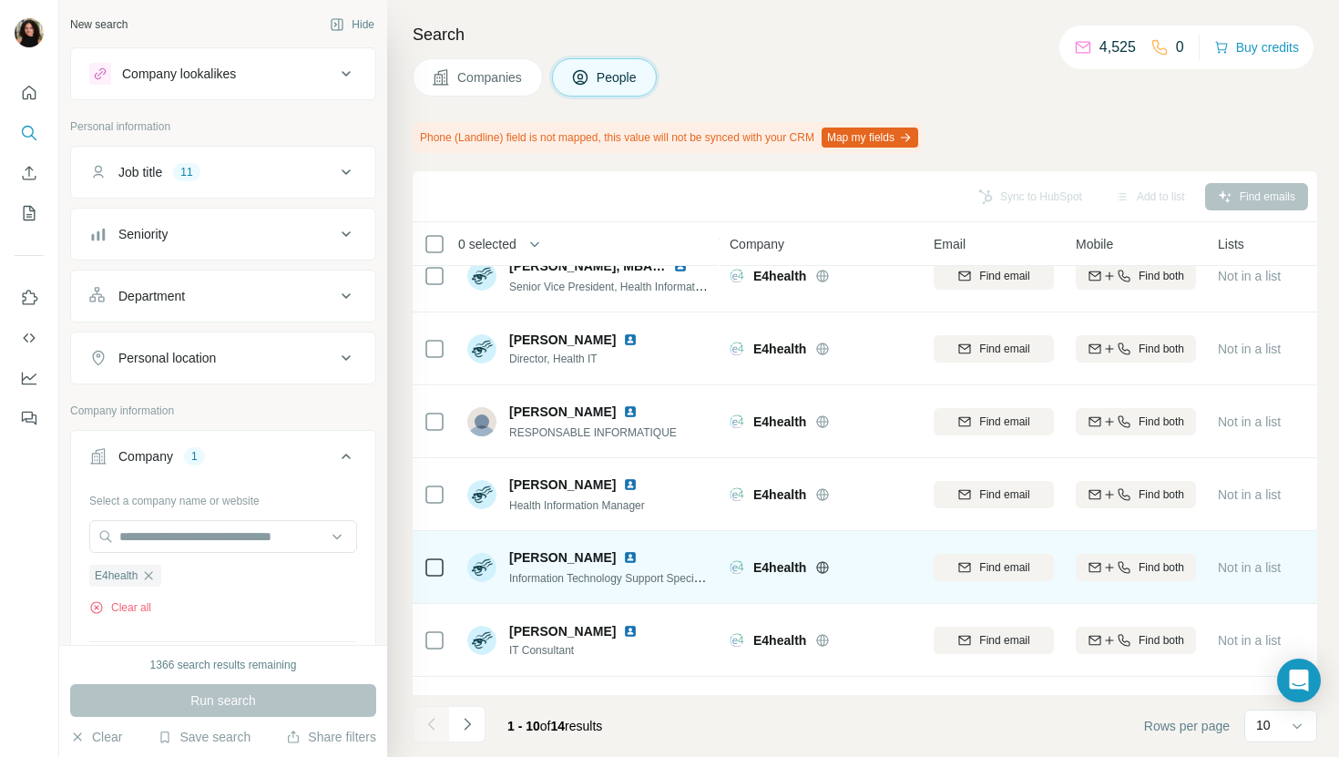
click at [623, 555] on img at bounding box center [630, 557] width 15 height 15
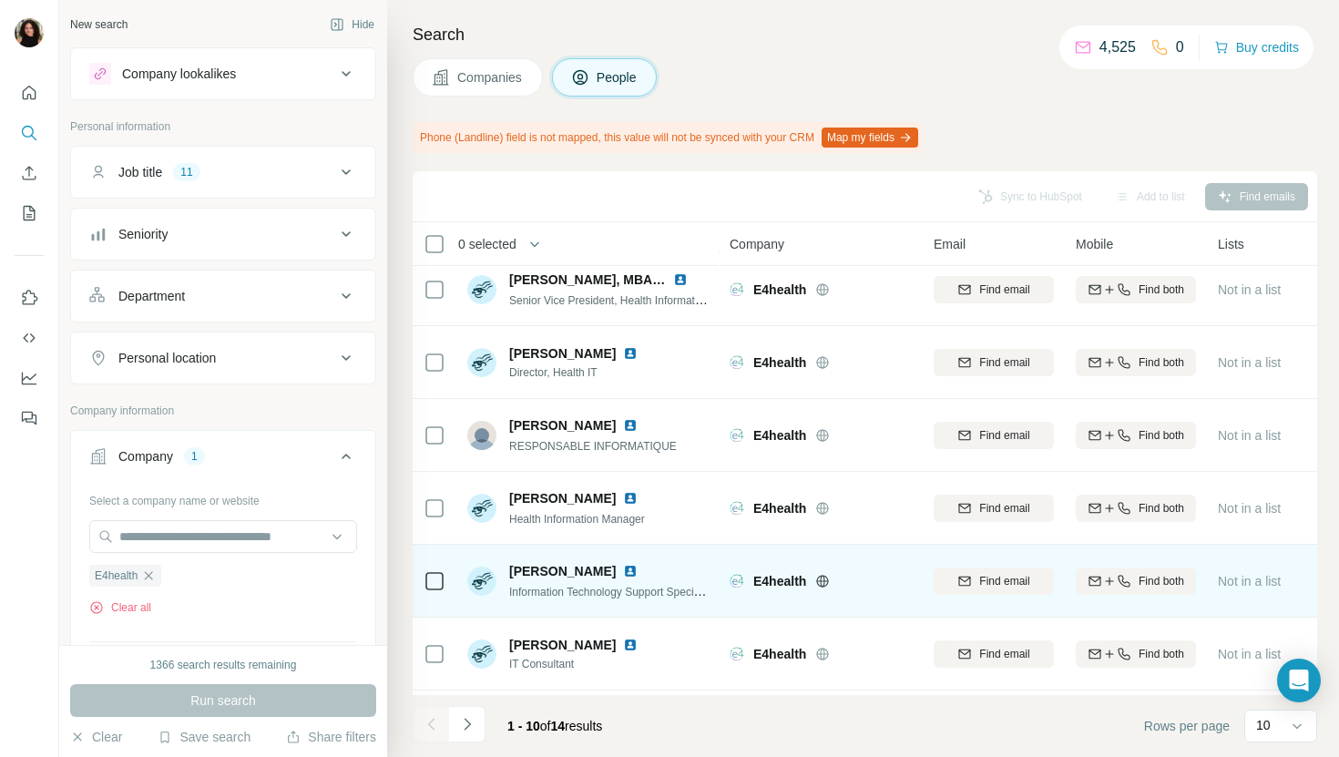
scroll to position [300, 0]
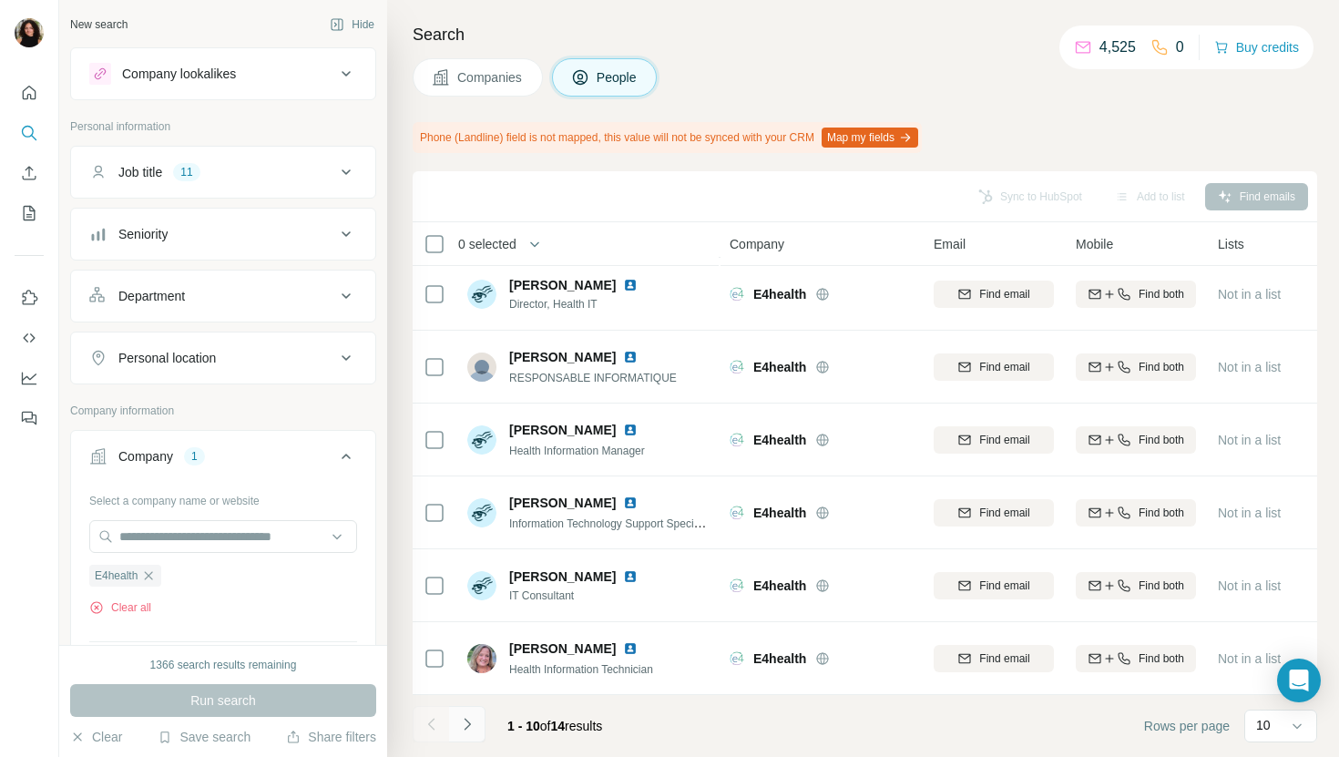
click at [484, 721] on button "Navigate to next page" at bounding box center [467, 724] width 36 height 36
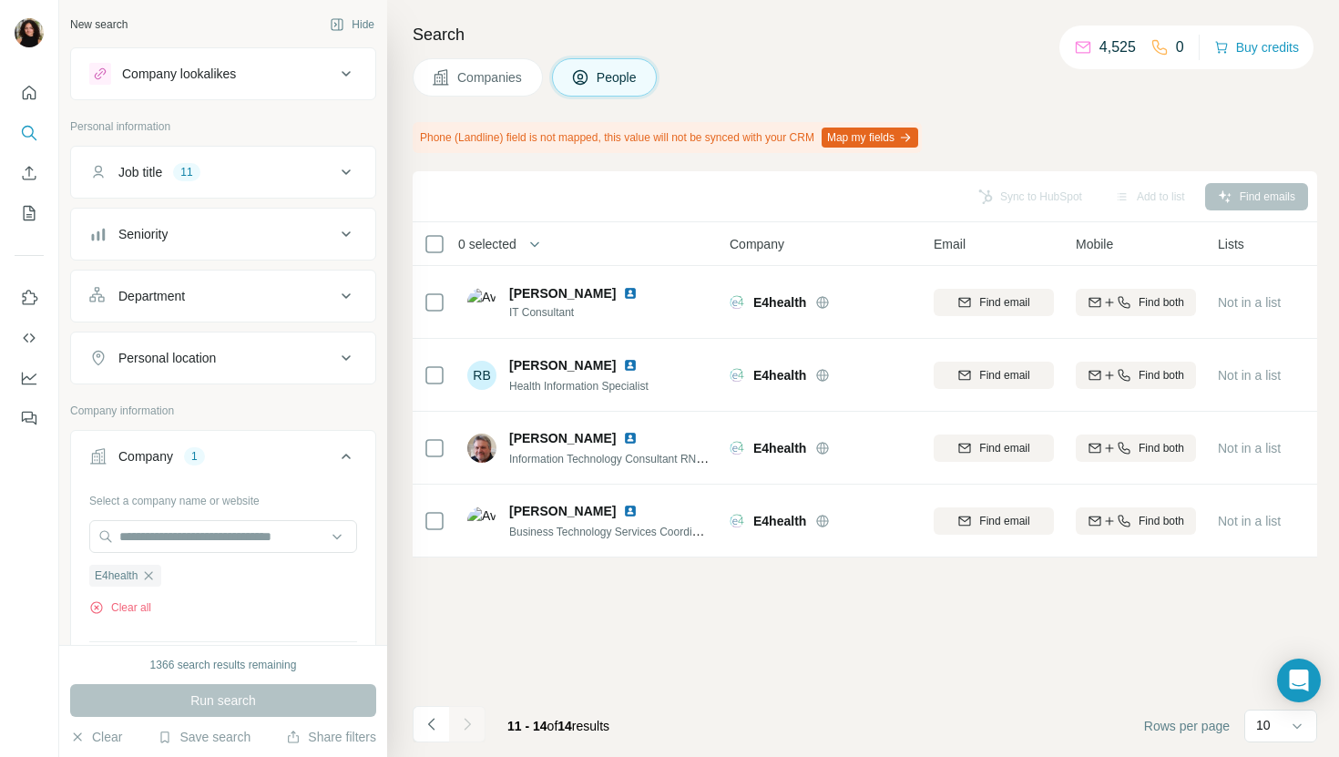
scroll to position [0, 0]
click at [441, 90] on button "Companies" at bounding box center [478, 77] width 130 height 38
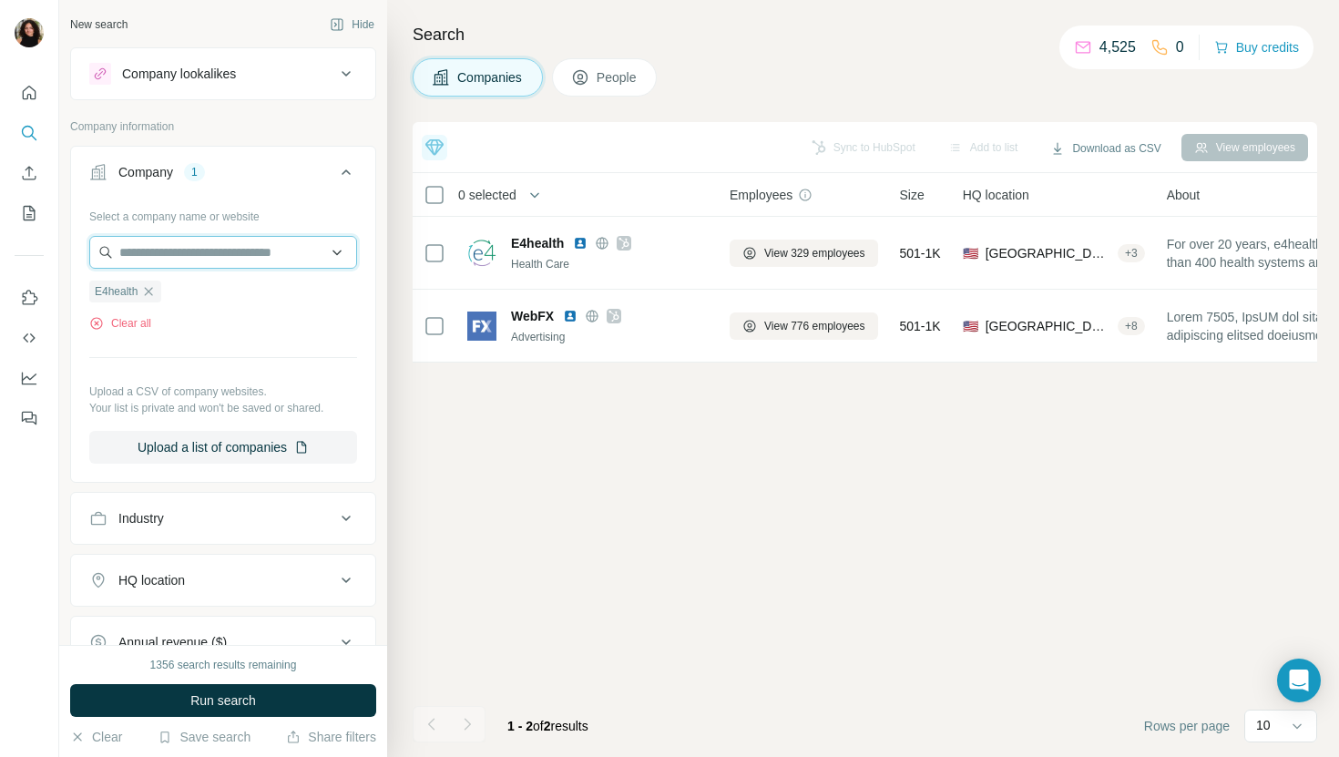
click at [253, 247] on input "text" at bounding box center [223, 252] width 268 height 33
paste input "**********"
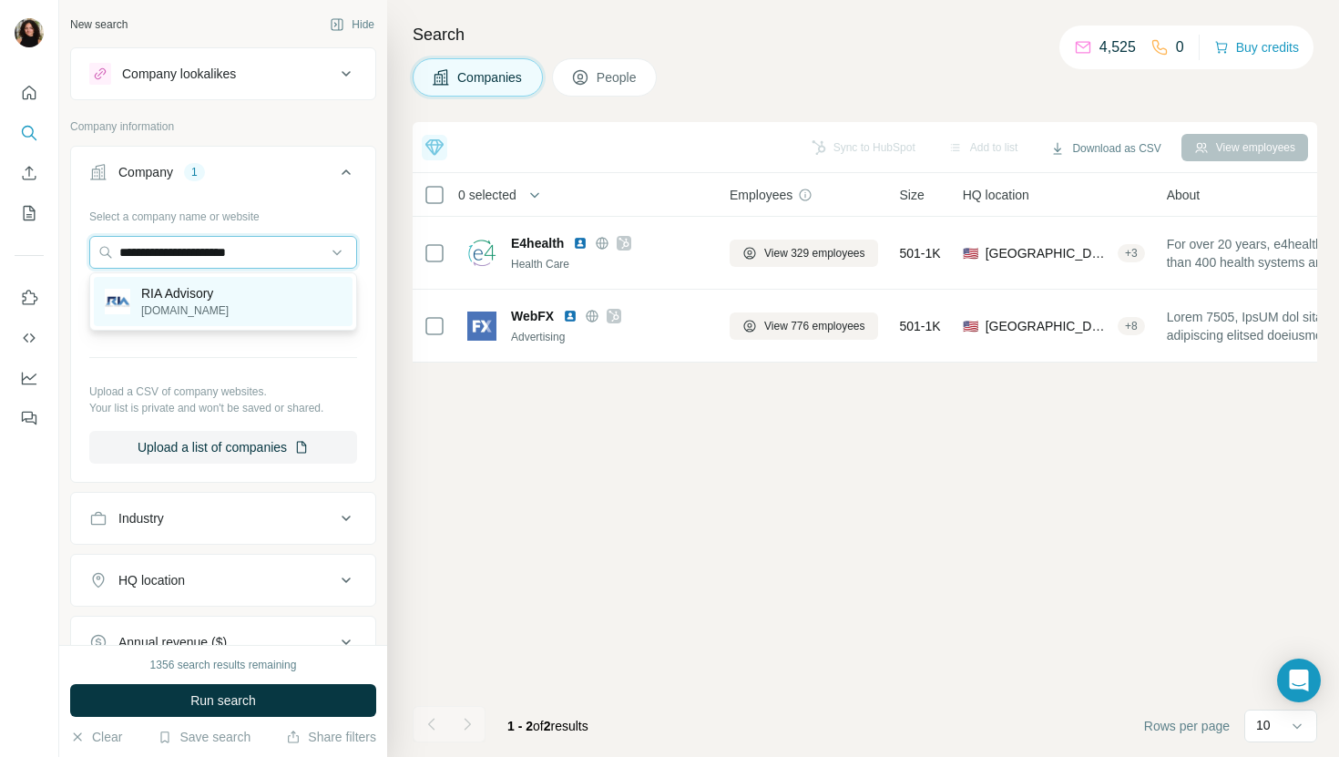
type input "**********"
click at [282, 300] on div "RIA Advisory [DOMAIN_NAME]" at bounding box center [223, 301] width 259 height 49
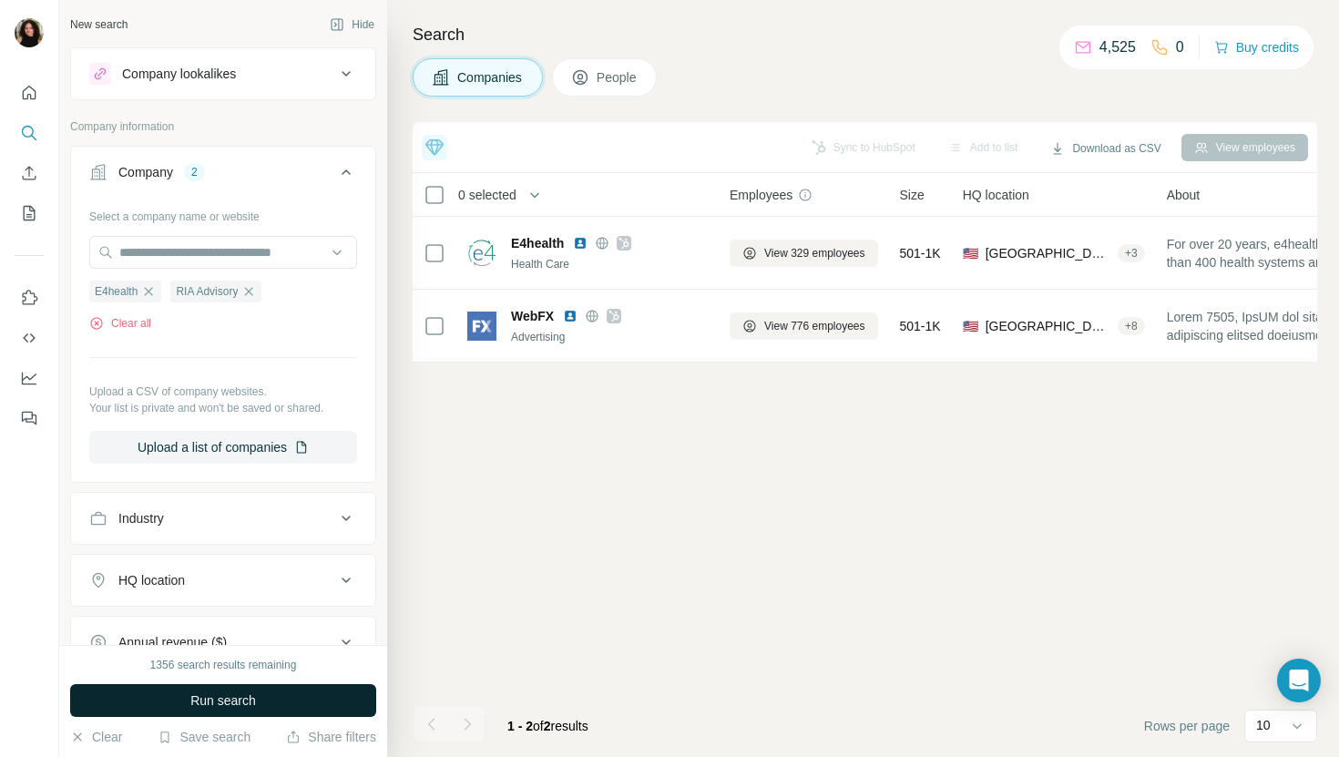
click at [243, 693] on span "Run search" at bounding box center [223, 700] width 66 height 18
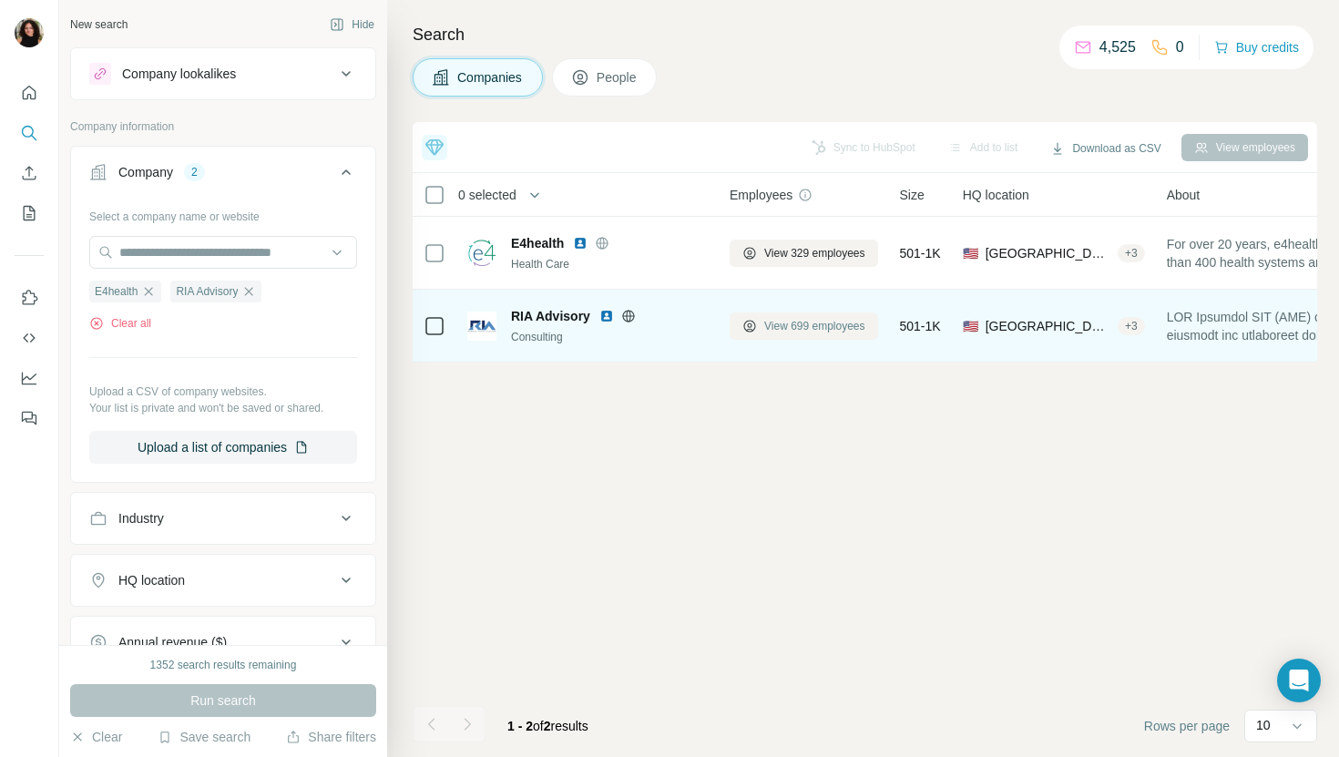
click at [795, 323] on span "View 699 employees" at bounding box center [814, 326] width 101 height 16
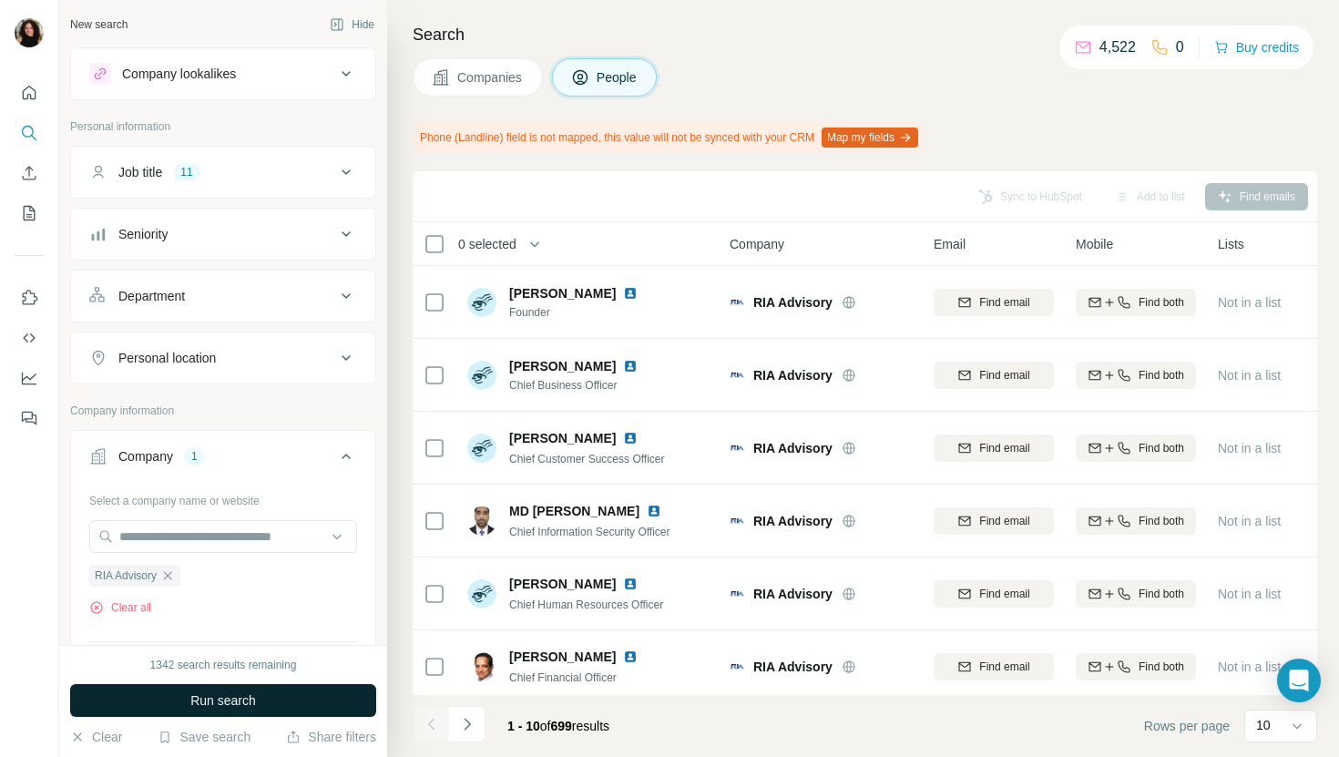
click at [265, 699] on button "Run search" at bounding box center [223, 700] width 306 height 33
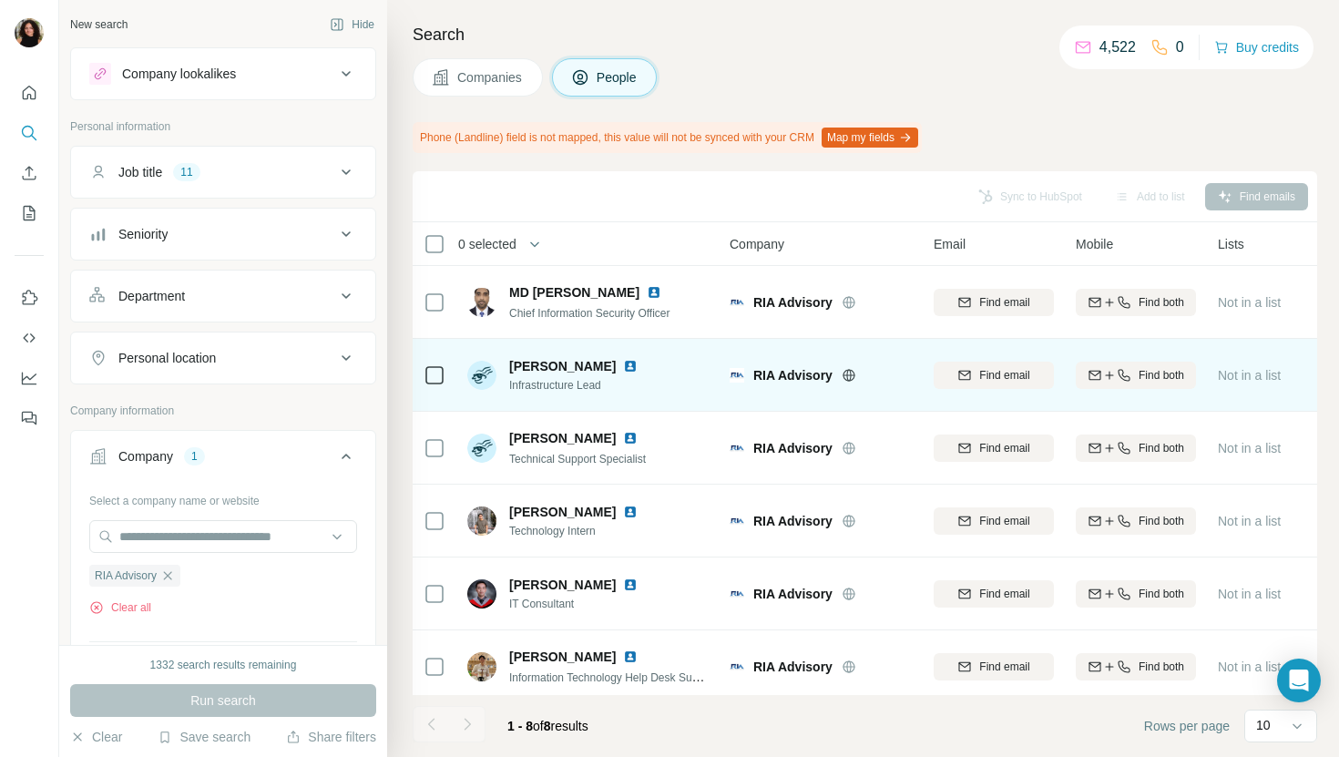
click at [623, 362] on img at bounding box center [630, 366] width 15 height 15
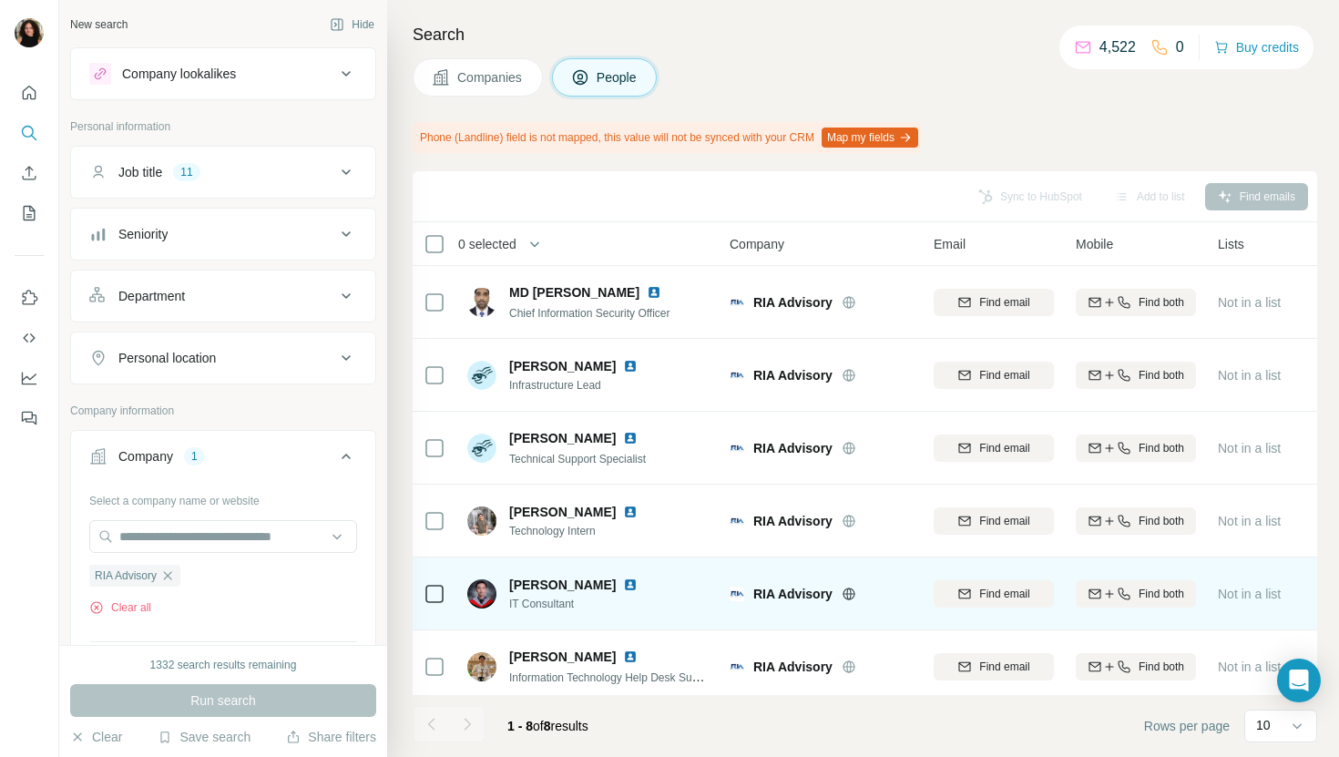
scroll to position [154, 0]
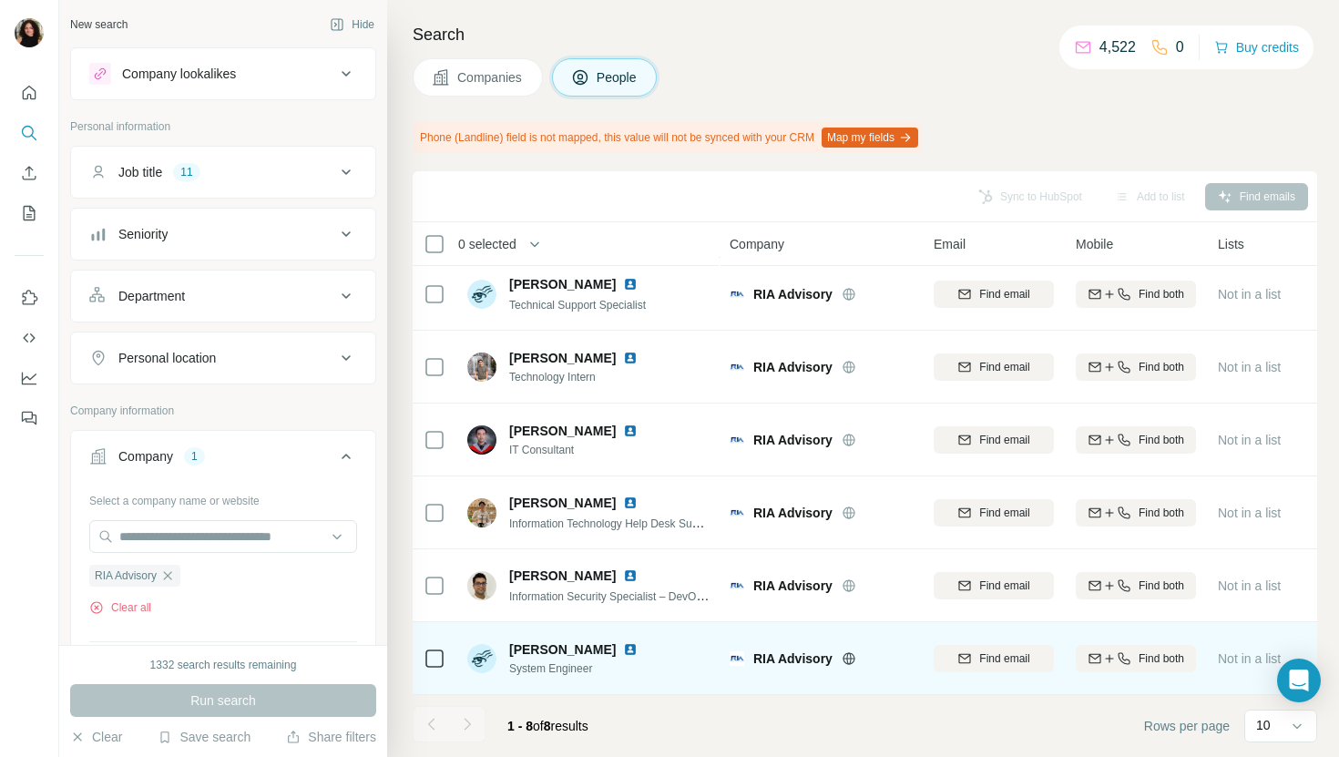
click at [623, 654] on img at bounding box center [630, 649] width 15 height 15
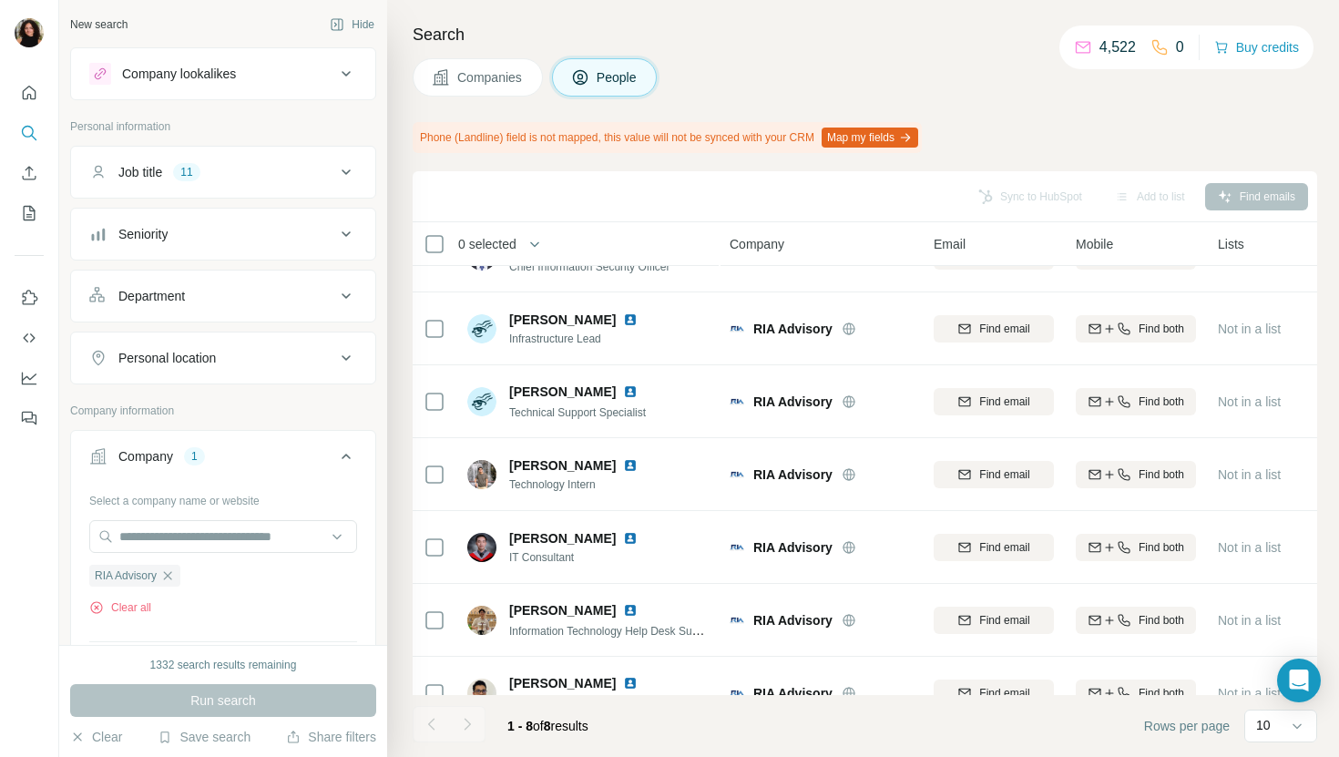
scroll to position [0, 0]
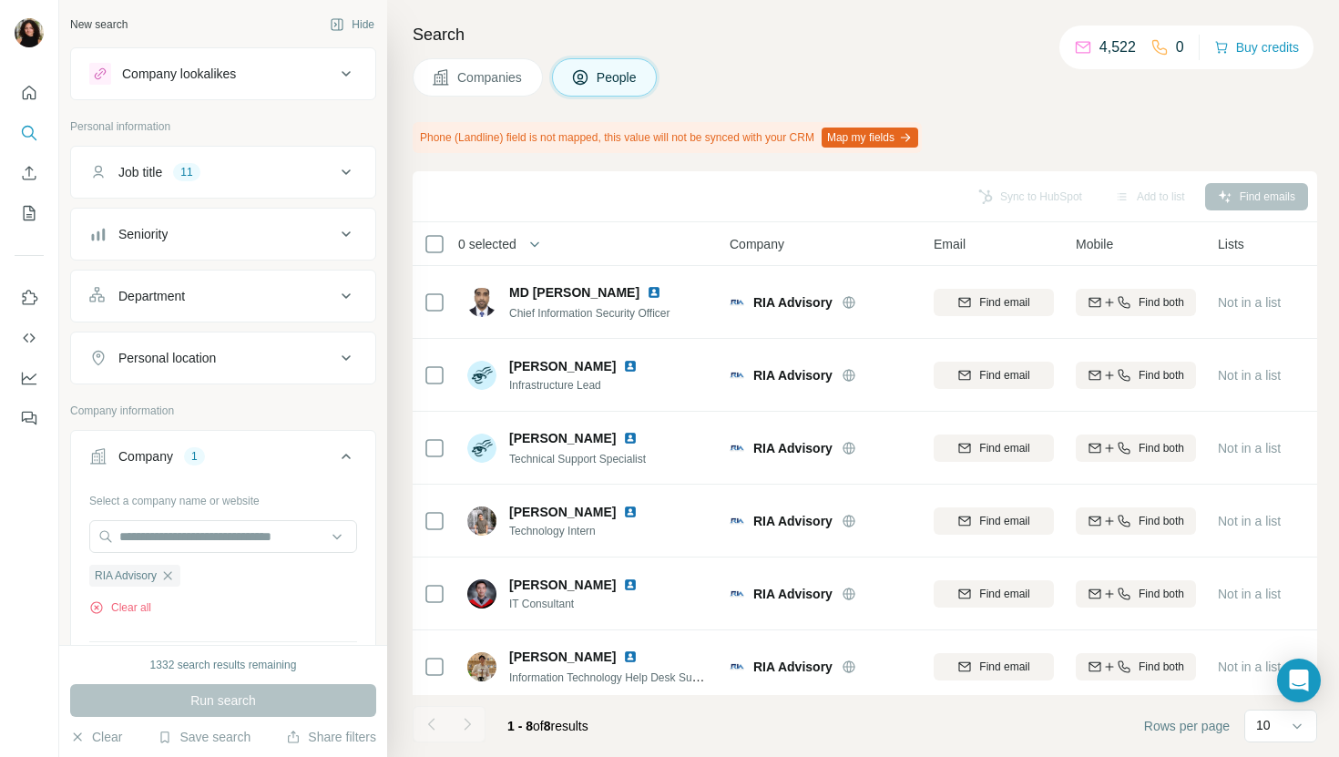
click at [522, 56] on div "Search Companies People Phone (Landline) field is not mapped, this value will n…" at bounding box center [863, 378] width 952 height 757
click at [504, 67] on button "Companies" at bounding box center [478, 77] width 130 height 38
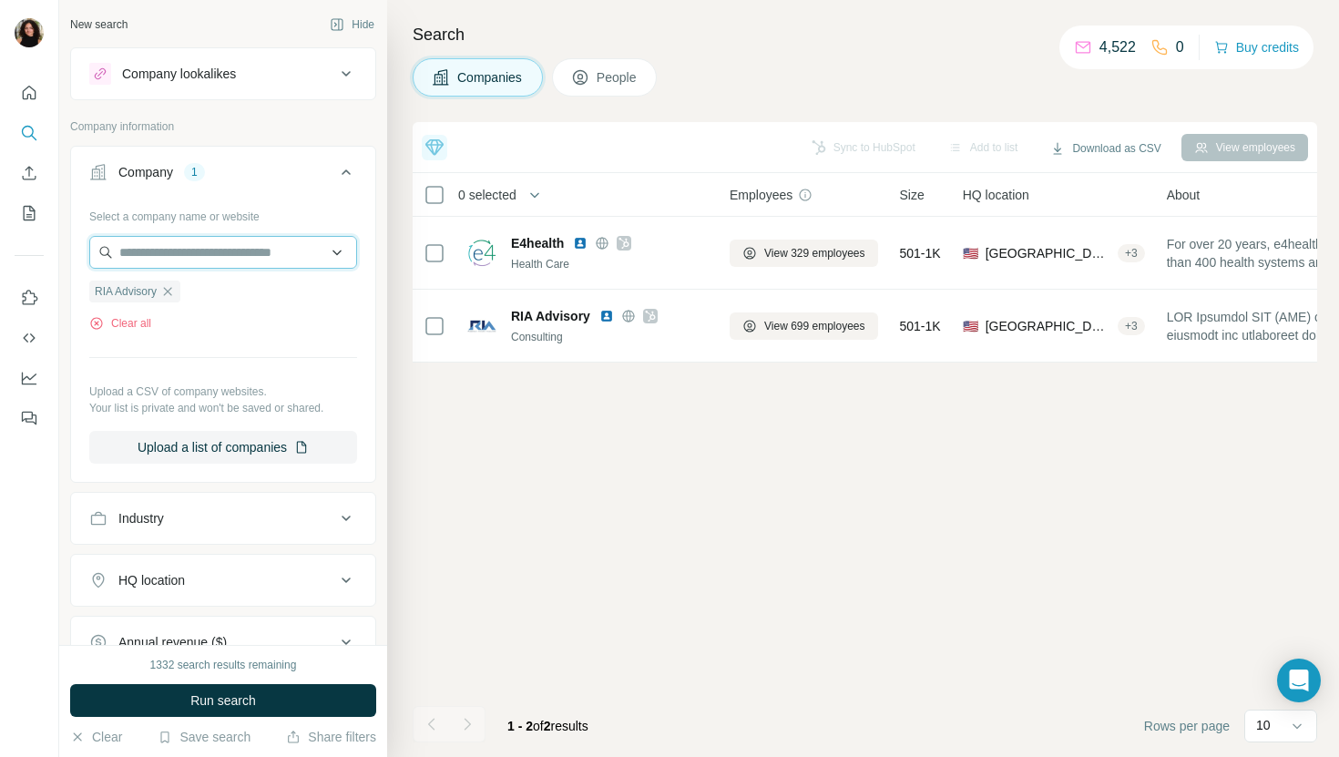
click at [279, 245] on input "text" at bounding box center [223, 252] width 268 height 33
paste input "**********"
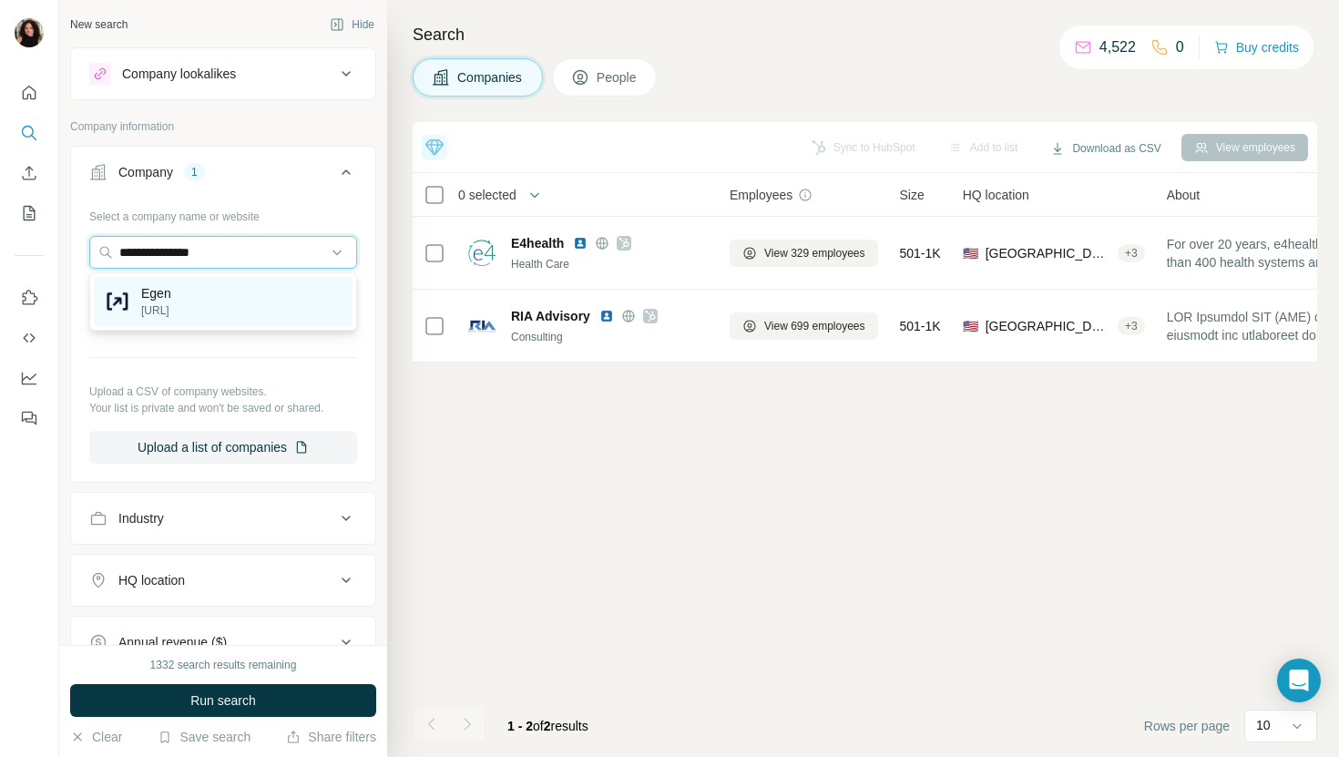
type input "**********"
click at [264, 300] on div "Egen [URL]" at bounding box center [223, 301] width 259 height 49
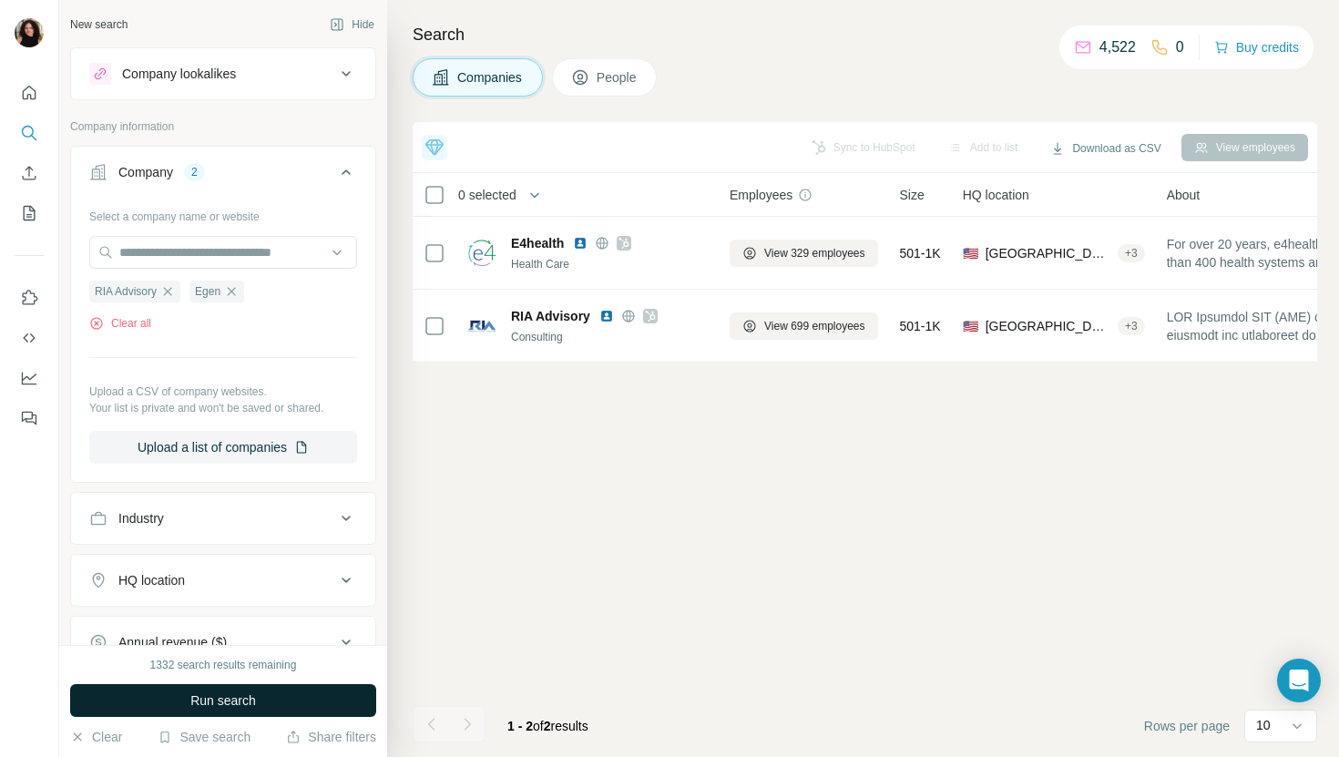
click at [265, 701] on button "Run search" at bounding box center [223, 700] width 306 height 33
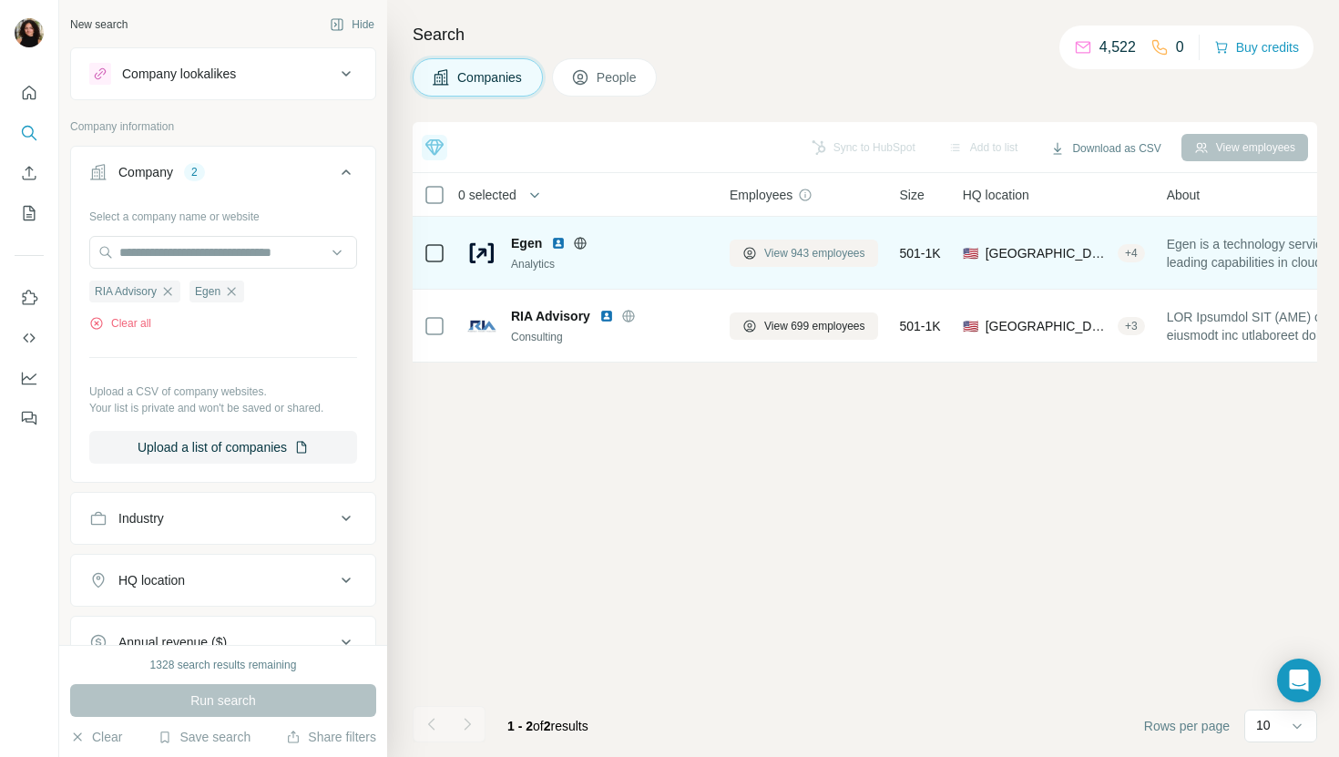
click at [797, 258] on span "View 943 employees" at bounding box center [814, 253] width 101 height 16
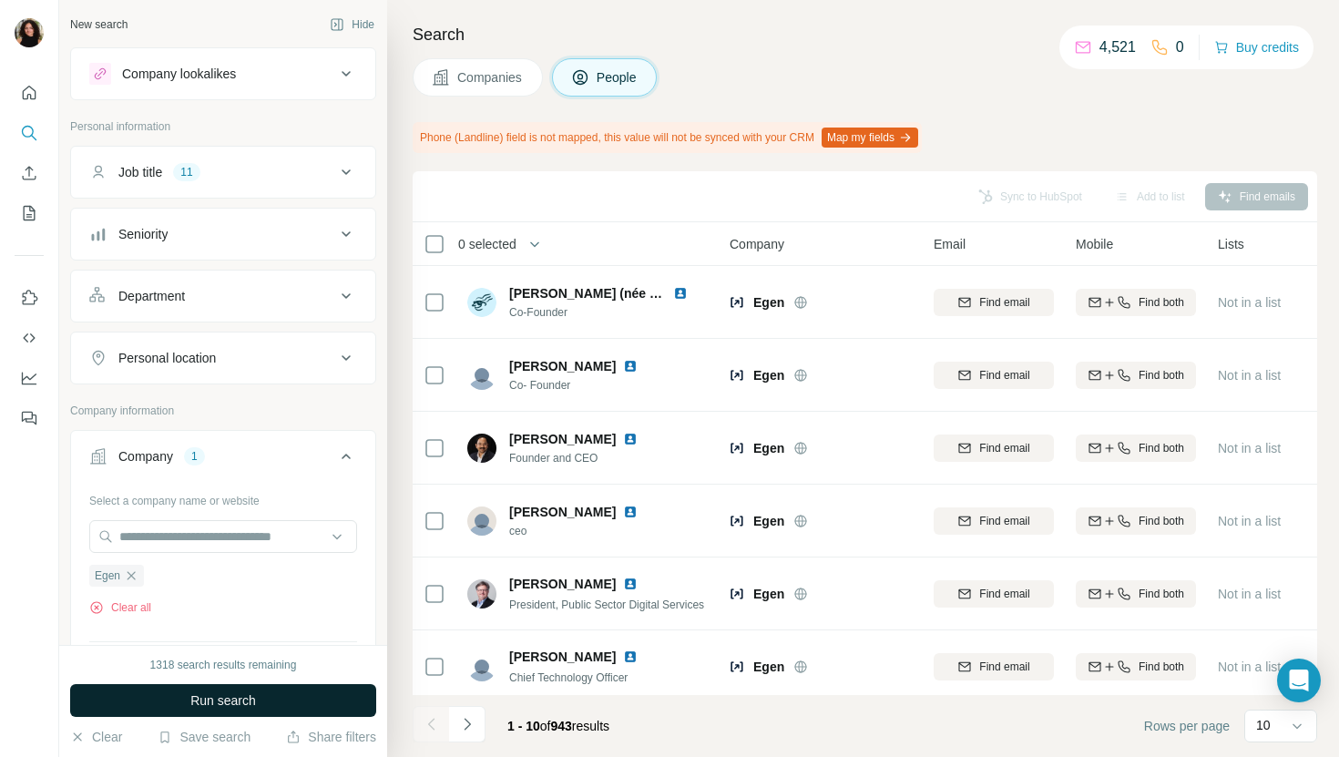
click at [236, 701] on span "Run search" at bounding box center [223, 700] width 66 height 18
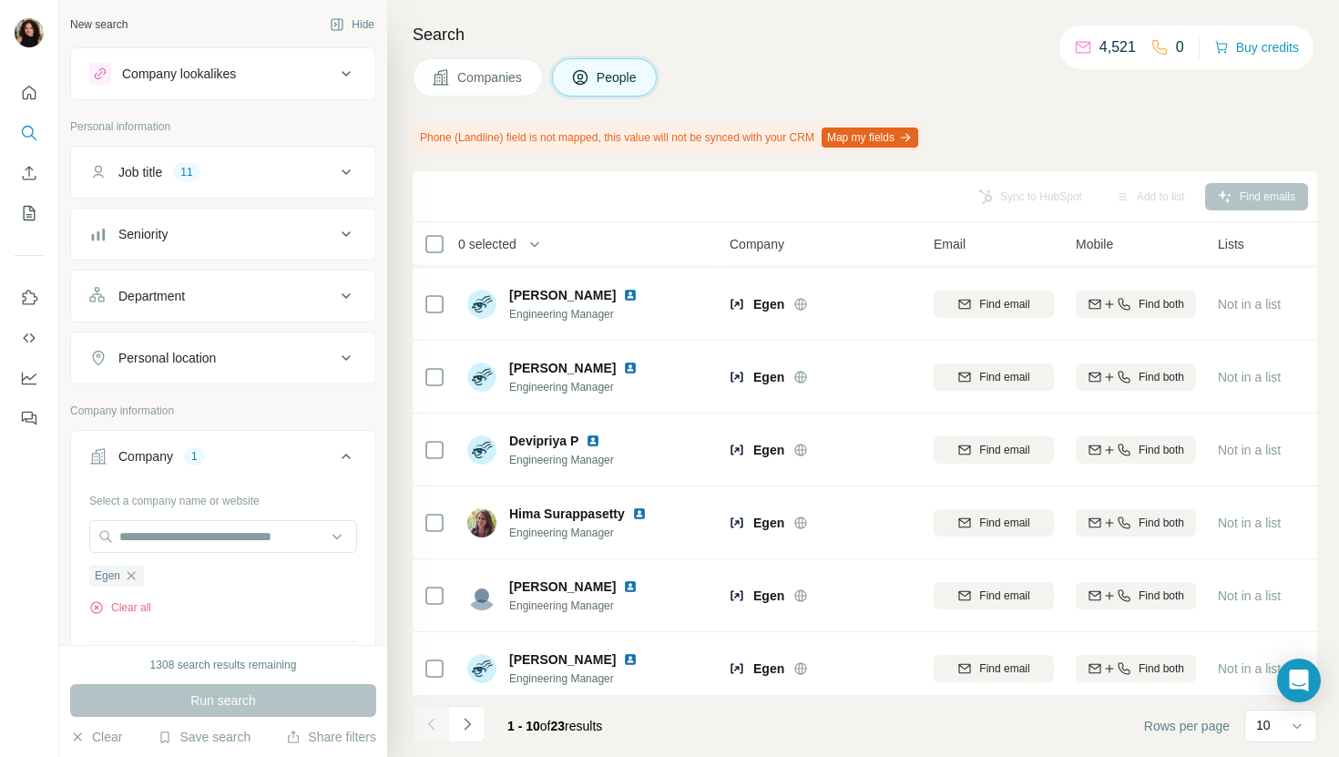
scroll to position [300, 0]
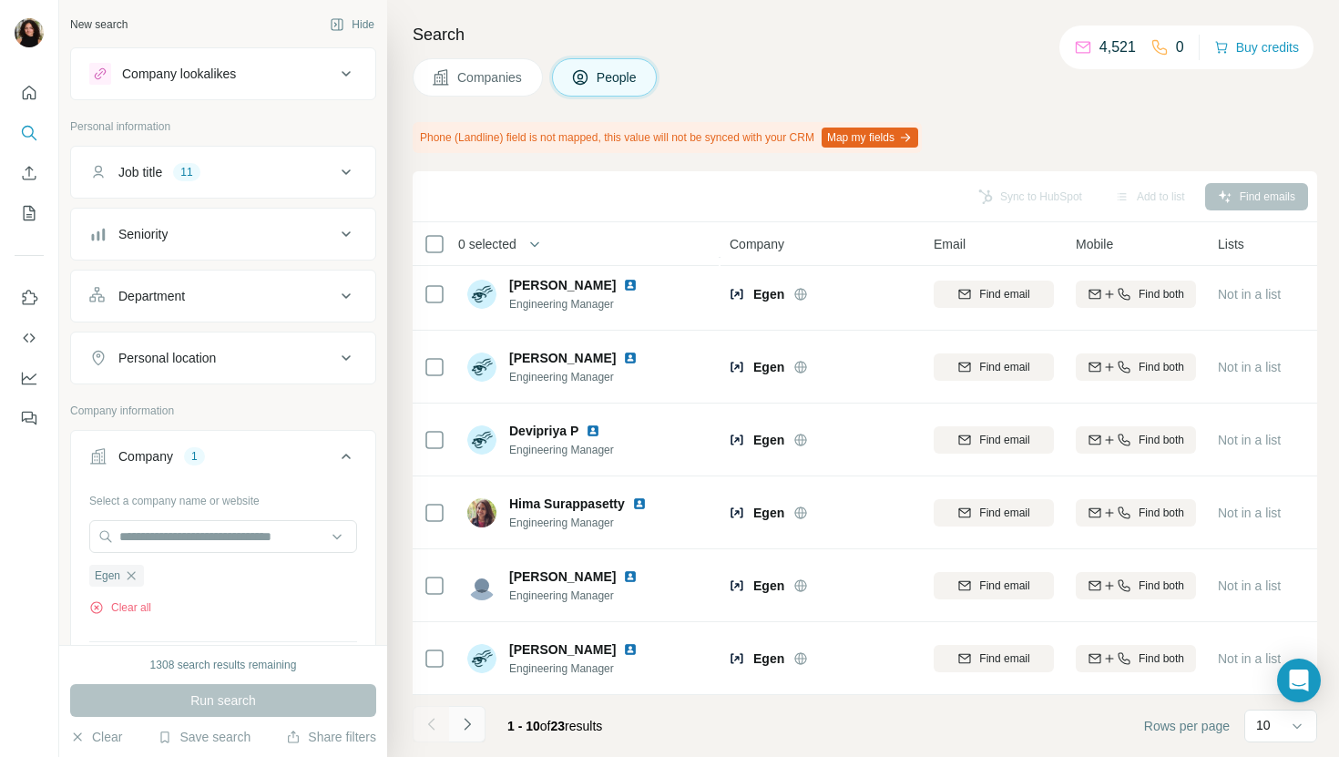
click at [465, 728] on icon "Navigate to next page" at bounding box center [467, 724] width 6 height 12
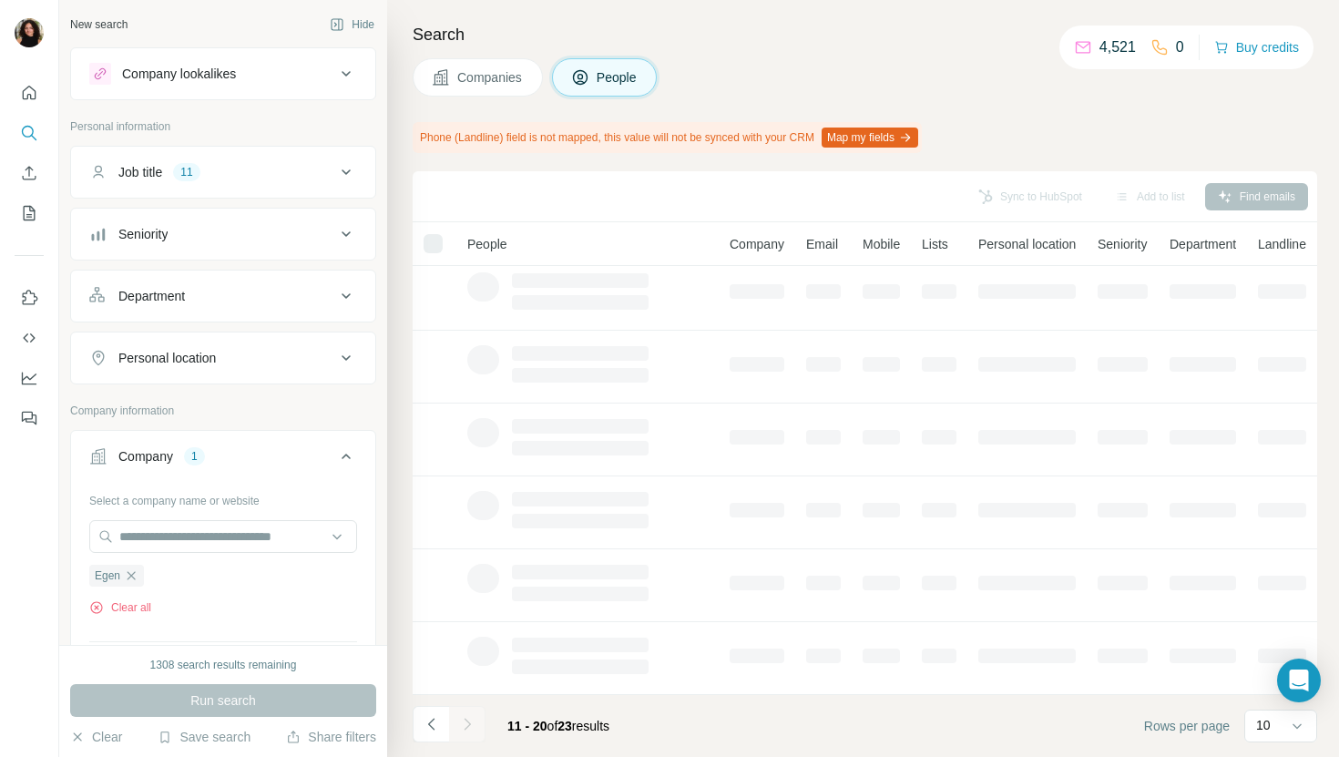
scroll to position [0, 0]
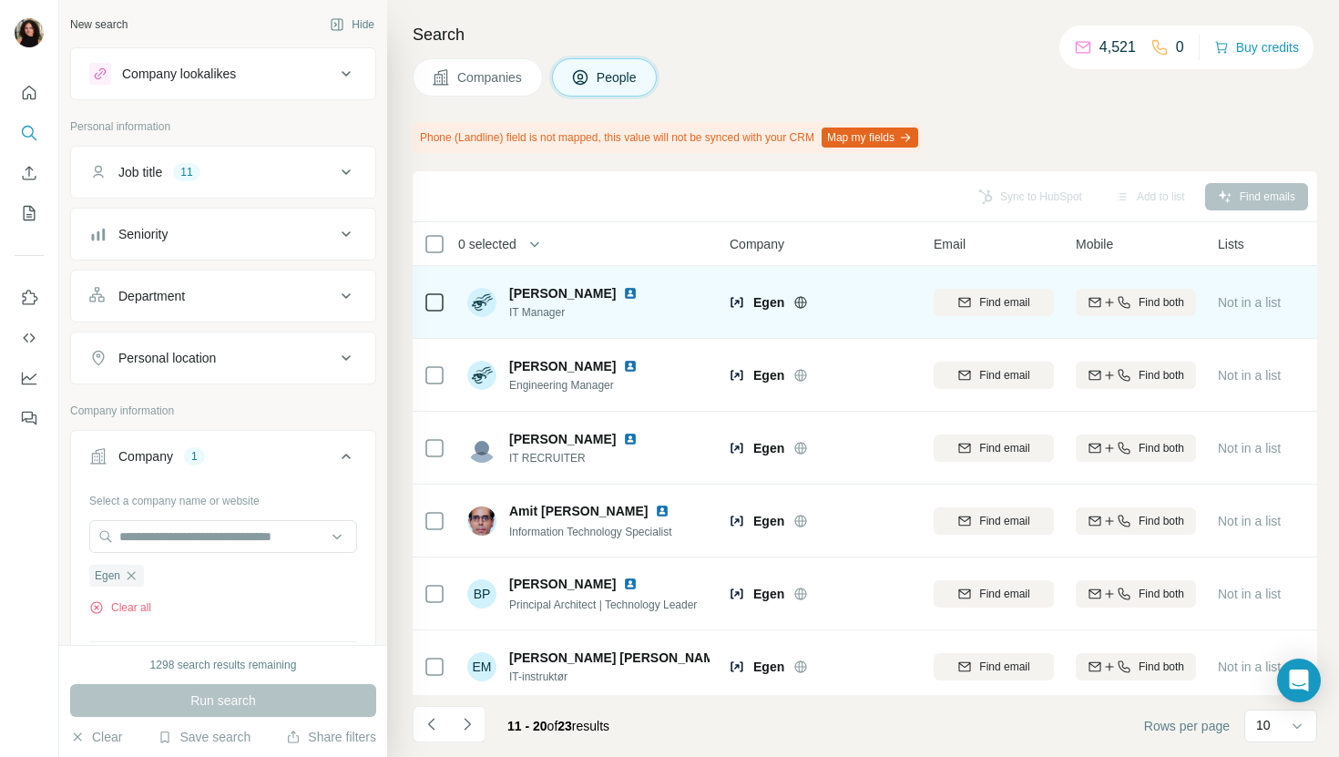
click at [623, 288] on img at bounding box center [630, 293] width 15 height 15
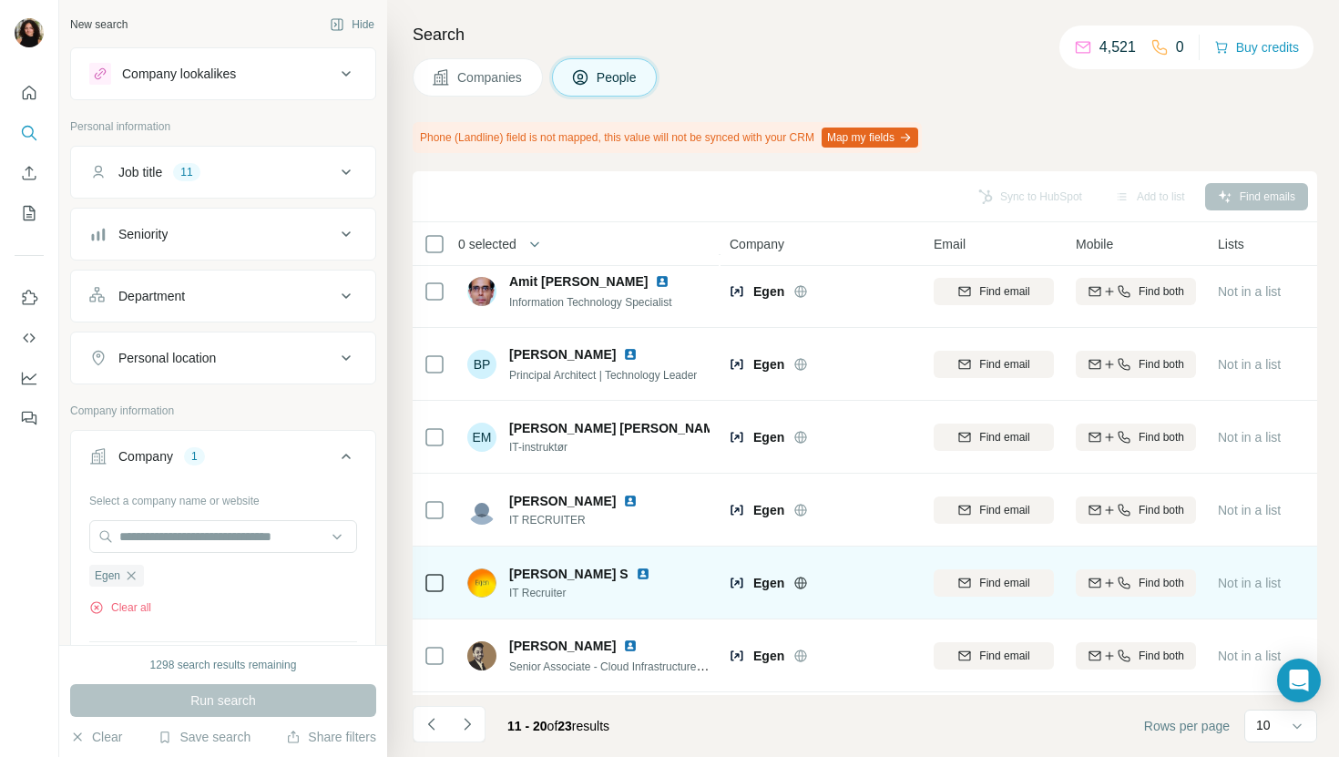
scroll to position [300, 0]
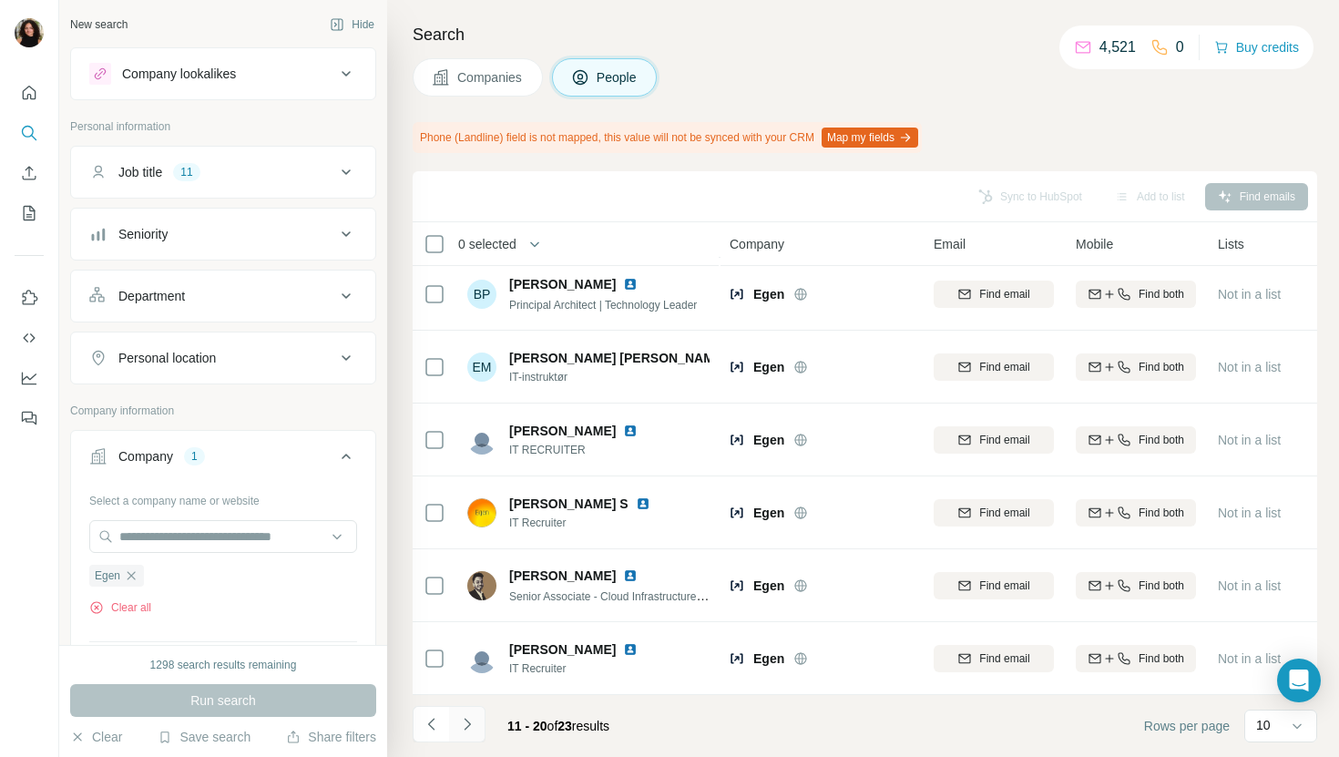
click at [461, 736] on button "Navigate to next page" at bounding box center [467, 724] width 36 height 36
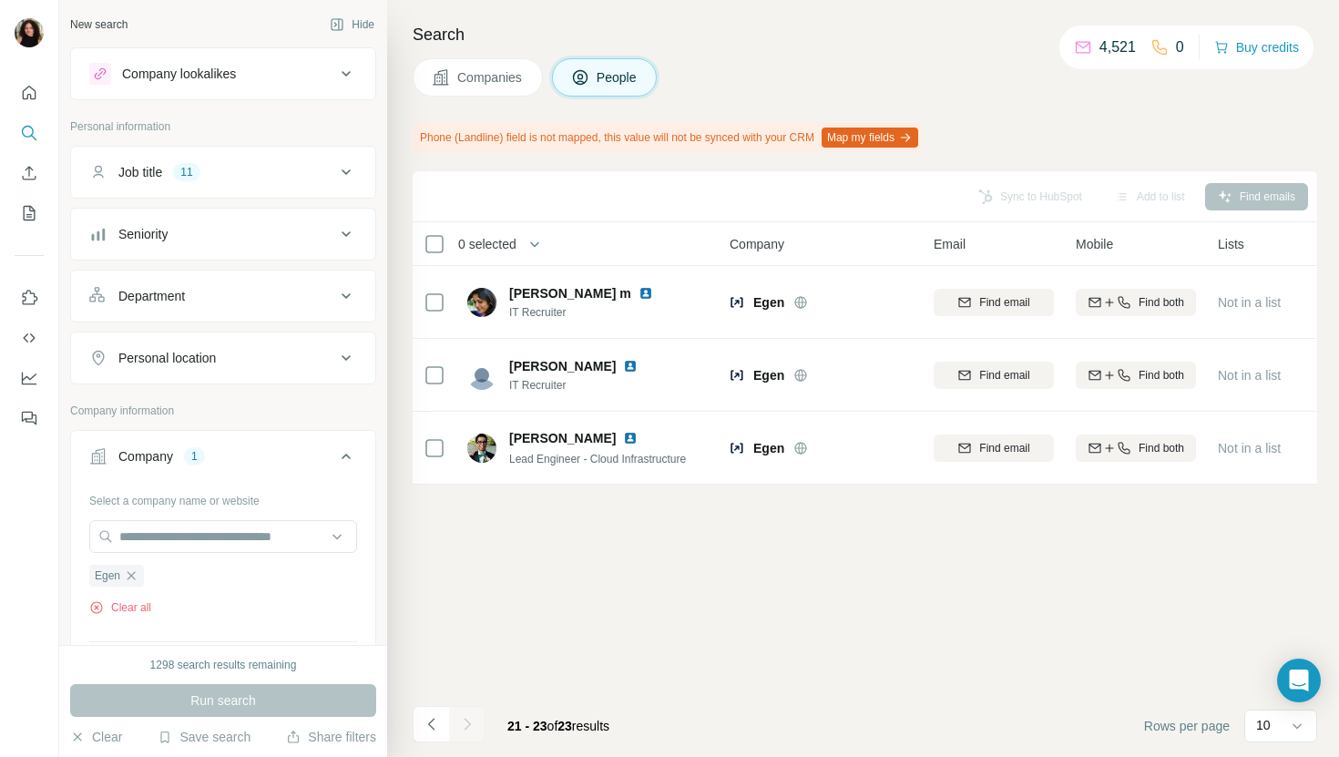
scroll to position [0, 0]
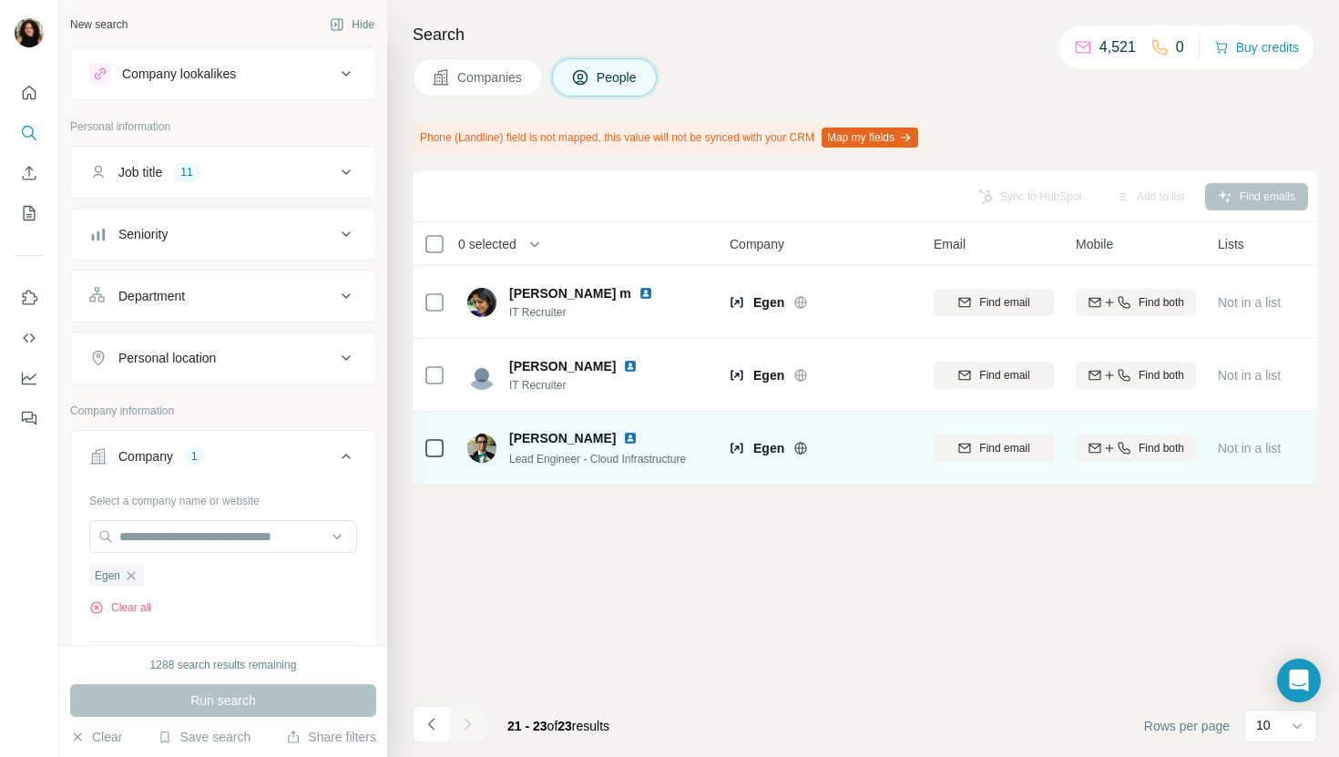
click at [623, 439] on img at bounding box center [630, 438] width 15 height 15
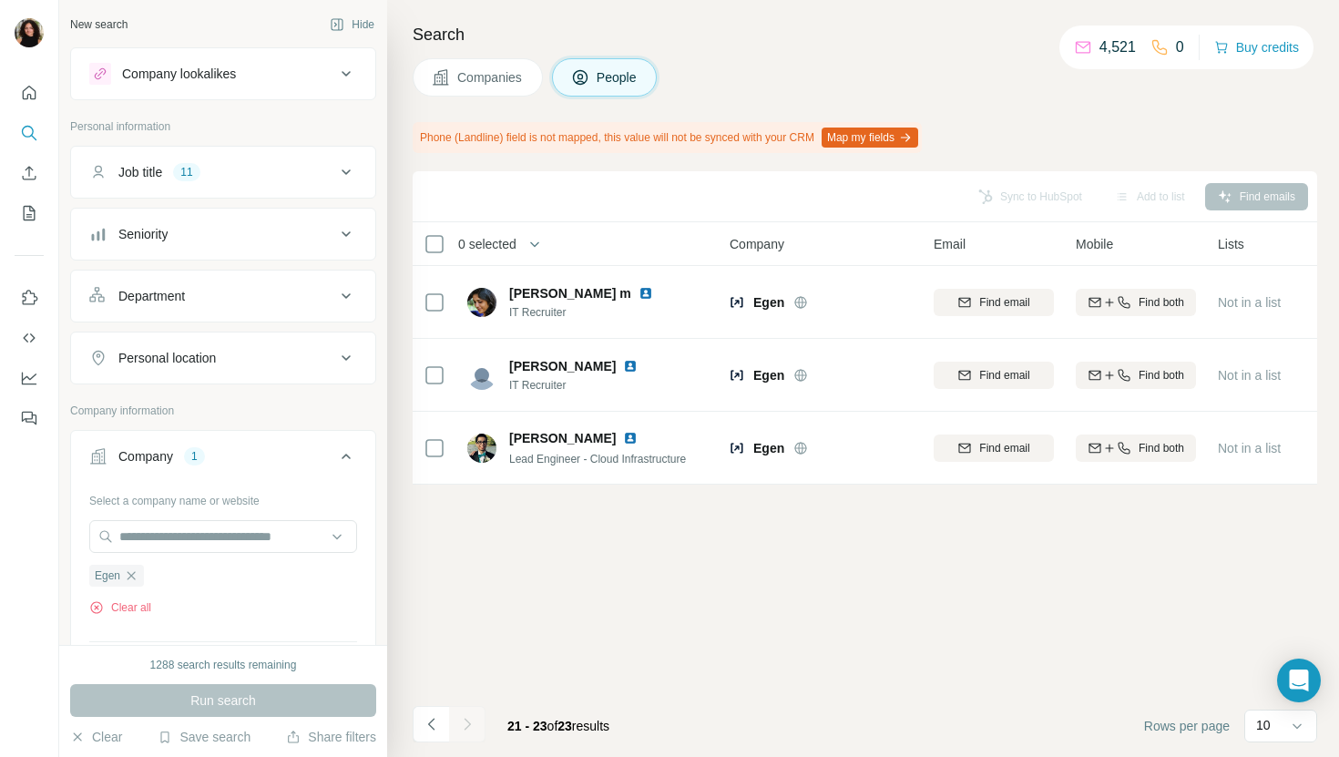
click at [453, 90] on button "Companies" at bounding box center [478, 77] width 130 height 38
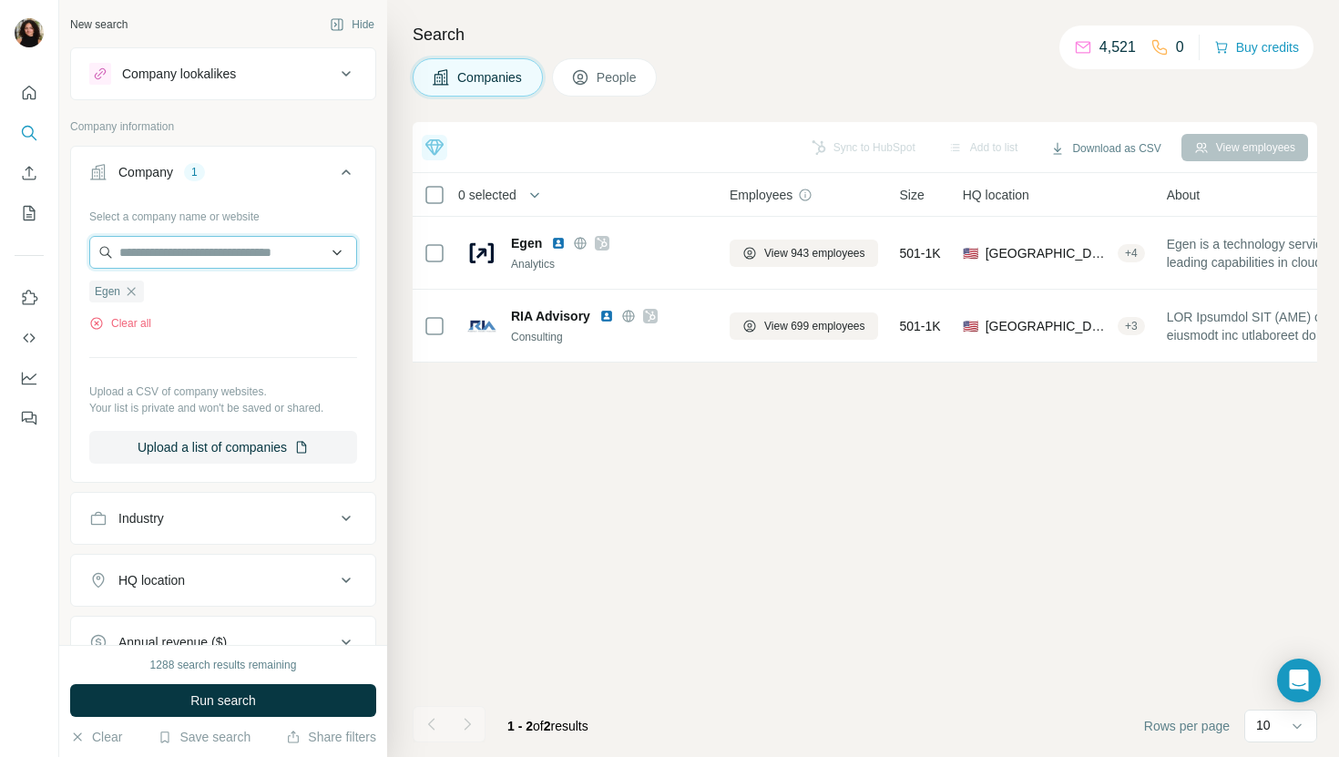
click at [221, 267] on input "text" at bounding box center [223, 252] width 268 height 33
paste input "**********"
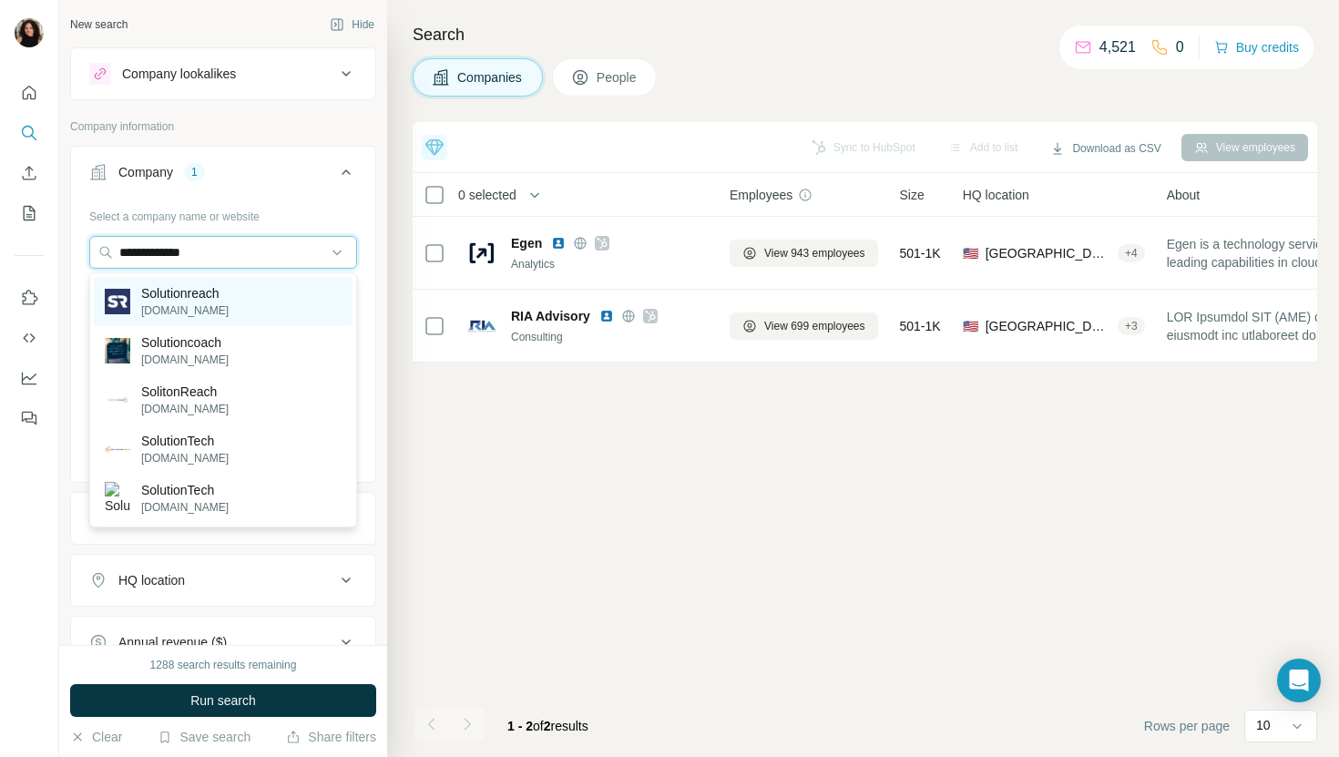
type input "**********"
click at [248, 296] on div "Solutionreach [DOMAIN_NAME]" at bounding box center [223, 301] width 259 height 49
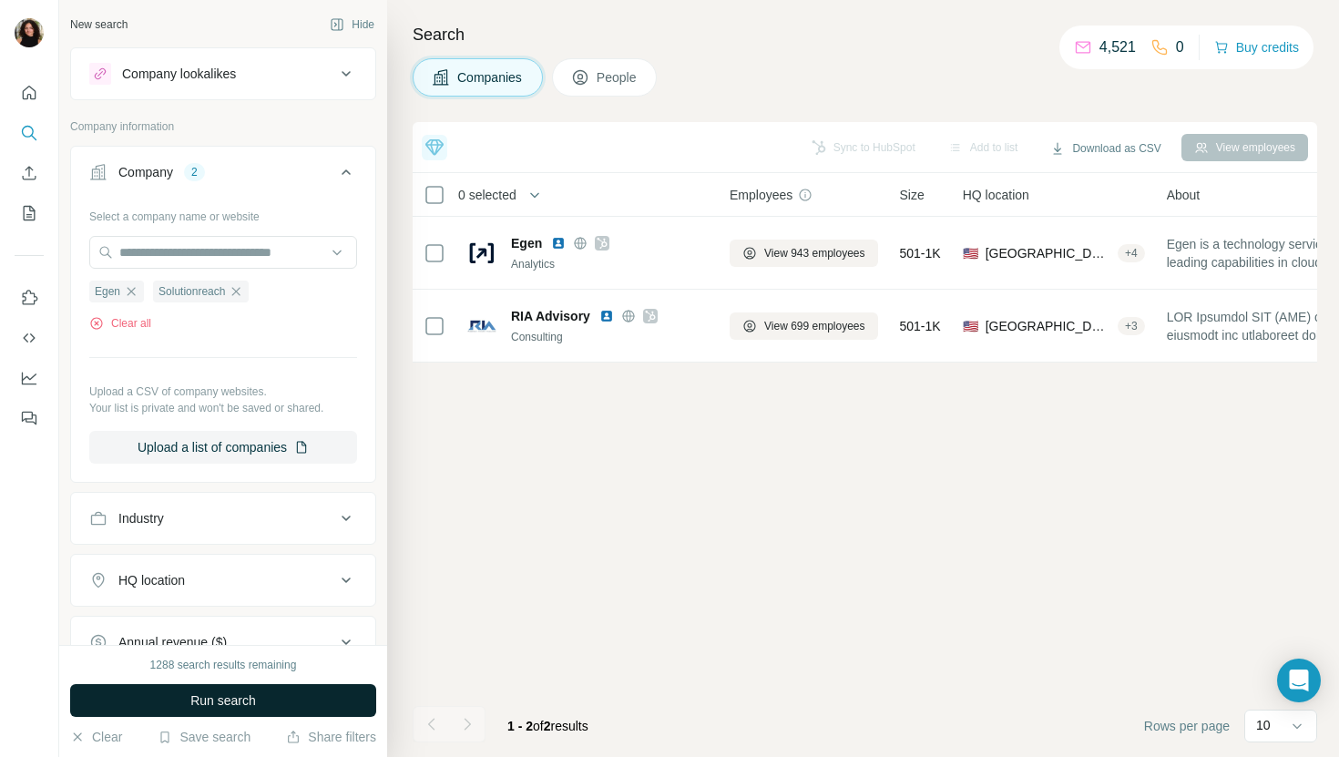
click at [254, 709] on span "Run search" at bounding box center [223, 700] width 66 height 18
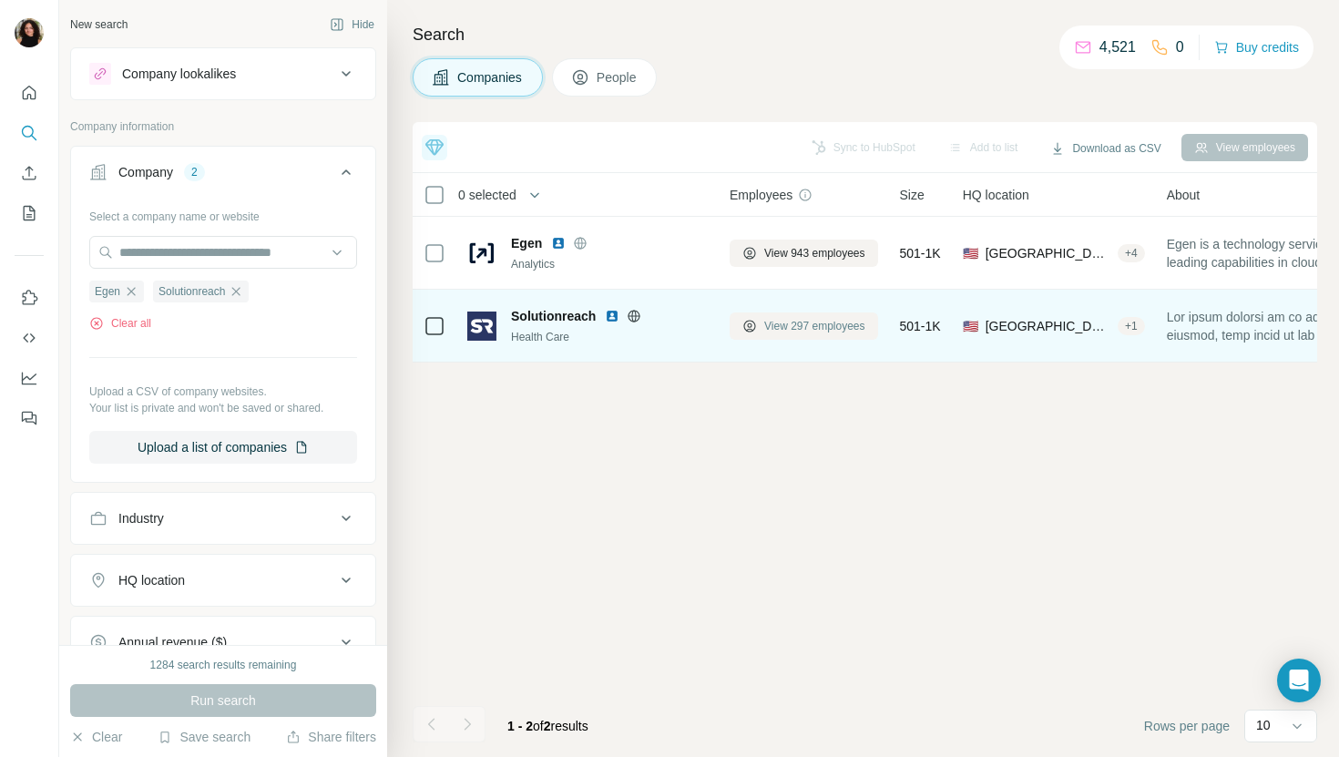
click at [793, 333] on button "View 297 employees" at bounding box center [804, 325] width 148 height 27
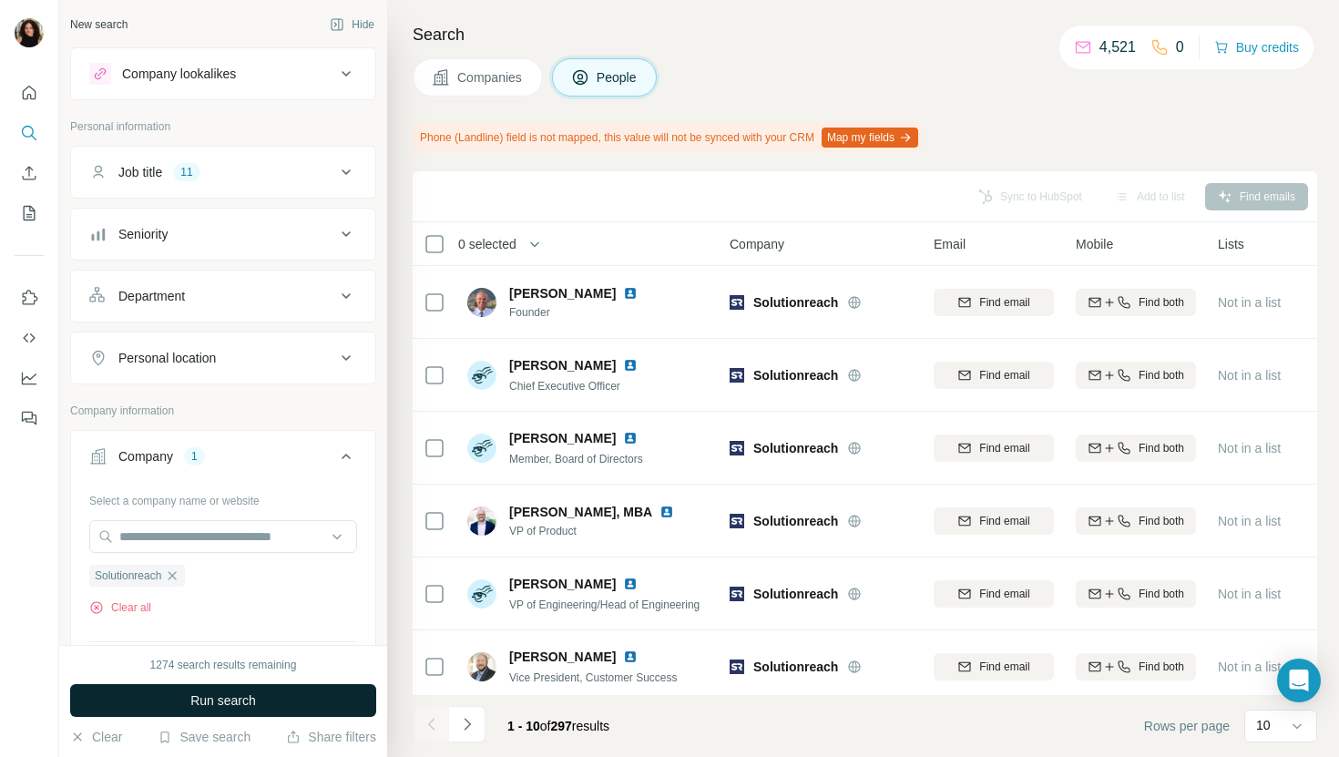
click at [289, 692] on button "Run search" at bounding box center [223, 700] width 306 height 33
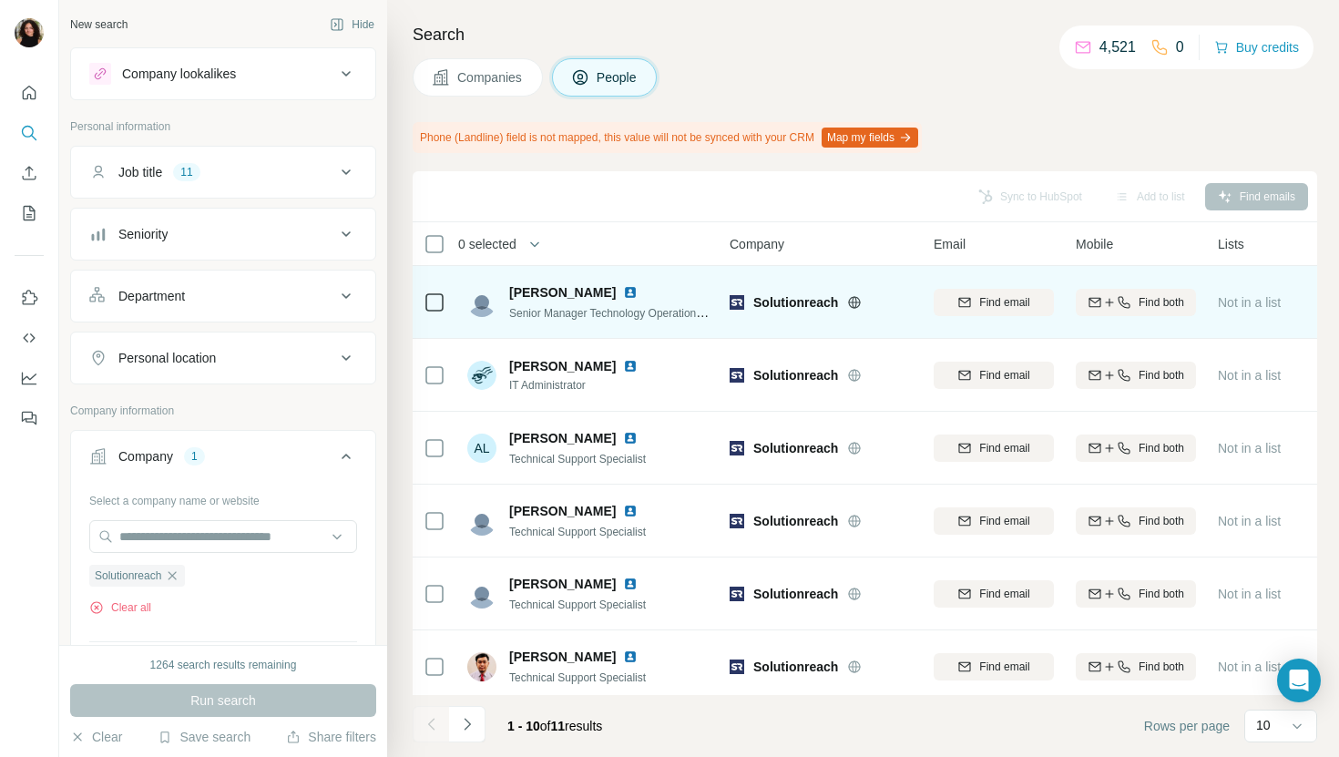
click at [623, 298] on img at bounding box center [630, 292] width 15 height 15
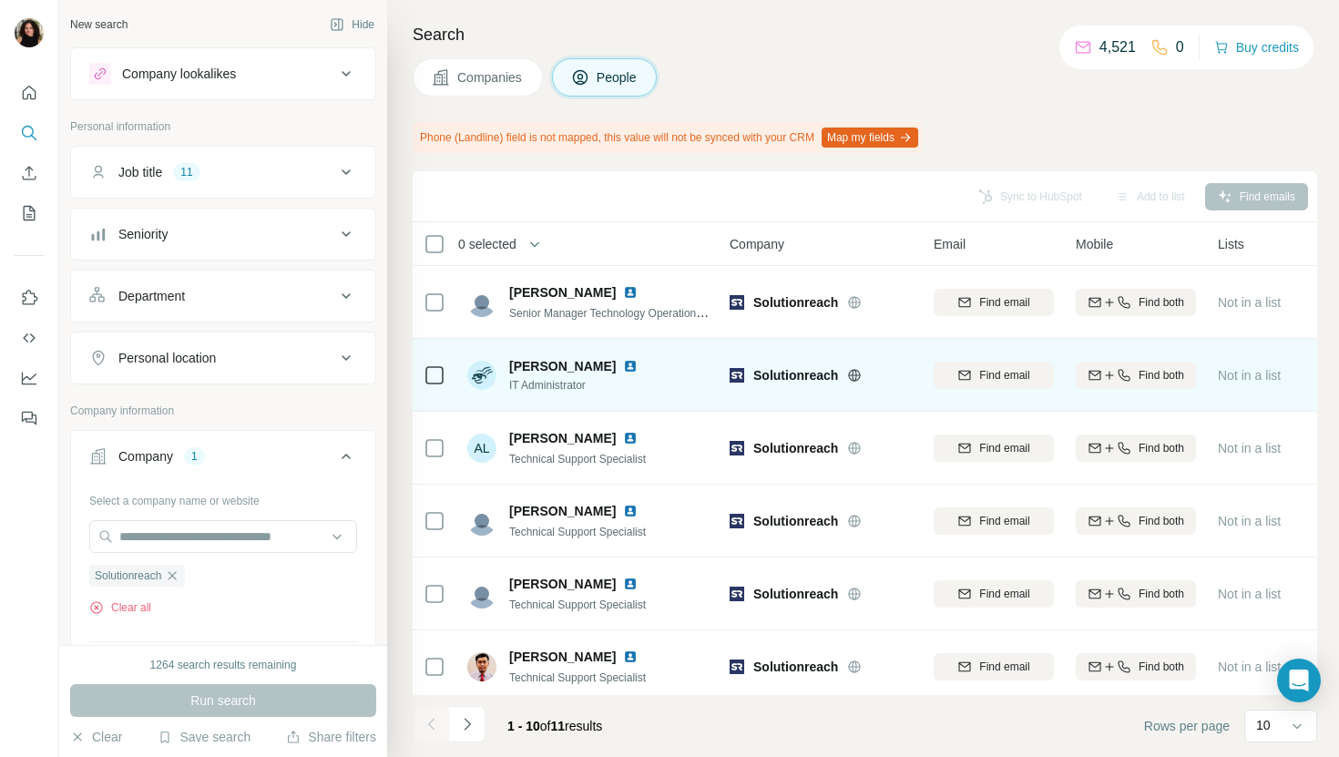
click at [638, 367] on img at bounding box center [630, 366] width 15 height 15
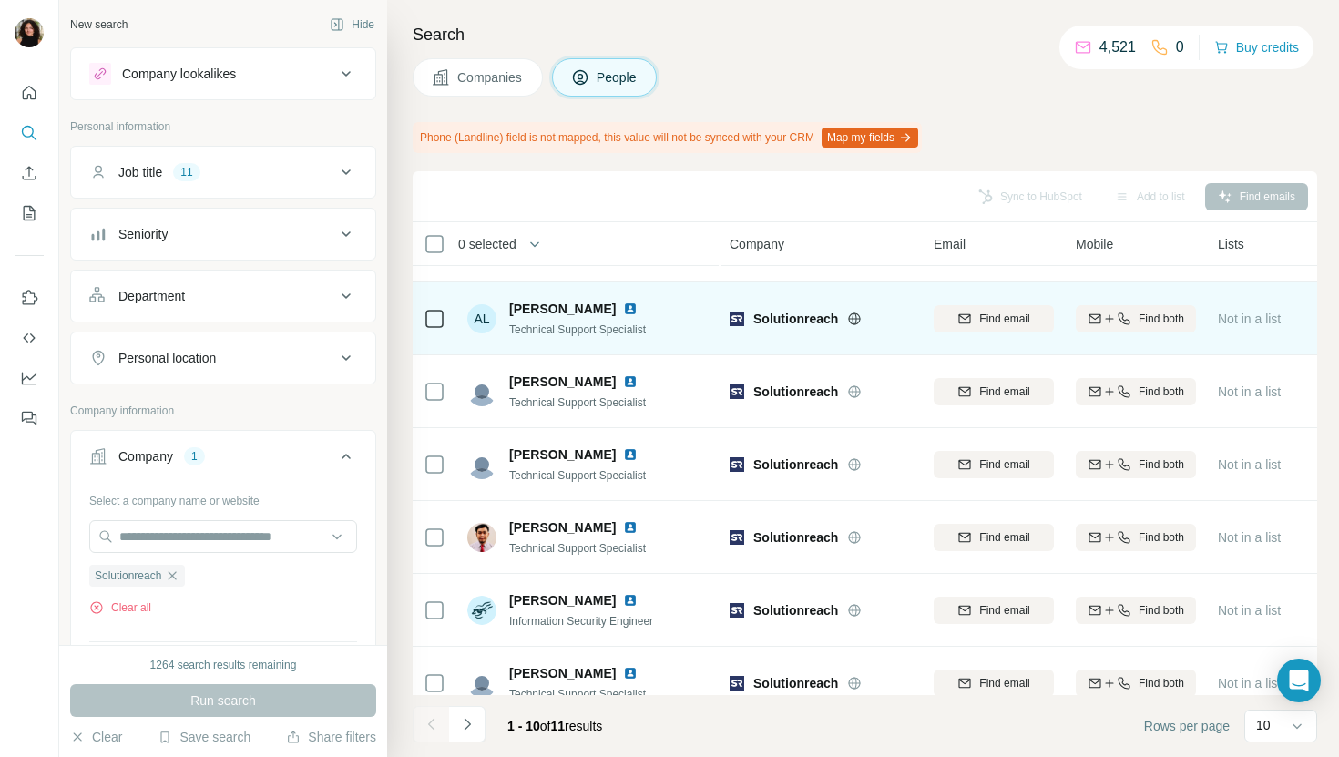
scroll to position [300, 0]
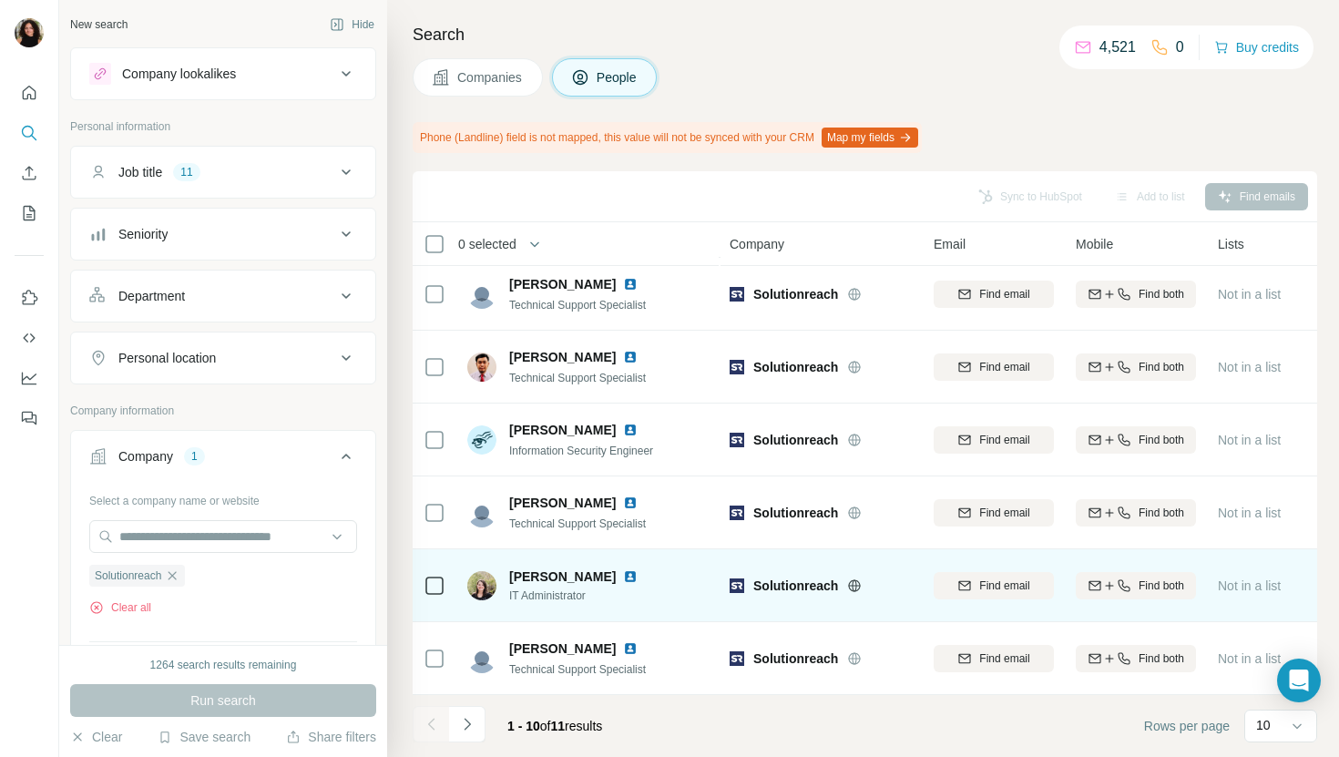
click at [623, 575] on img at bounding box center [630, 576] width 15 height 15
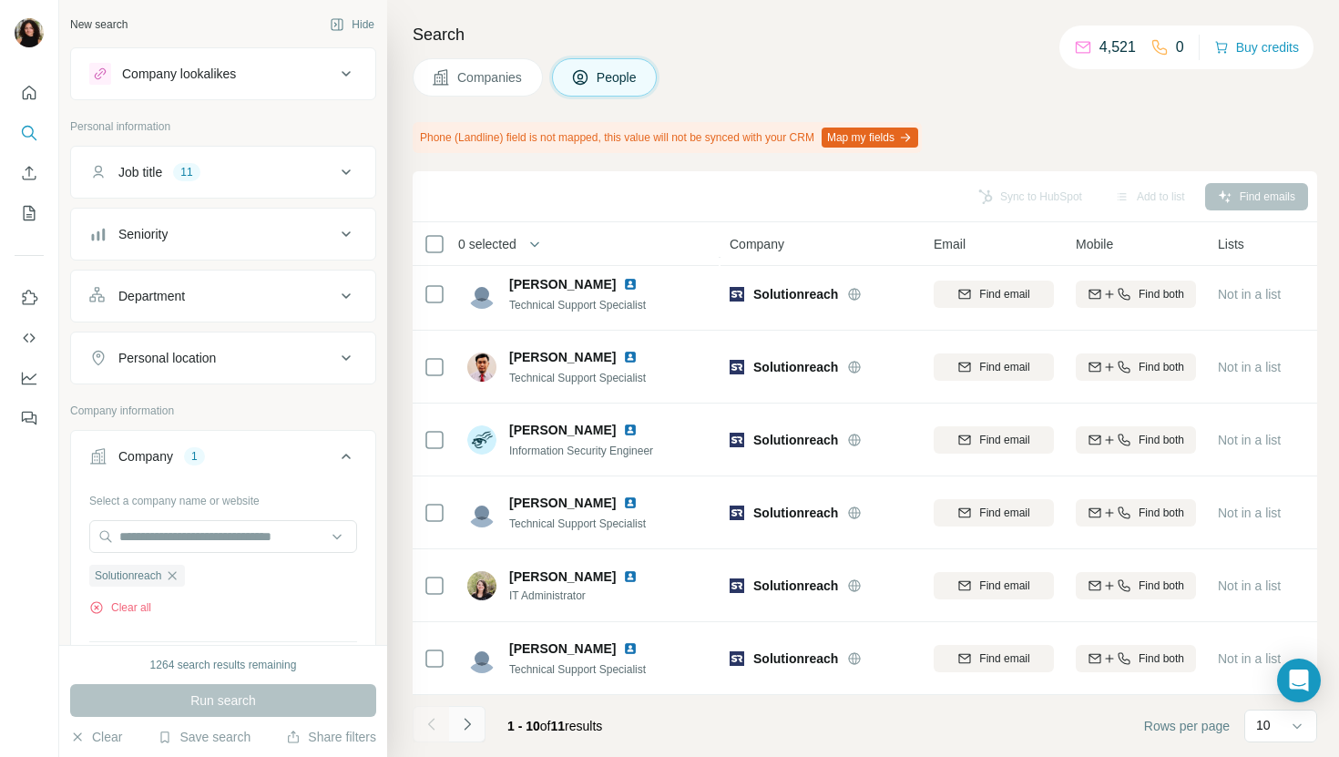
click at [475, 715] on icon "Navigate to next page" at bounding box center [467, 724] width 18 height 18
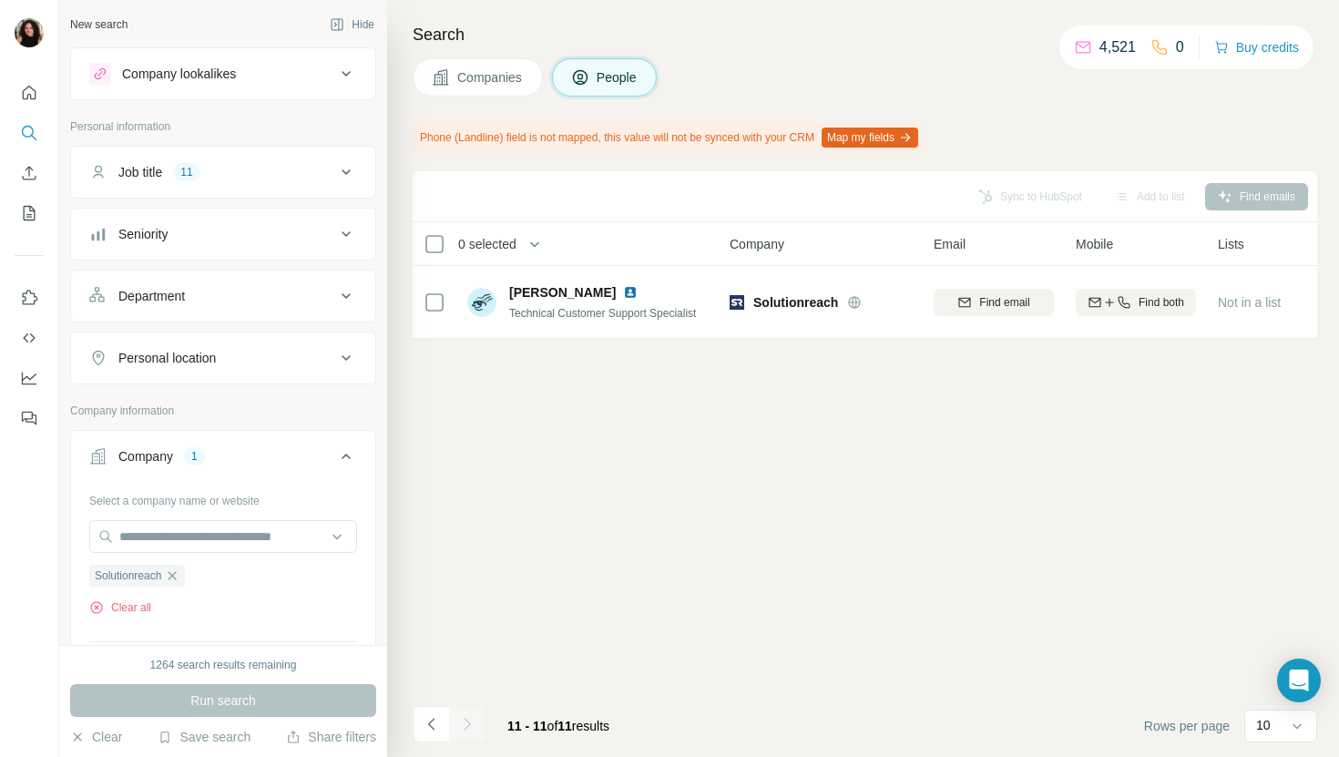
scroll to position [0, 0]
click at [476, 60] on button "Companies" at bounding box center [478, 77] width 130 height 38
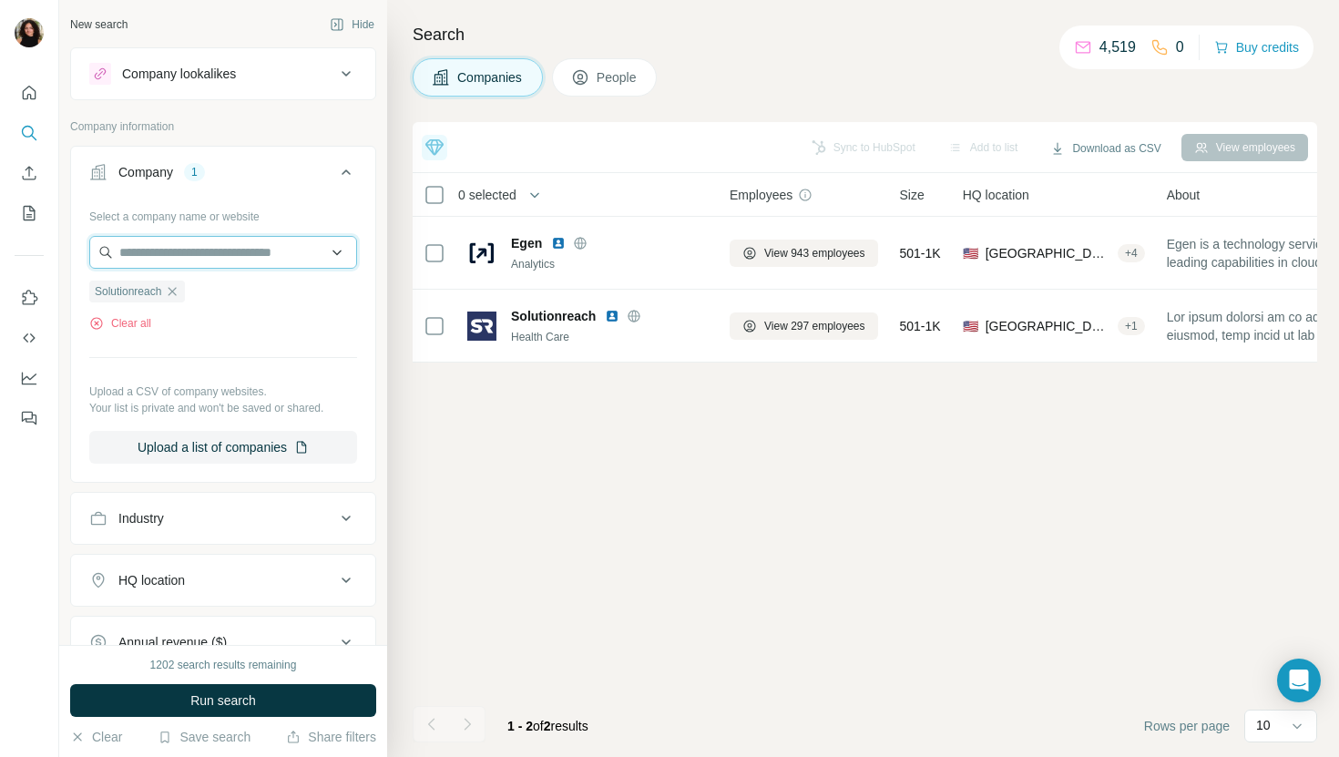
click at [224, 253] on input "text" at bounding box center [223, 252] width 268 height 33
paste input "**********"
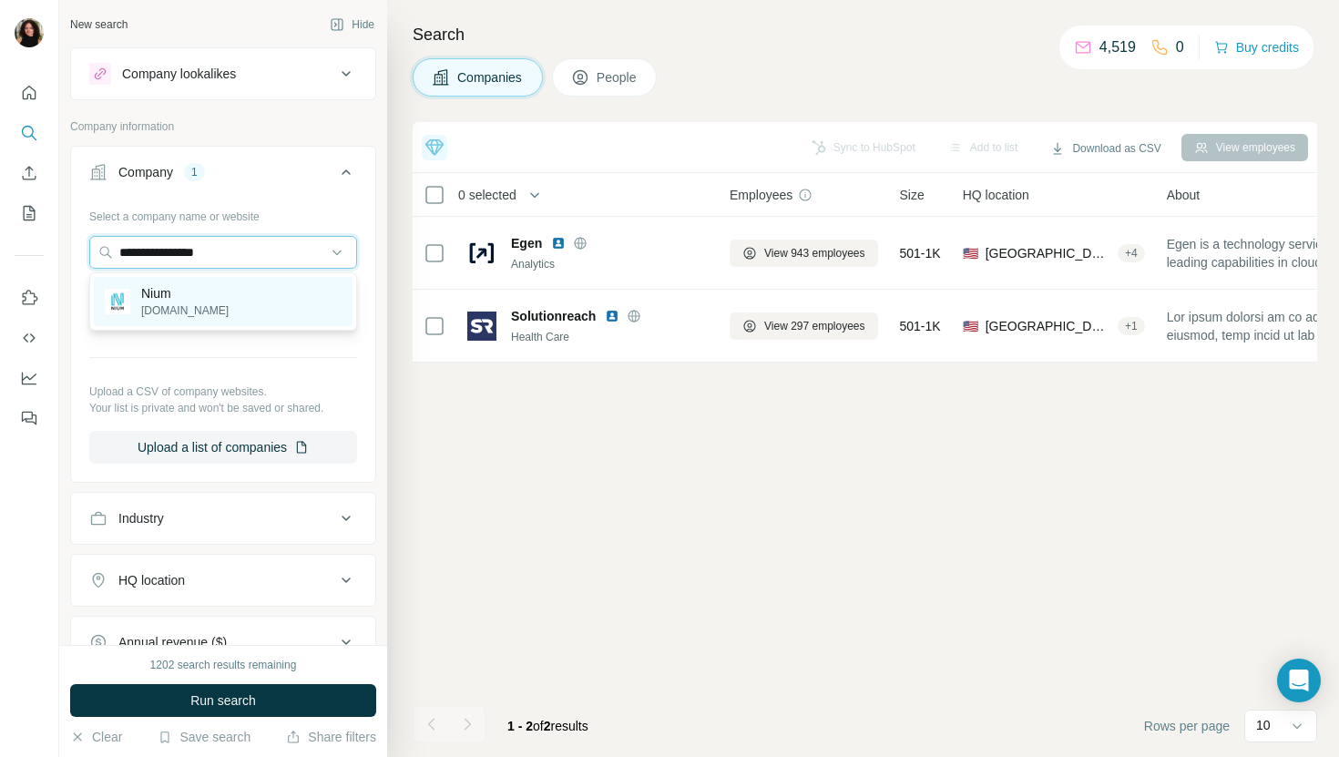
type input "**********"
click at [272, 290] on div "Nium [DOMAIN_NAME]" at bounding box center [223, 301] width 259 height 49
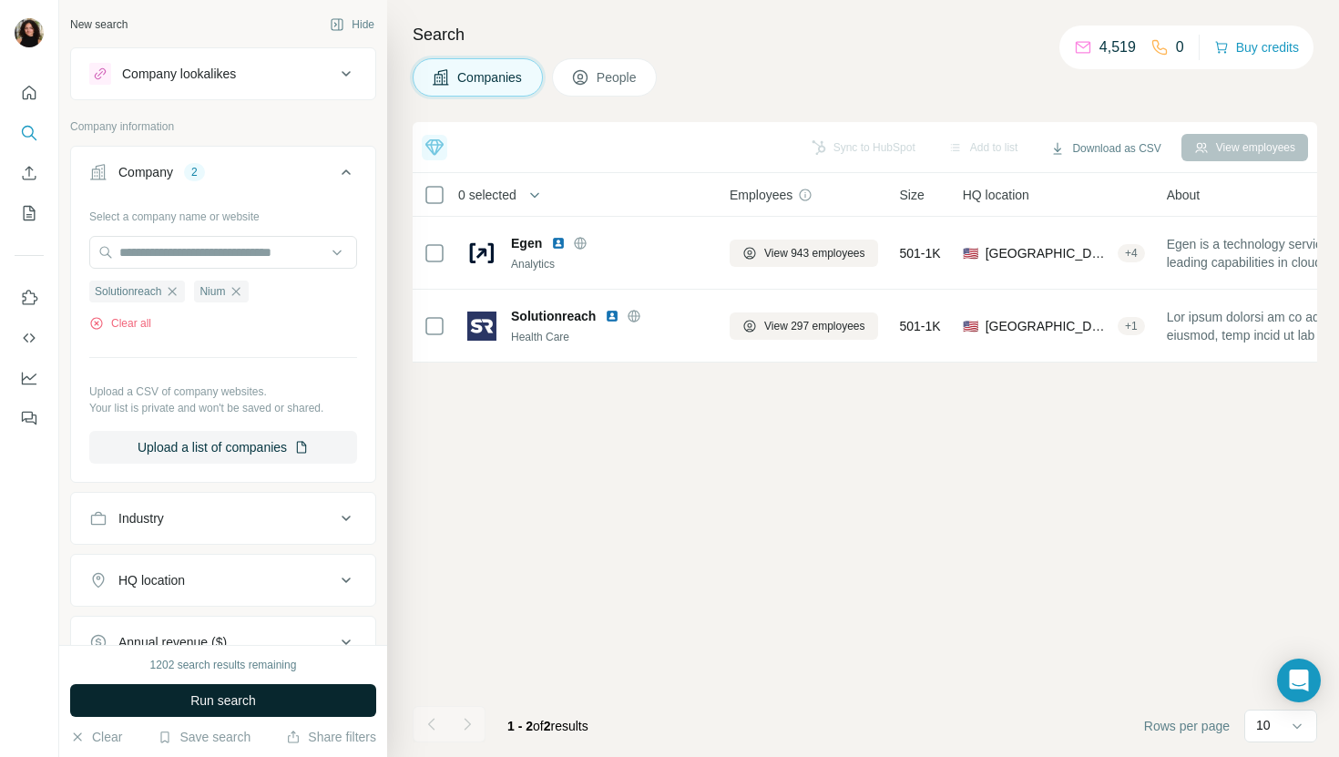
click at [250, 701] on span "Run search" at bounding box center [223, 700] width 66 height 18
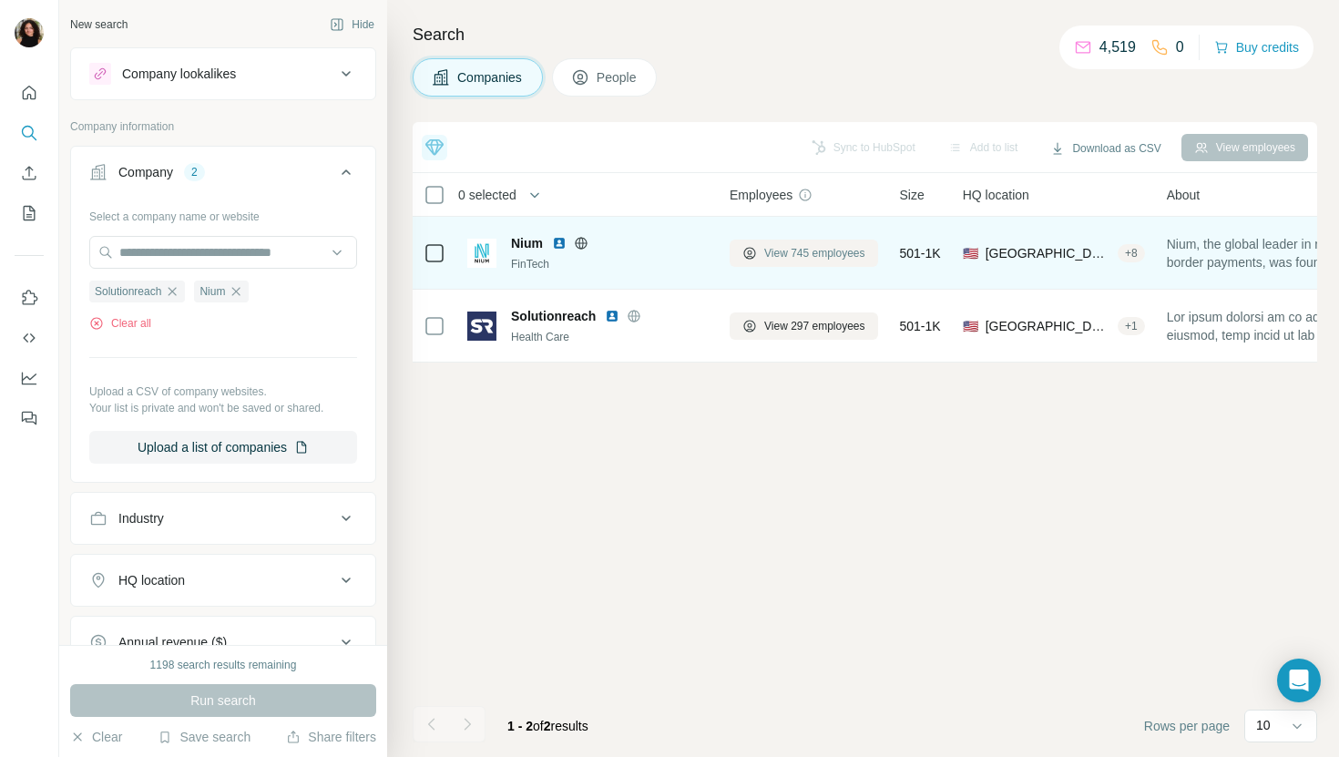
click at [826, 249] on span "View 745 employees" at bounding box center [814, 253] width 101 height 16
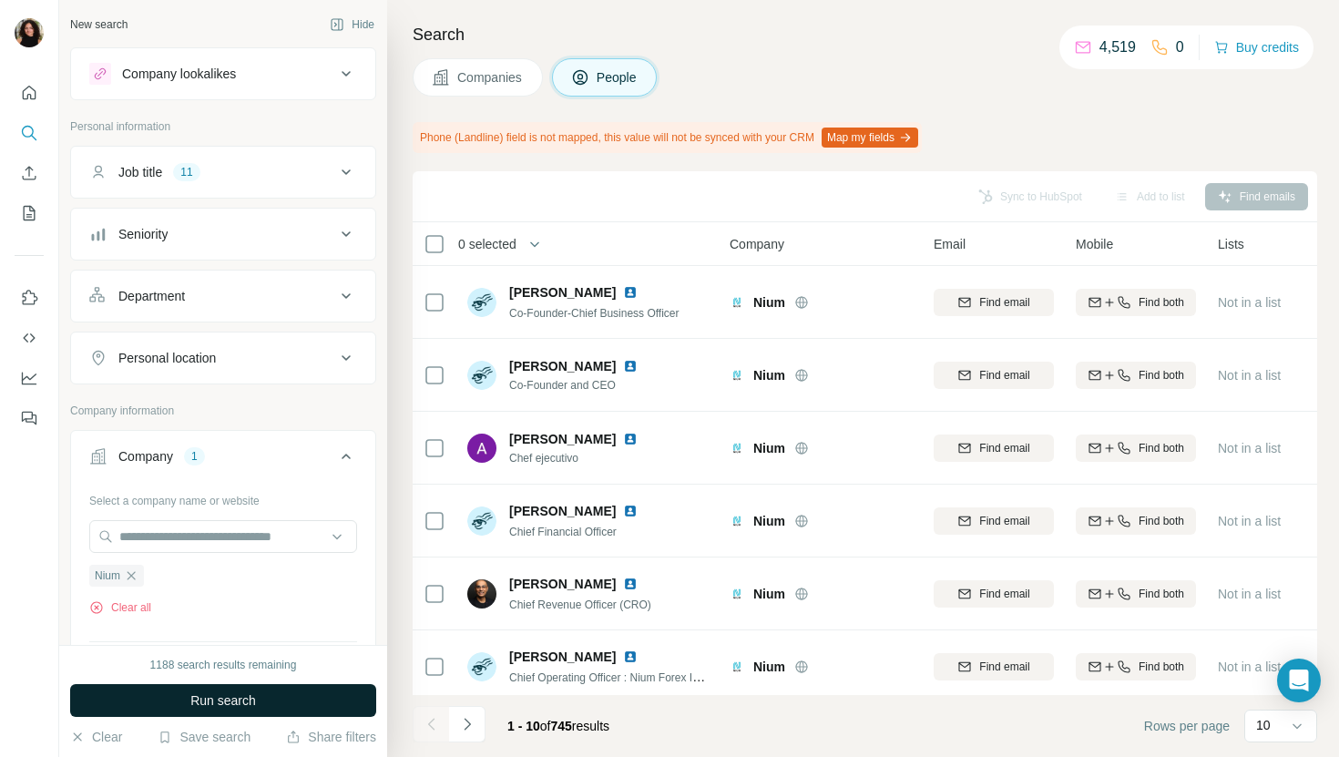
click at [314, 701] on button "Run search" at bounding box center [223, 700] width 306 height 33
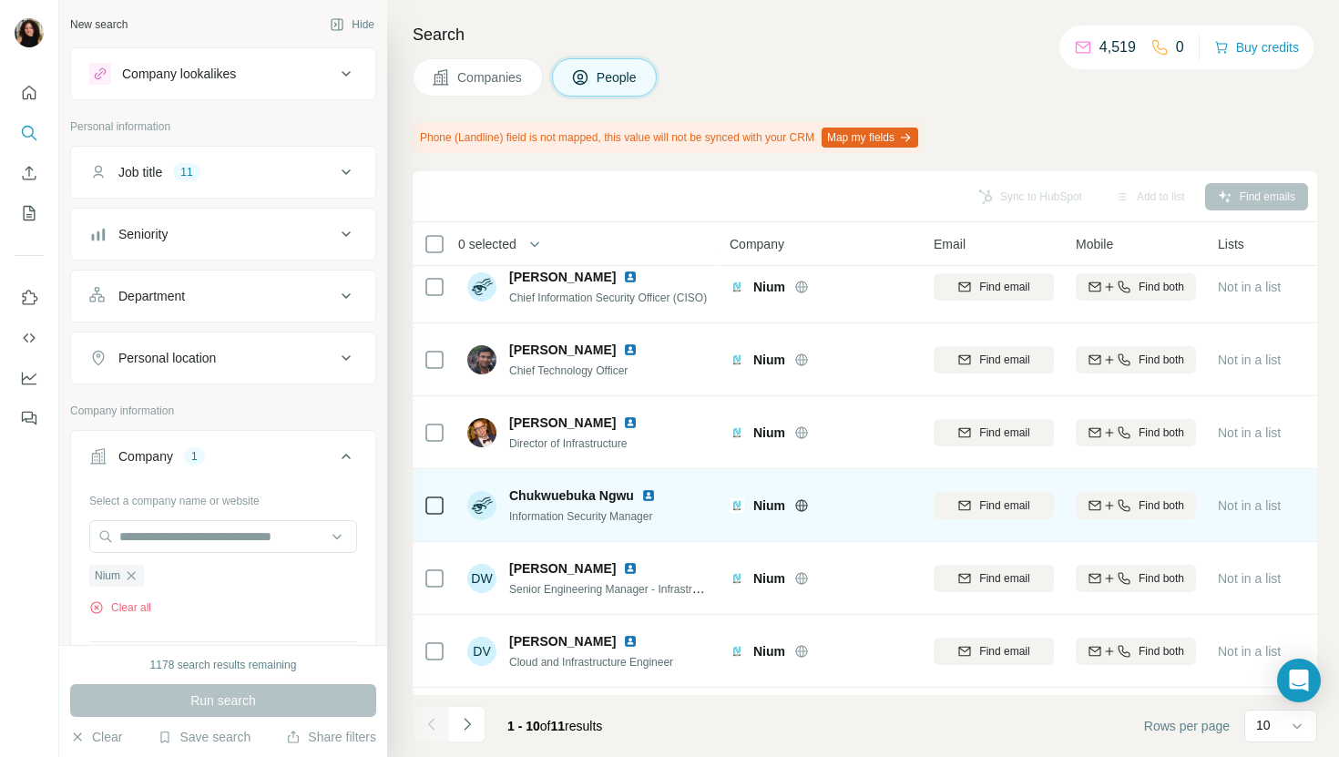
scroll to position [96, 0]
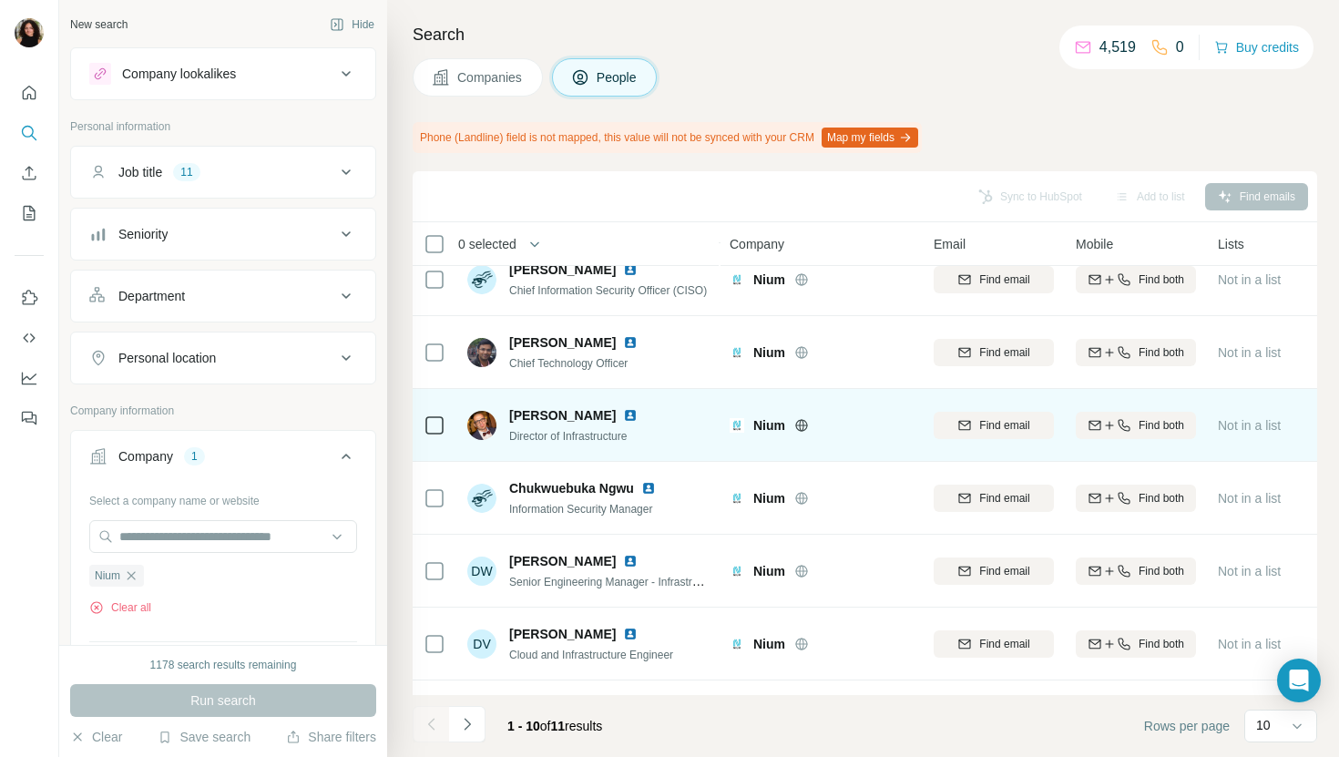
click at [626, 414] on img at bounding box center [630, 415] width 15 height 15
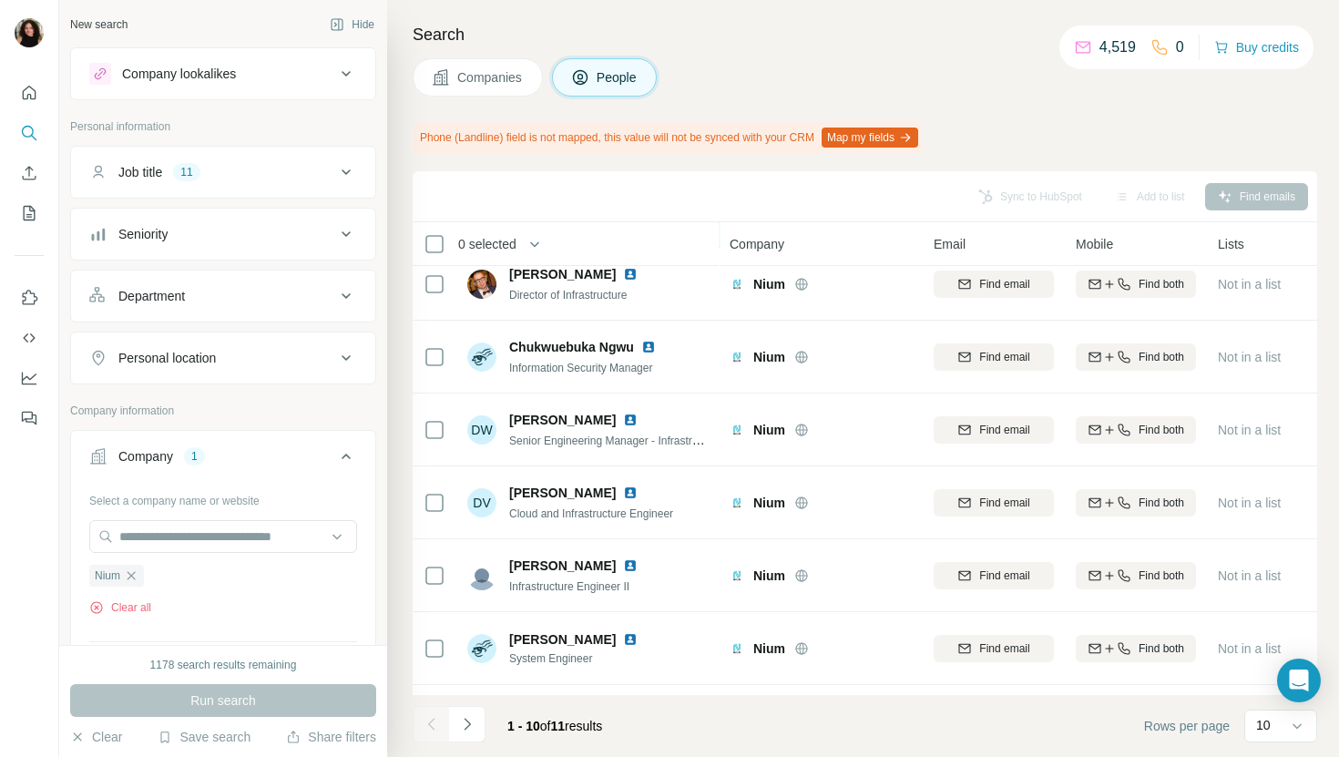
scroll to position [300, 0]
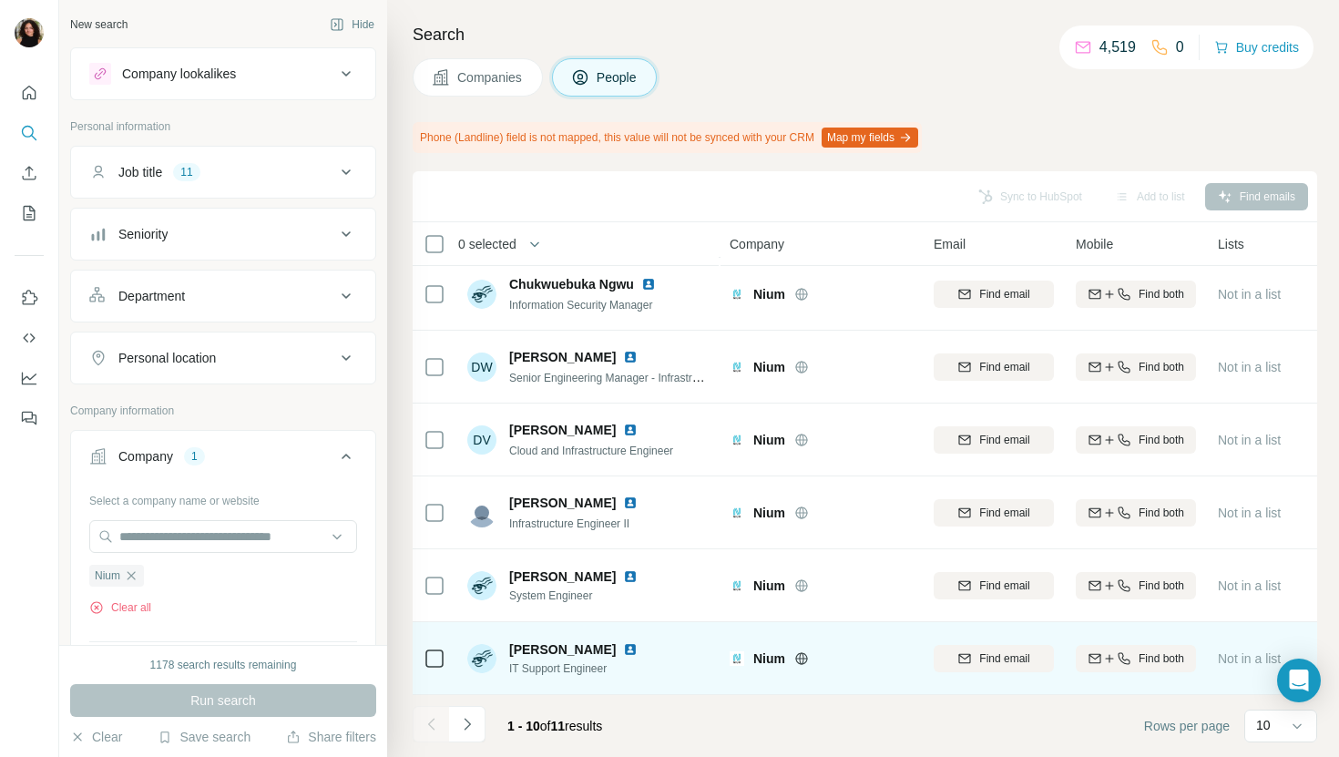
click at [623, 642] on img at bounding box center [630, 649] width 15 height 15
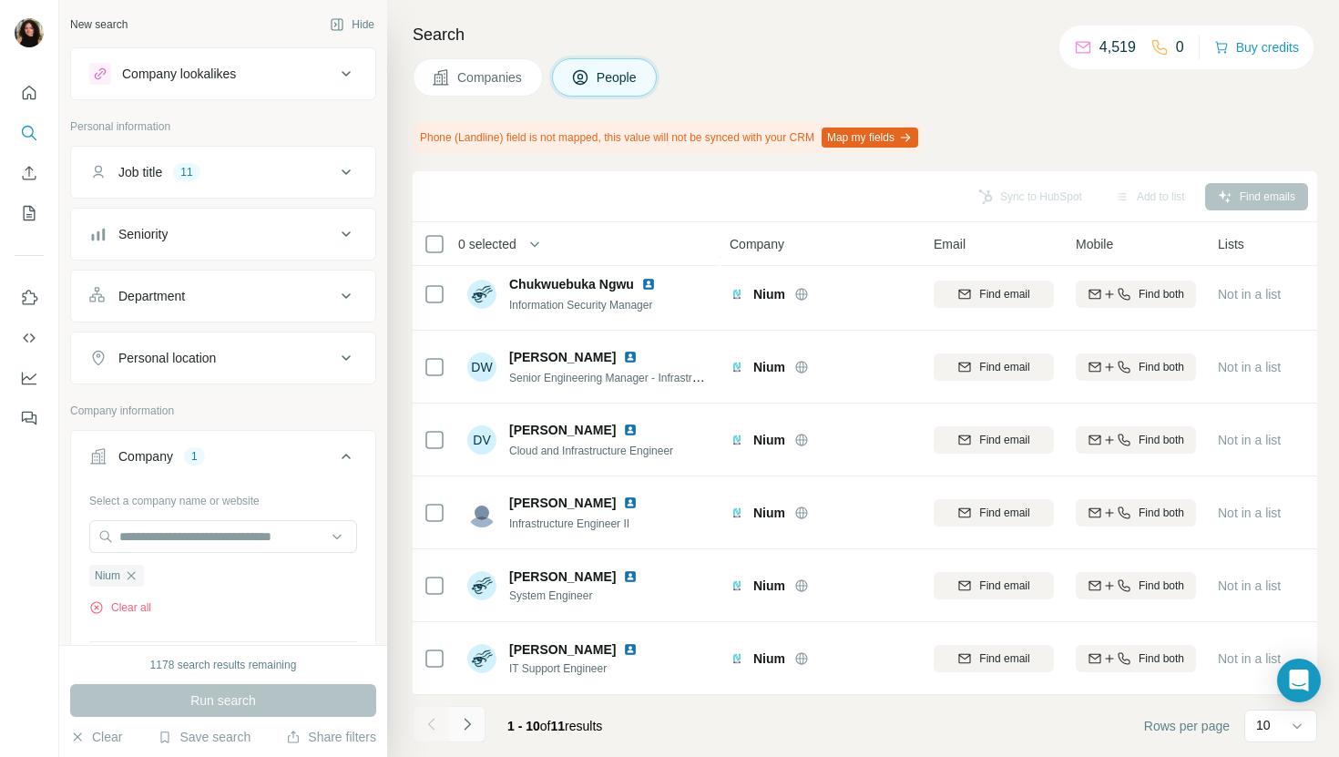
click at [468, 713] on button "Navigate to next page" at bounding box center [467, 724] width 36 height 36
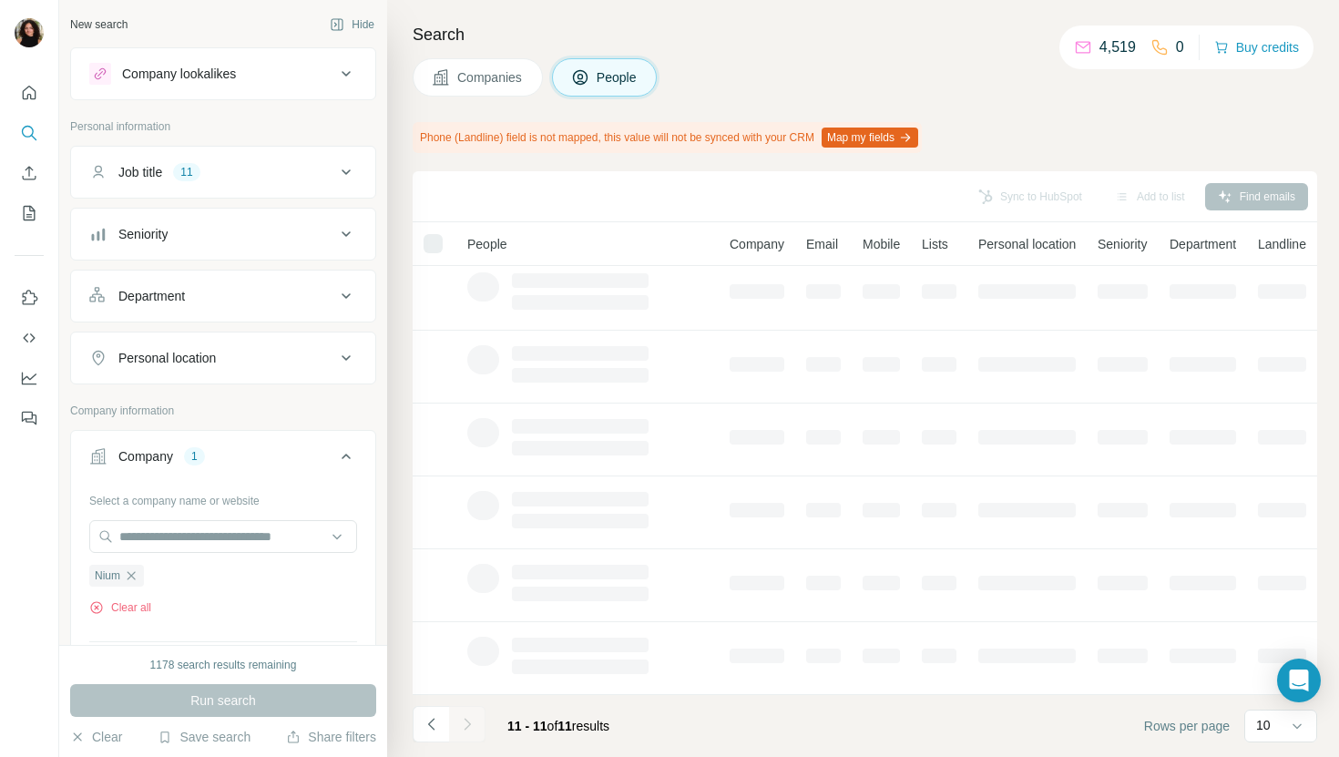
scroll to position [0, 0]
